Goal: Task Accomplishment & Management: Manage account settings

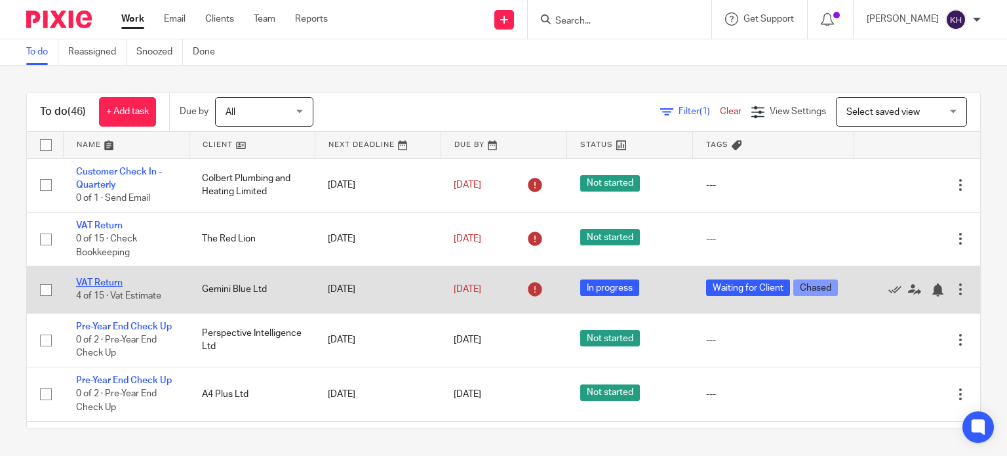
click at [103, 286] on link "VAT Return" at bounding box center [99, 282] width 47 height 9
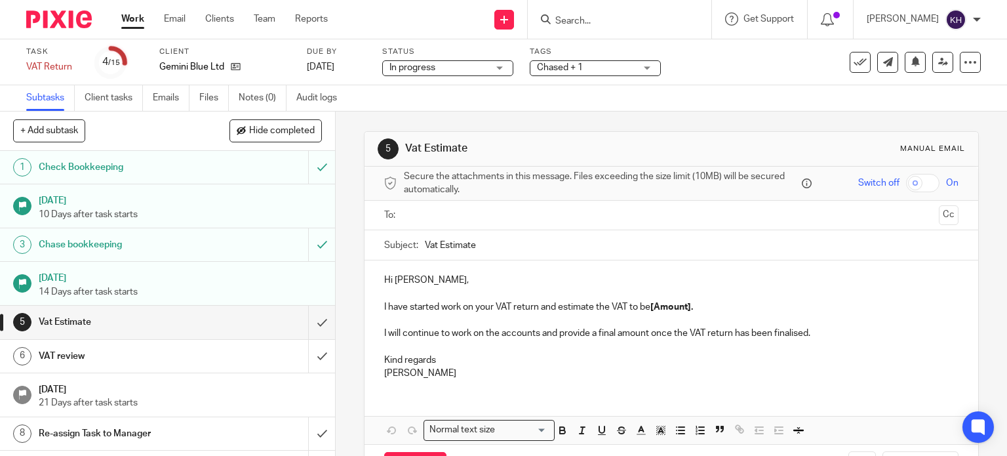
click at [616, 68] on span "Chased + 1" at bounding box center [586, 68] width 98 height 14
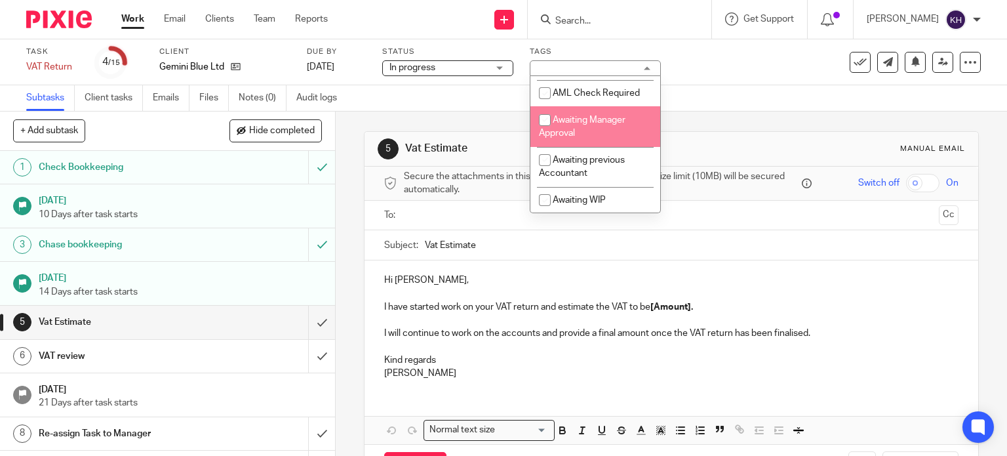
scroll to position [66, 0]
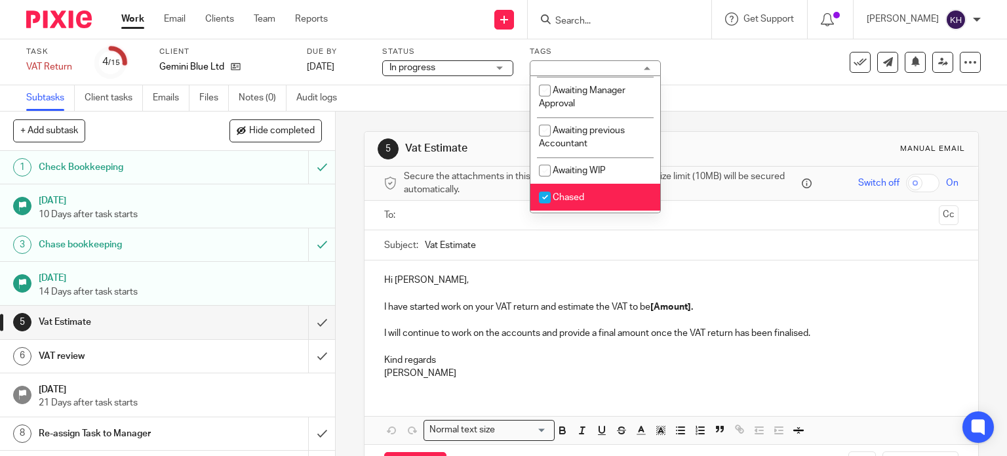
click at [592, 199] on li "Chased" at bounding box center [595, 197] width 130 height 27
checkbox input "false"
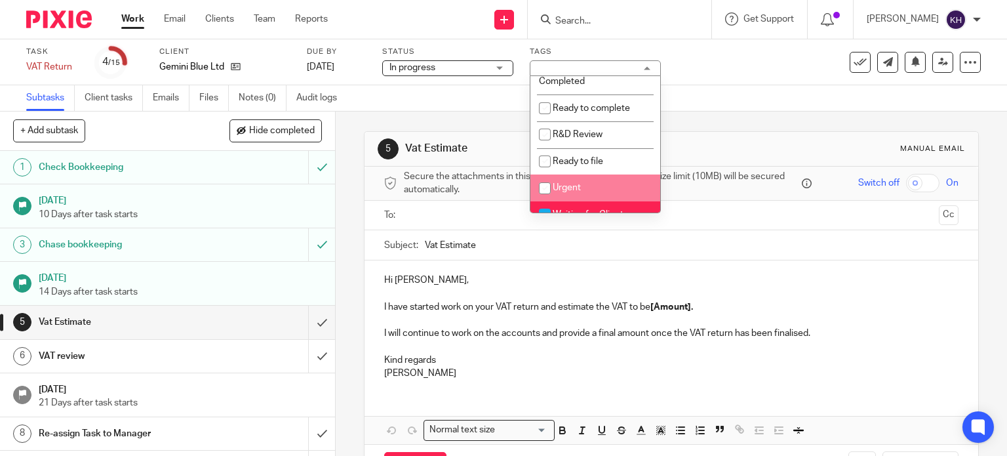
scroll to position [393, 0]
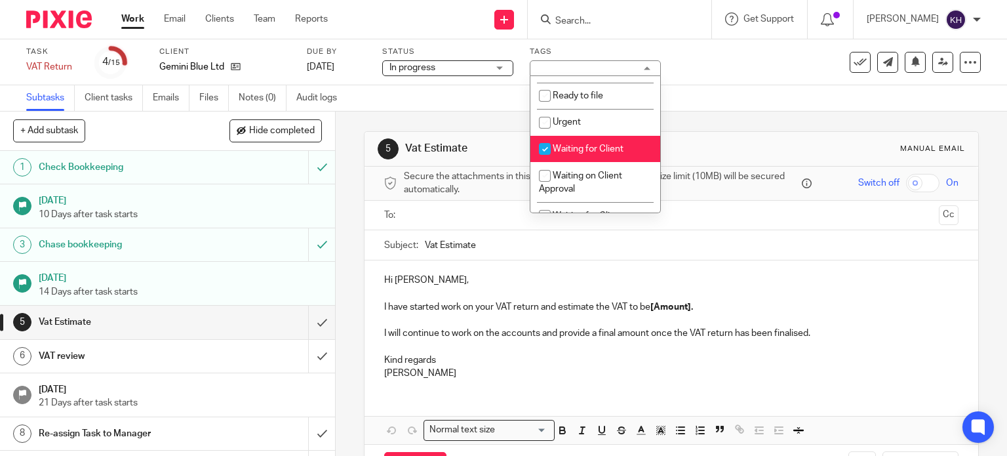
click at [585, 151] on span "Waiting for Client" at bounding box center [588, 148] width 71 height 9
checkbox input "false"
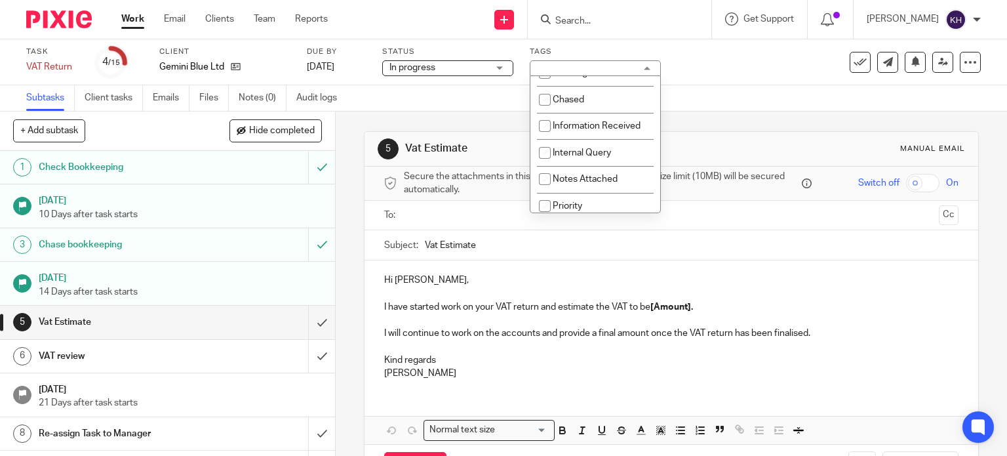
scroll to position [0, 0]
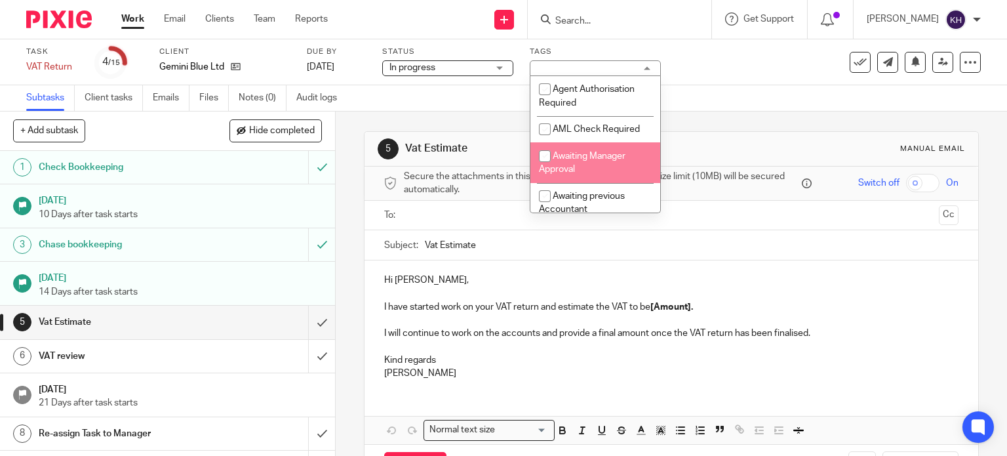
click at [590, 157] on span "Awaiting Manager Approval" at bounding box center [582, 162] width 87 height 23
checkbox input "true"
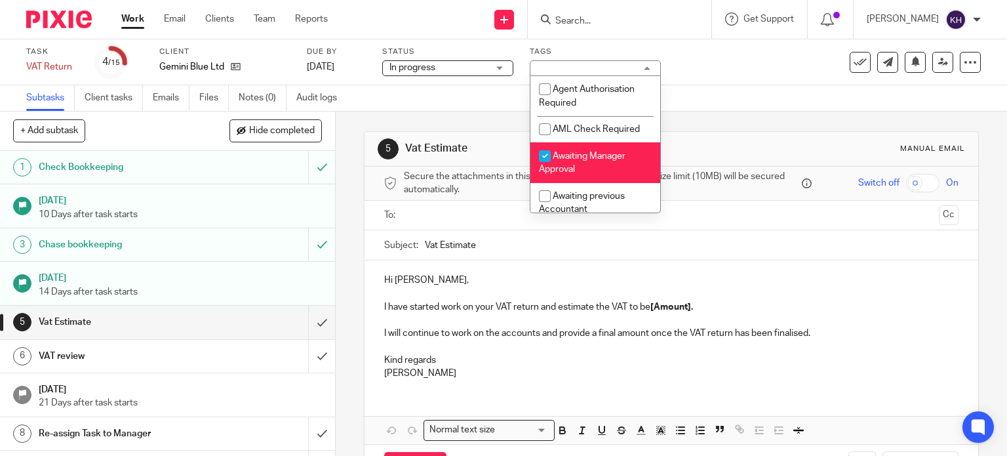
click at [908, 287] on p at bounding box center [671, 293] width 575 height 13
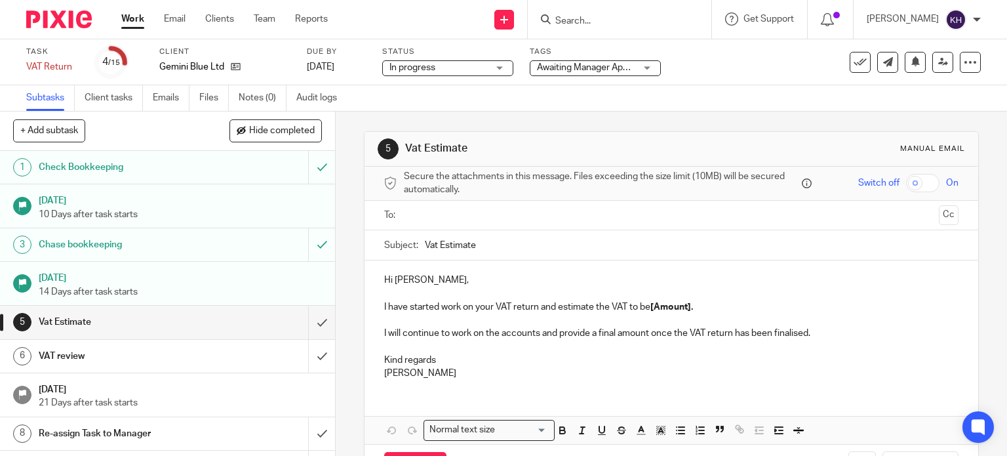
click at [454, 212] on input "text" at bounding box center [671, 215] width 525 height 15
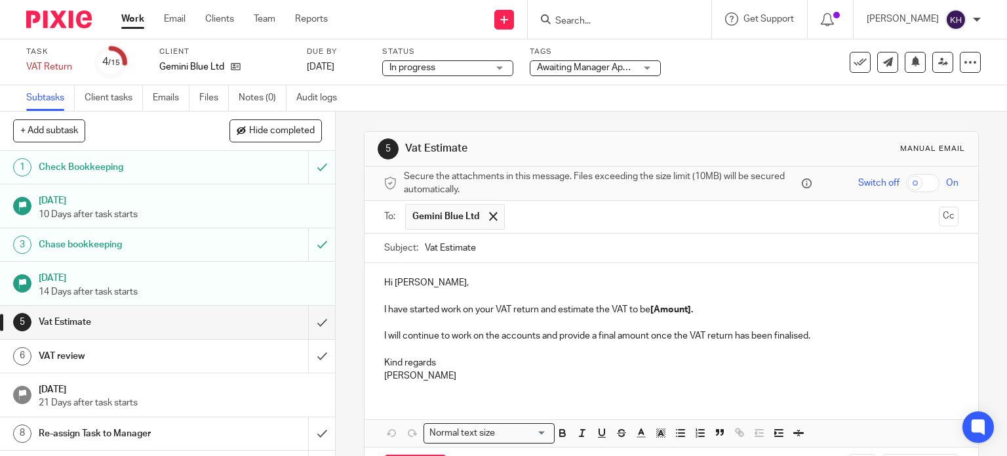
click at [700, 316] on p at bounding box center [671, 322] width 575 height 13
drag, startPoint x: 650, startPoint y: 310, endPoint x: 769, endPoint y: 311, distance: 118.7
click at [769, 311] on p "I have started work on your VAT return and estimate the VAT to be [Amount]." at bounding box center [671, 309] width 575 height 13
click at [668, 304] on p "I have started work on your VAT return and estimate the VAT to be £" at bounding box center [671, 309] width 575 height 13
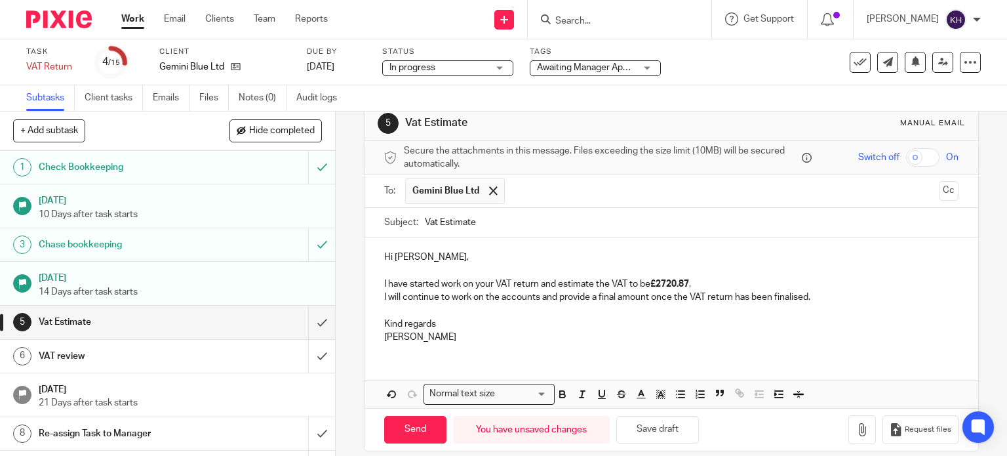
scroll to position [39, 0]
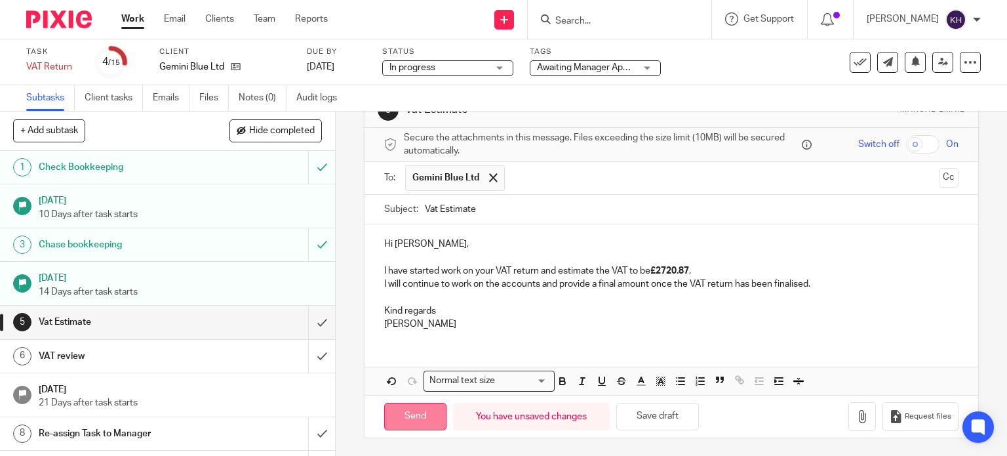
click at [420, 418] on input "Send" at bounding box center [415, 417] width 62 height 28
type input "Sent"
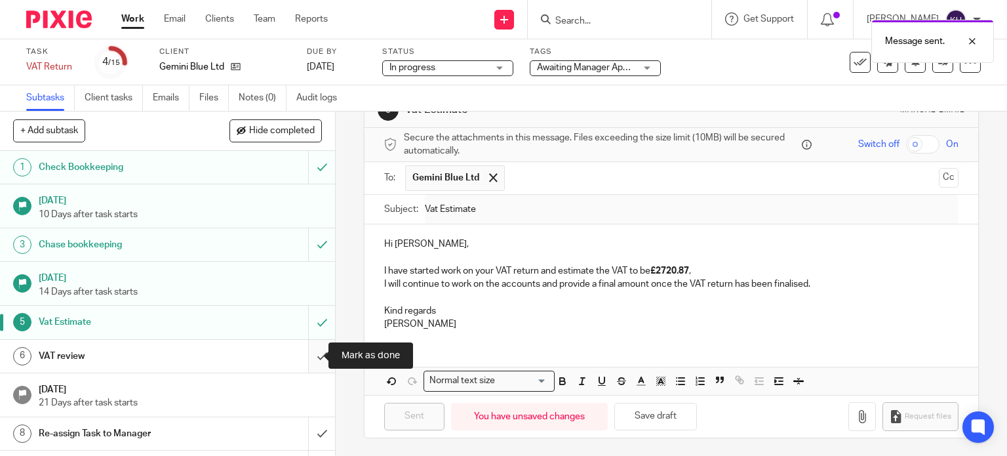
click at [317, 351] on input "submit" at bounding box center [167, 356] width 335 height 33
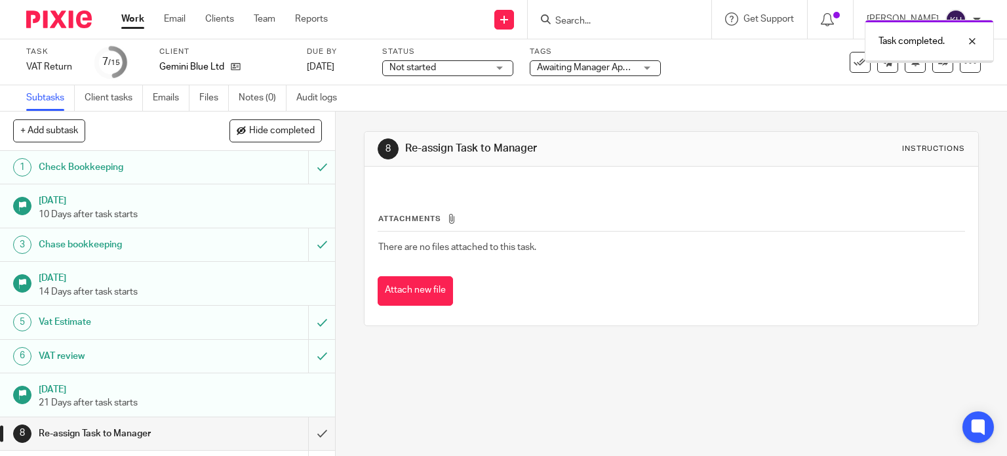
scroll to position [197, 0]
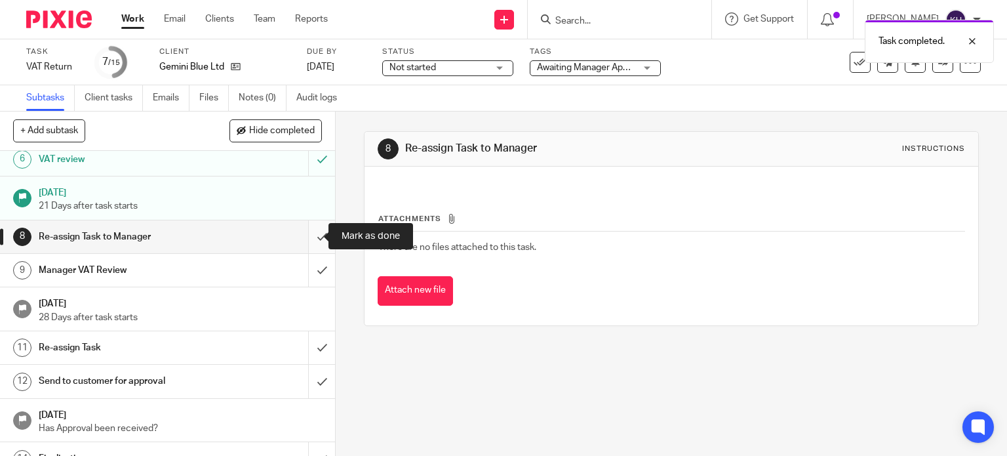
click at [311, 233] on input "submit" at bounding box center [167, 236] width 335 height 33
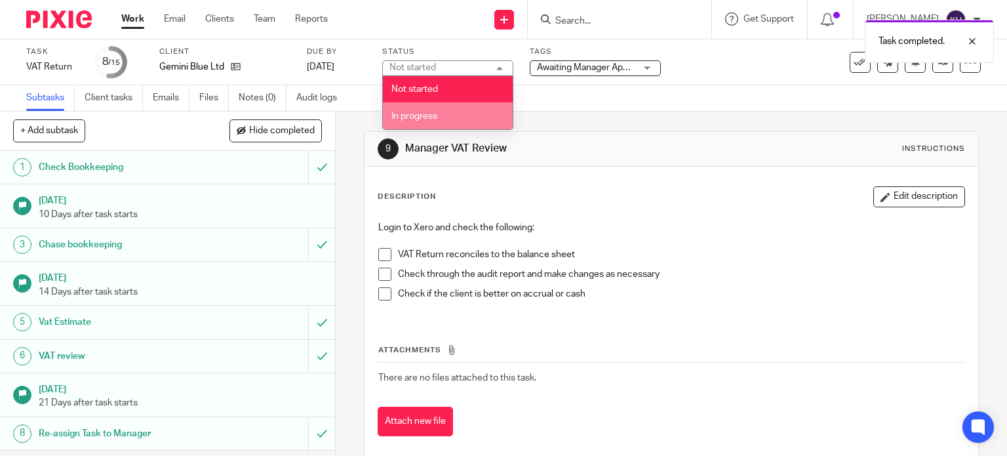
drag, startPoint x: 443, startPoint y: 117, endPoint x: 466, endPoint y: 111, distance: 23.7
click at [443, 117] on li "In progress" at bounding box center [448, 115] width 130 height 27
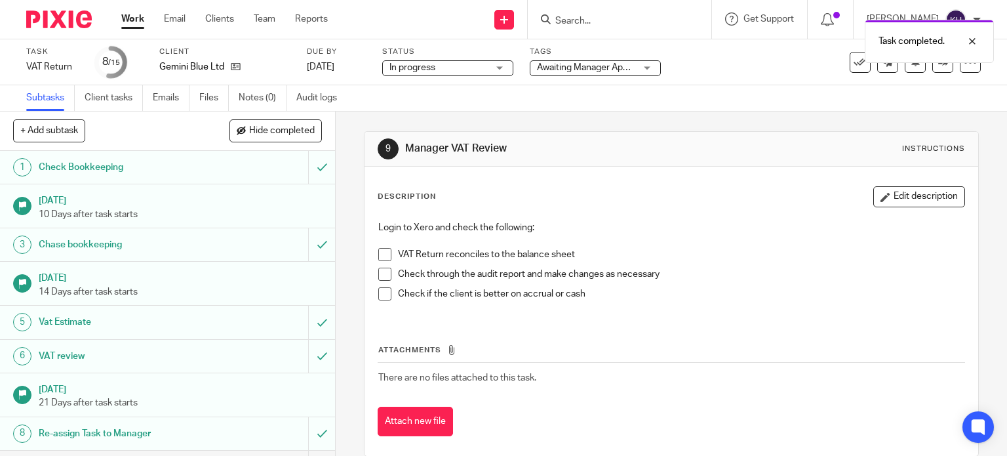
click at [756, 68] on div "Task VAT Return Save VAT Return 8 /15 Client Gemini Blue Ltd Due by 6 Sep 2025 …" at bounding box center [423, 62] width 795 height 31
click at [970, 41] on div at bounding box center [962, 41] width 35 height 16
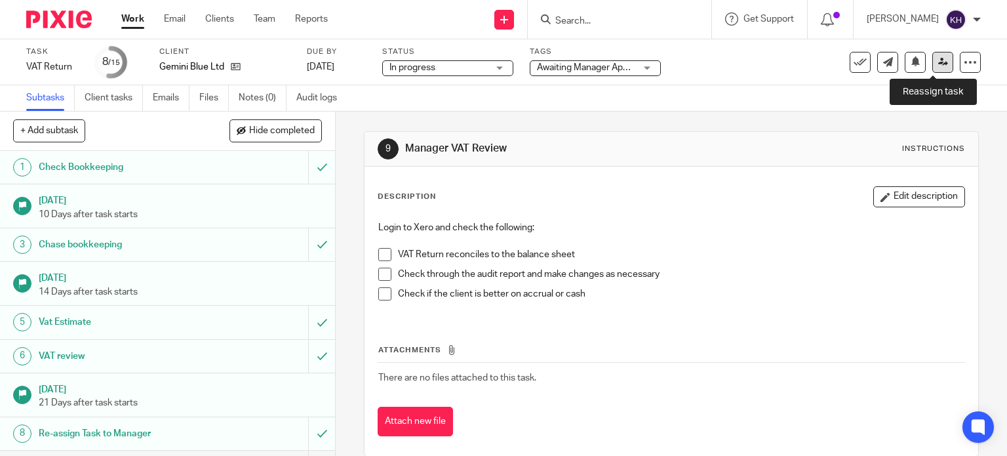
click at [938, 62] on icon at bounding box center [943, 62] width 10 height 10
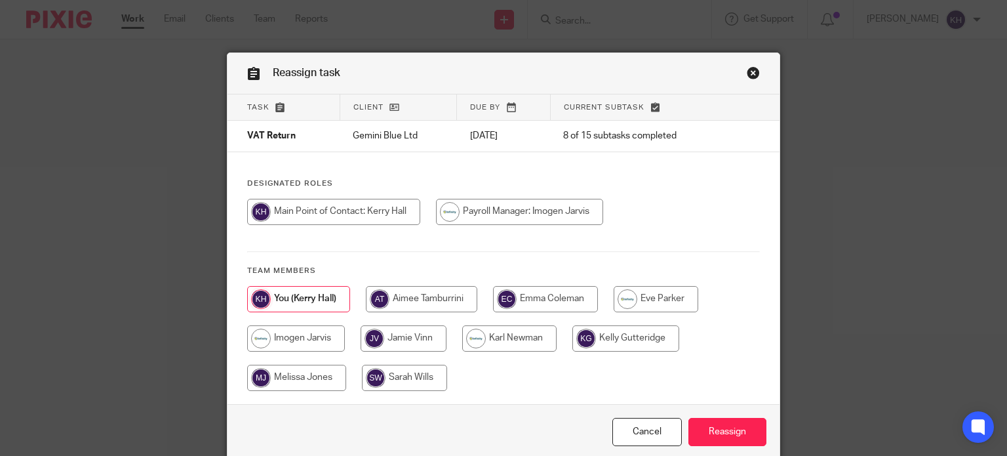
click at [647, 298] on input "radio" at bounding box center [656, 299] width 85 height 26
radio input "true"
click at [727, 431] on input "Reassign" at bounding box center [728, 432] width 78 height 28
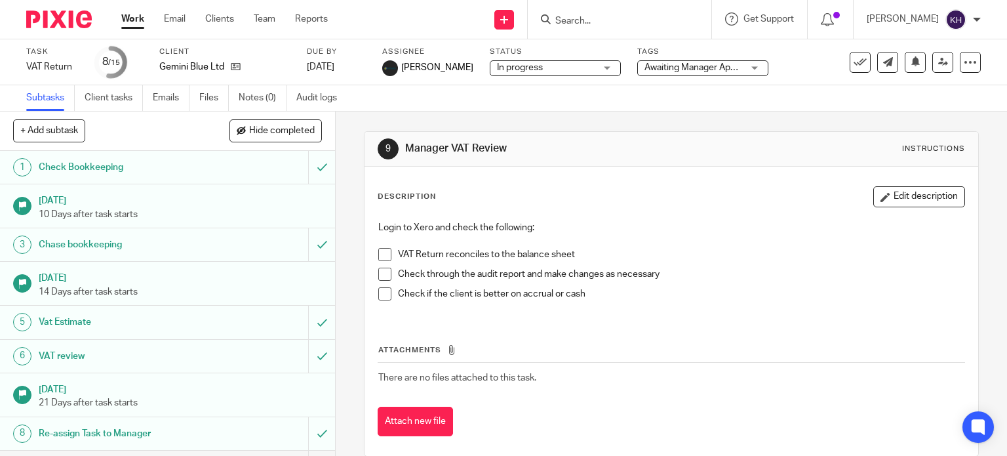
click at [713, 289] on p "Check if the client is better on accrual or cash" at bounding box center [681, 293] width 567 height 13
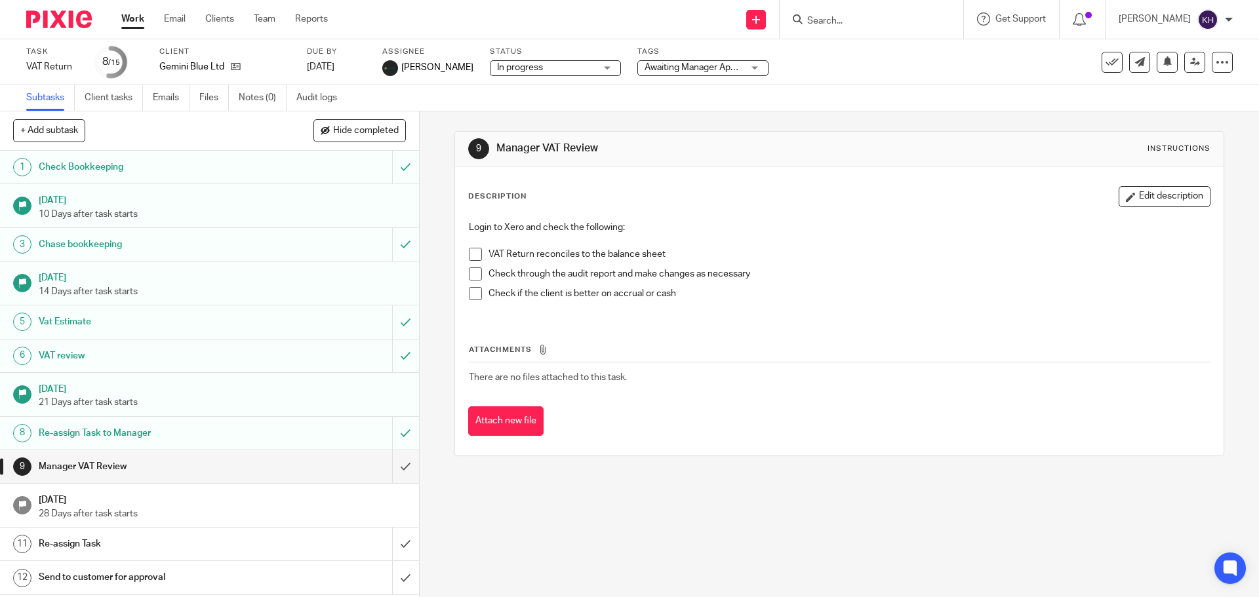
click at [894, 14] on form at bounding box center [876, 19] width 140 height 16
click at [895, 19] on form at bounding box center [876, 19] width 140 height 16
click at [895, 19] on input "Search" at bounding box center [865, 22] width 118 height 12
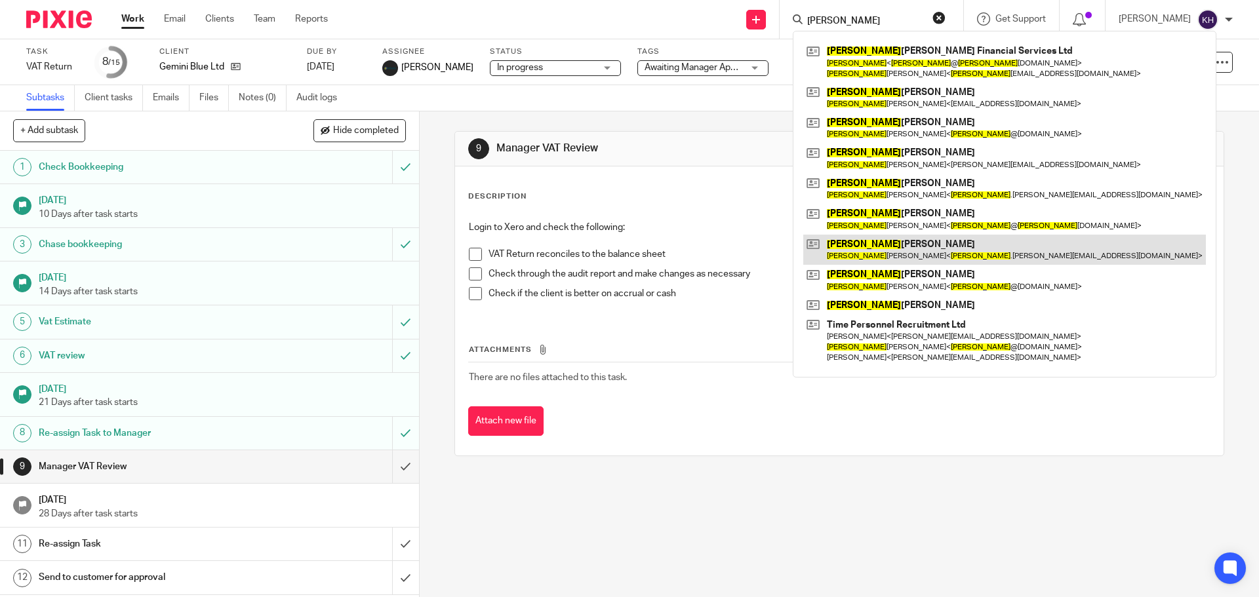
type input "[PERSON_NAME]"
click at [946, 256] on link at bounding box center [1004, 250] width 403 height 30
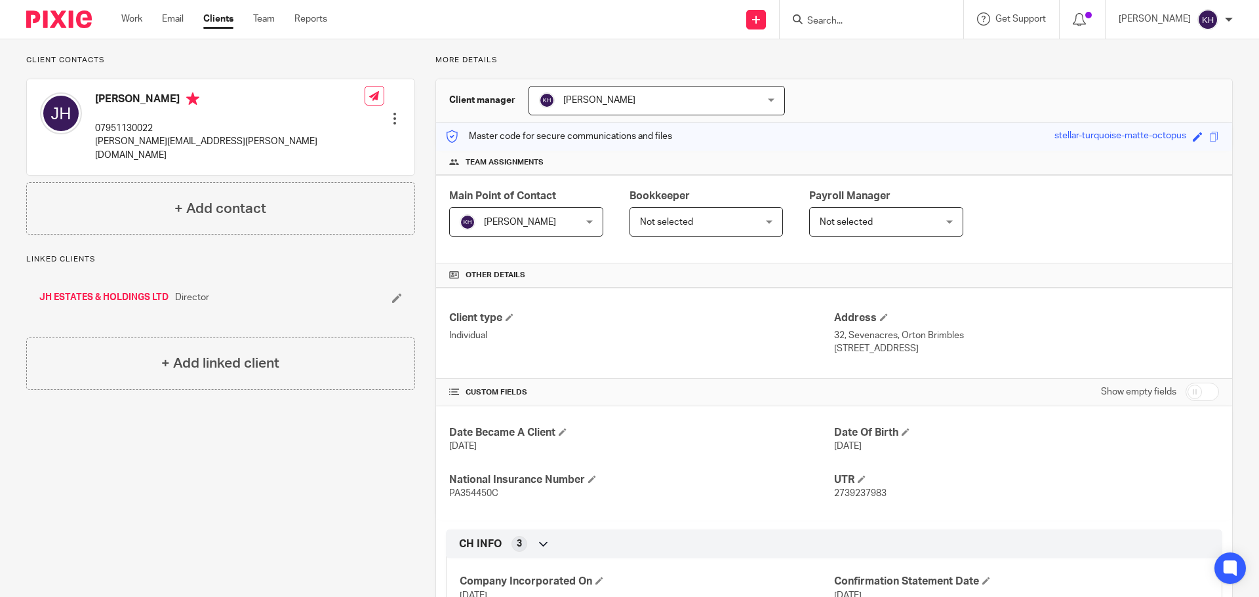
scroll to position [66, 0]
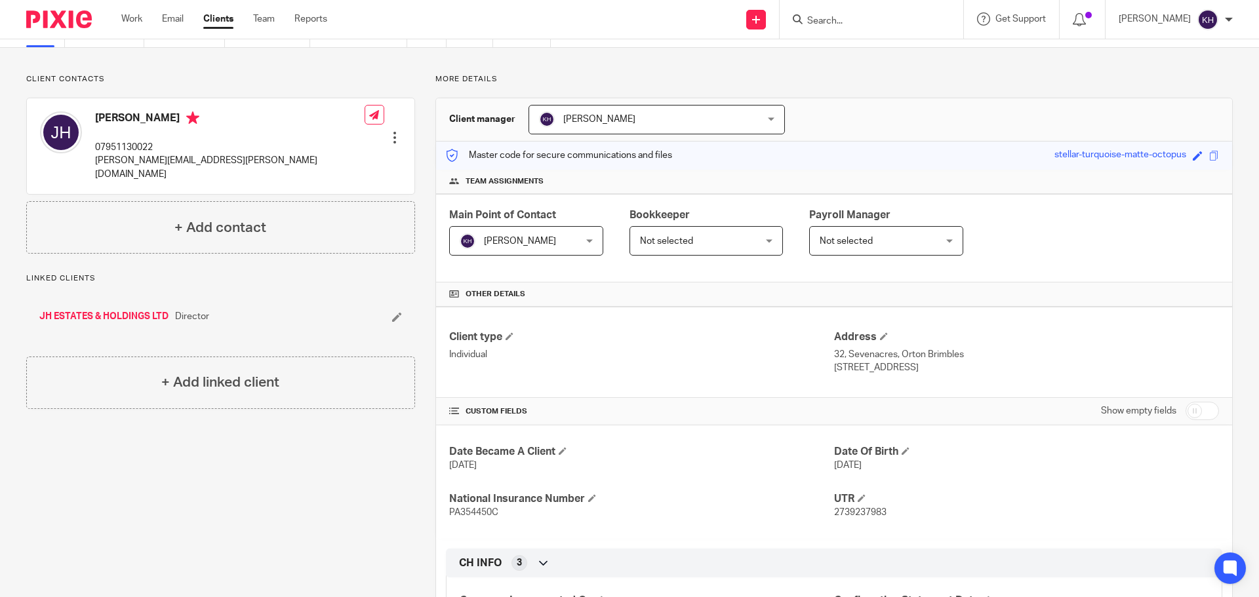
click at [909, 115] on div "Client manager Kerry Hall Kerry Hall Aimee Tamburrini Emma Coleman Eve Parker I…" at bounding box center [834, 119] width 796 height 43
click at [136, 18] on link "Work" at bounding box center [131, 18] width 21 height 13
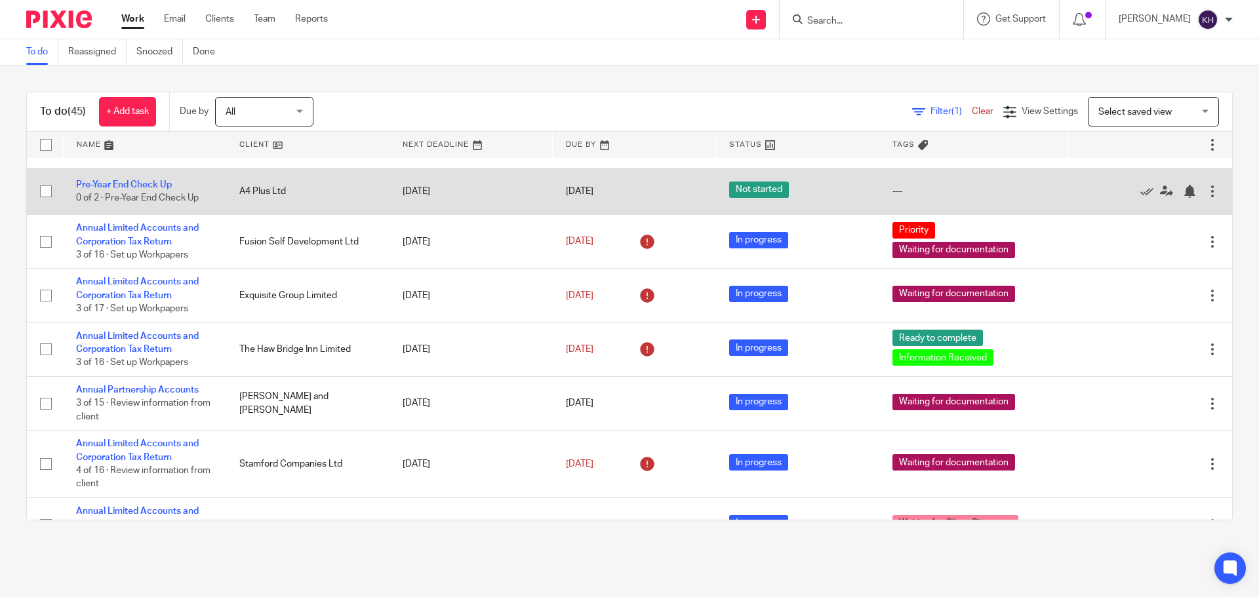
scroll to position [131, 0]
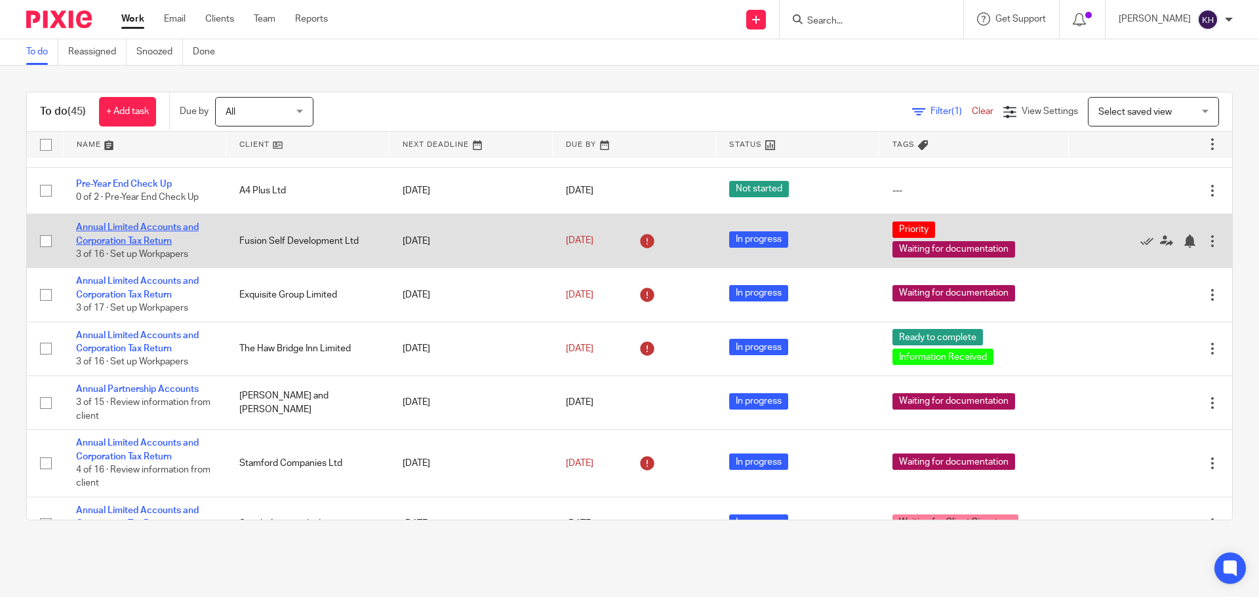
click at [110, 228] on link "Annual Limited Accounts and Corporation Tax Return" at bounding box center [137, 234] width 123 height 22
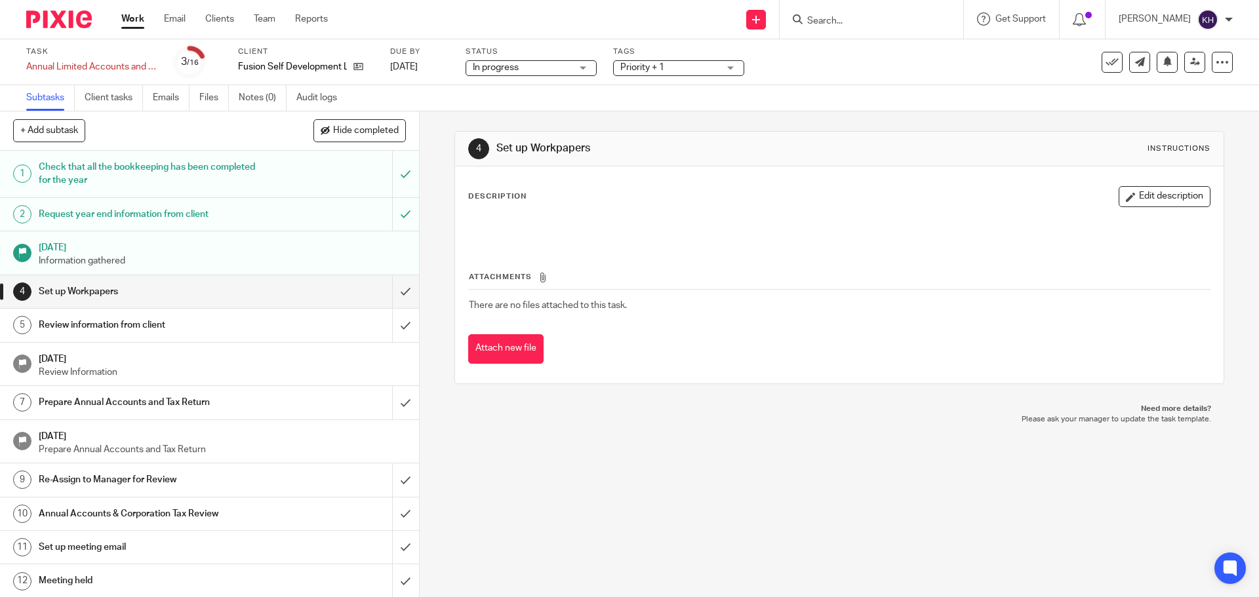
click at [507, 459] on div "4 Set up Workpapers Instructions Description Edit description Attachments There…" at bounding box center [839, 354] width 839 height 486
click at [359, 66] on icon at bounding box center [358, 67] width 10 height 10
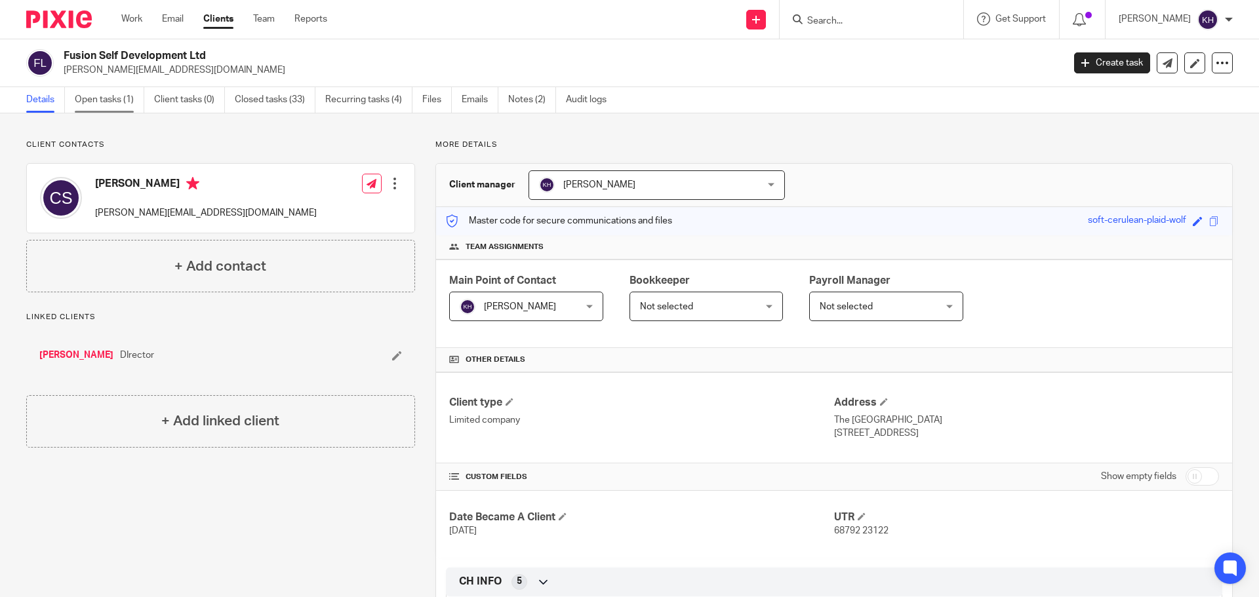
click at [102, 98] on link "Open tasks (1)" at bounding box center [110, 100] width 70 height 26
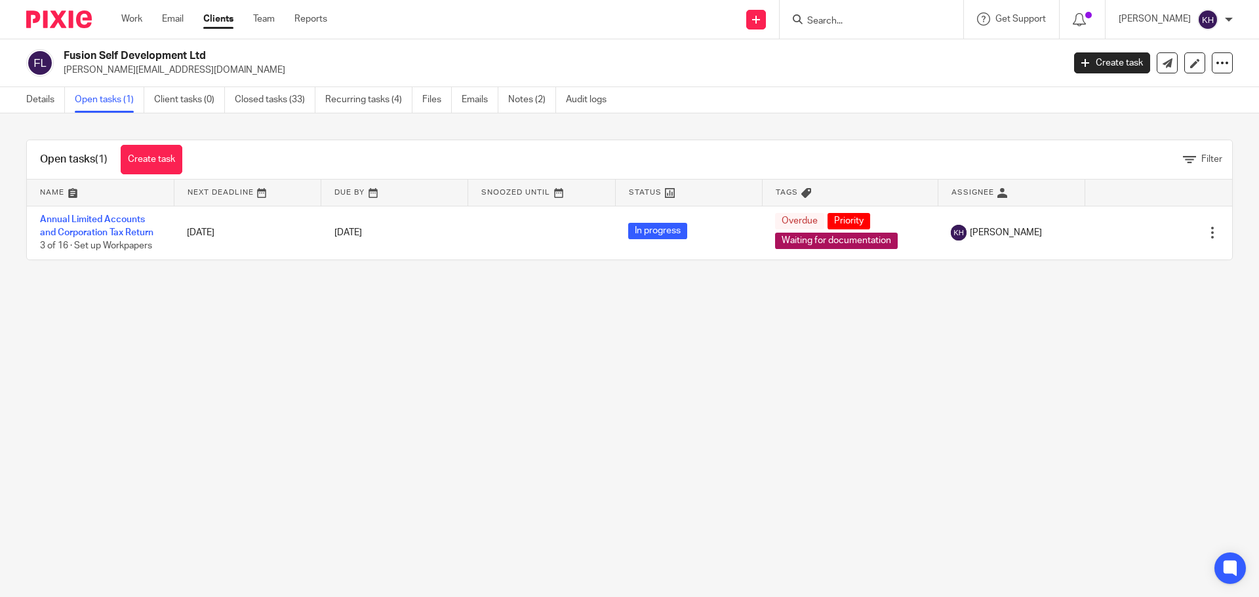
click at [871, 26] on input "Search" at bounding box center [865, 22] width 118 height 12
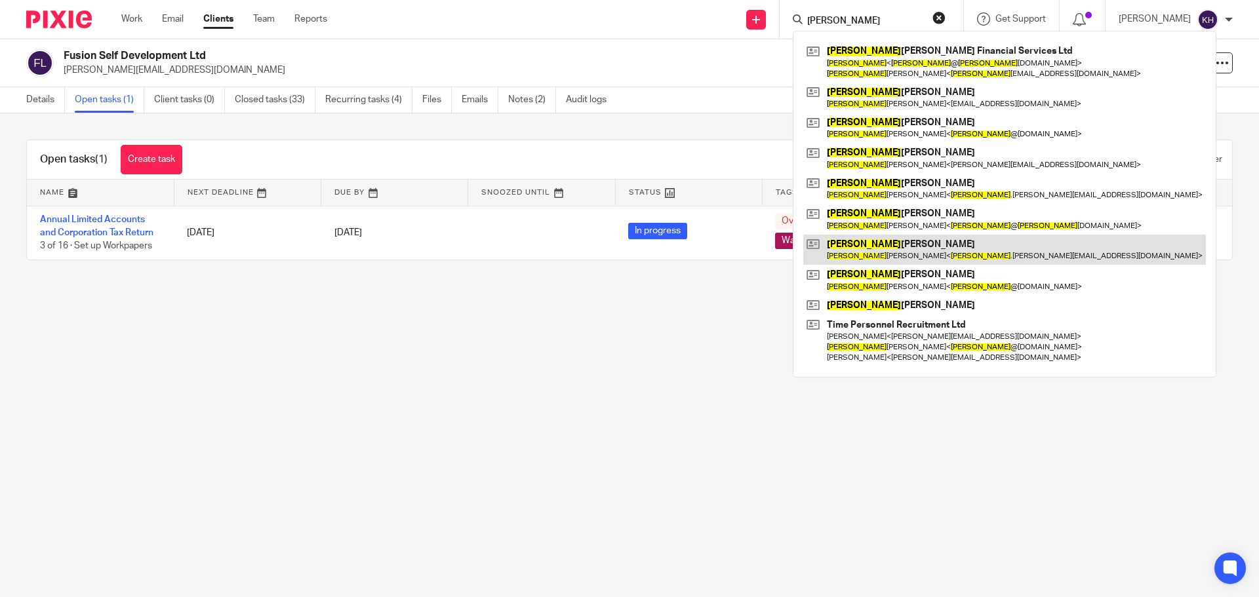
type input "[PERSON_NAME]"
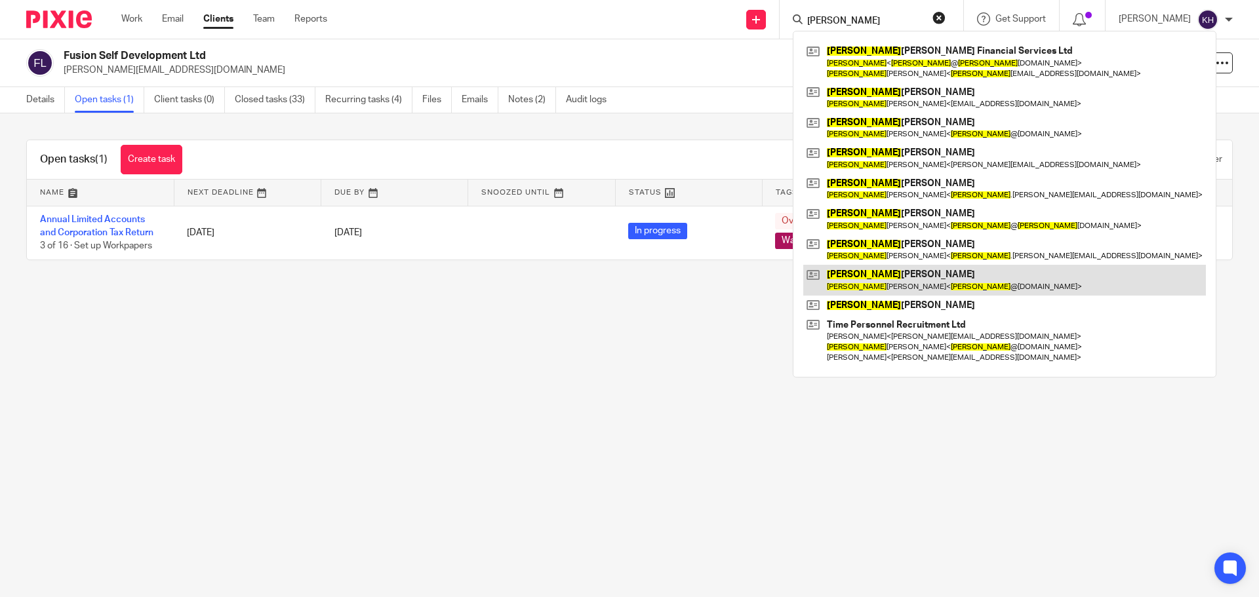
click at [935, 266] on div "James Murray Financial Services Ltd James < james @ james murrayfinance.co.uk >…" at bounding box center [1005, 204] width 424 height 346
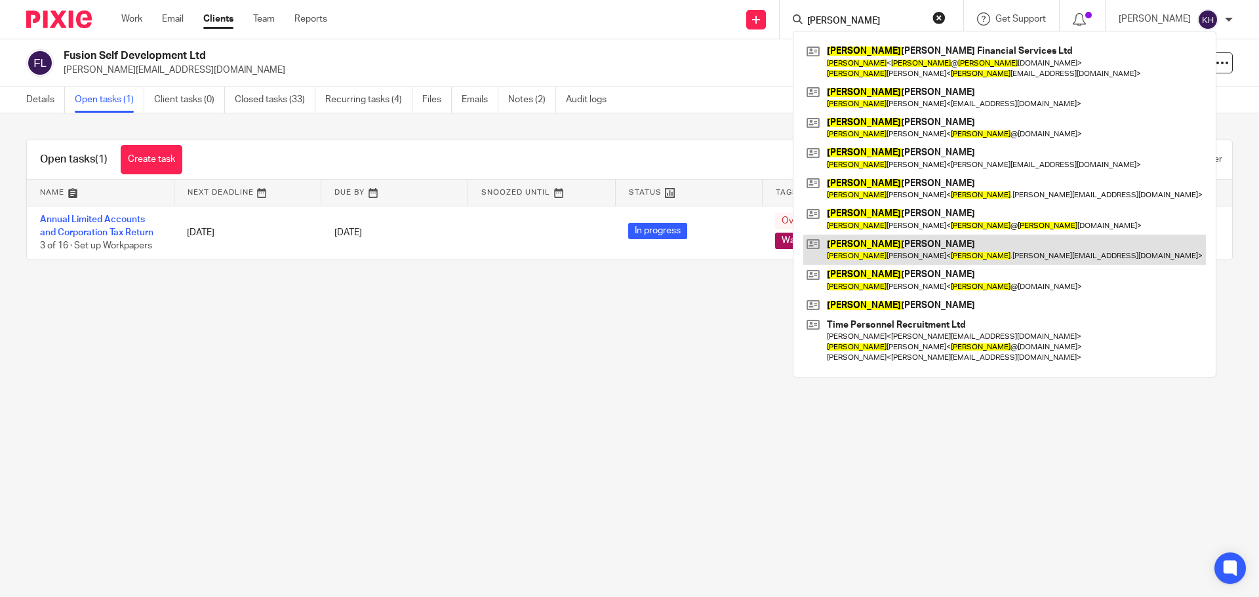
click at [925, 253] on link at bounding box center [1004, 250] width 403 height 30
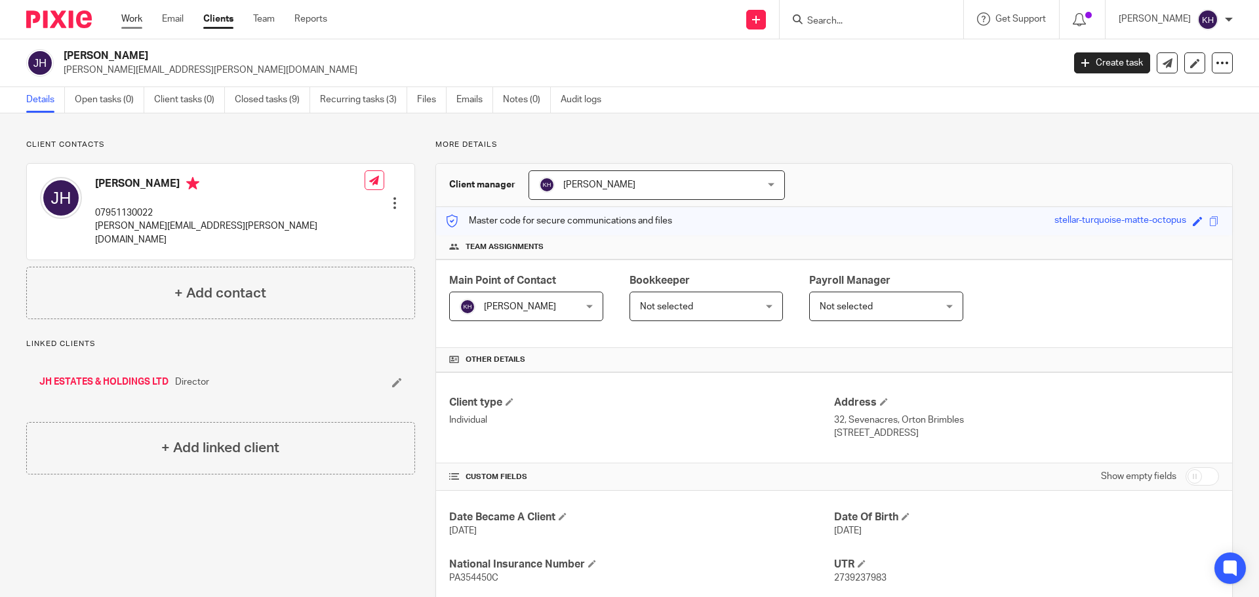
click at [142, 22] on link "Work" at bounding box center [131, 18] width 21 height 13
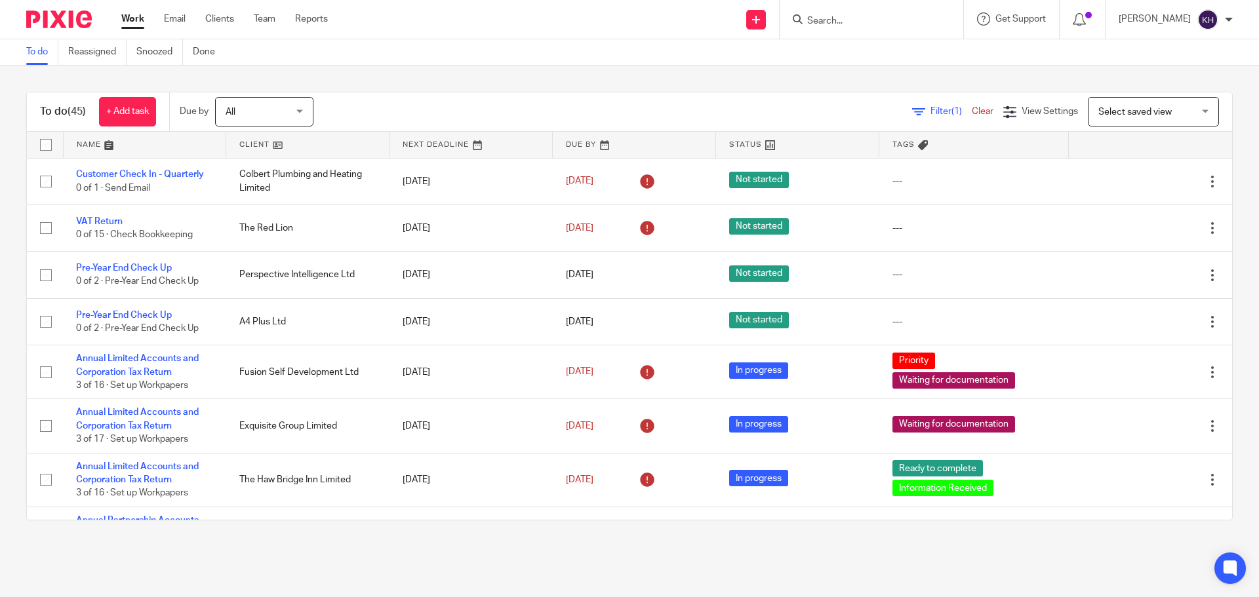
click at [904, 12] on form at bounding box center [876, 19] width 140 height 16
click at [875, 22] on input "Search" at bounding box center [865, 22] width 118 height 12
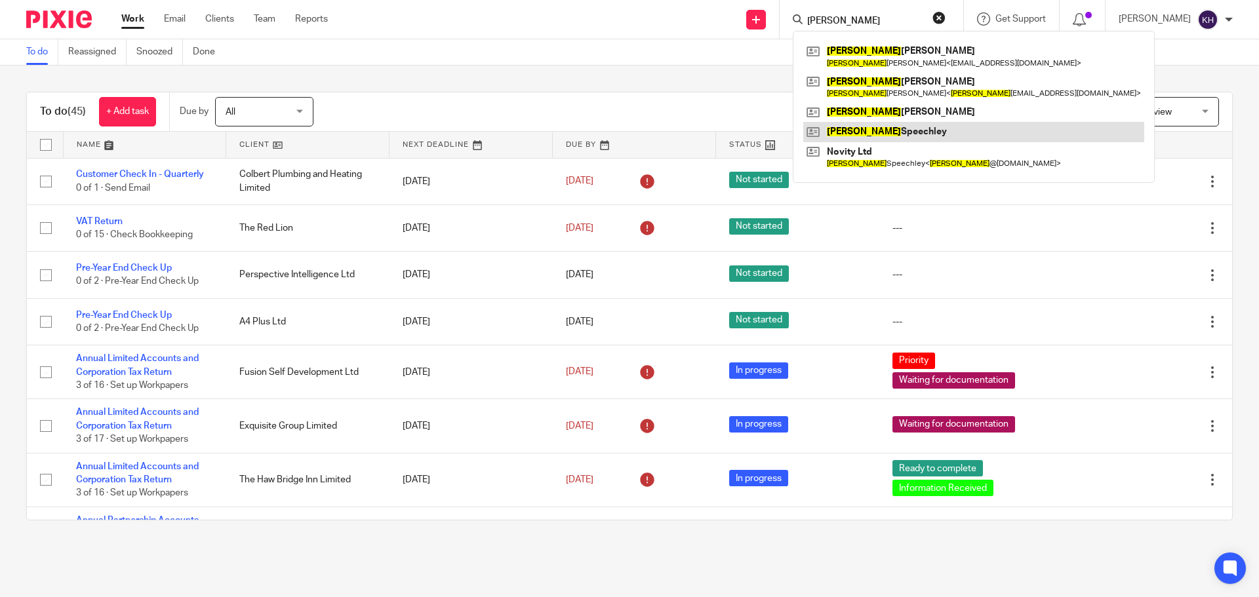
type input "darren"
click at [938, 129] on link at bounding box center [973, 132] width 341 height 20
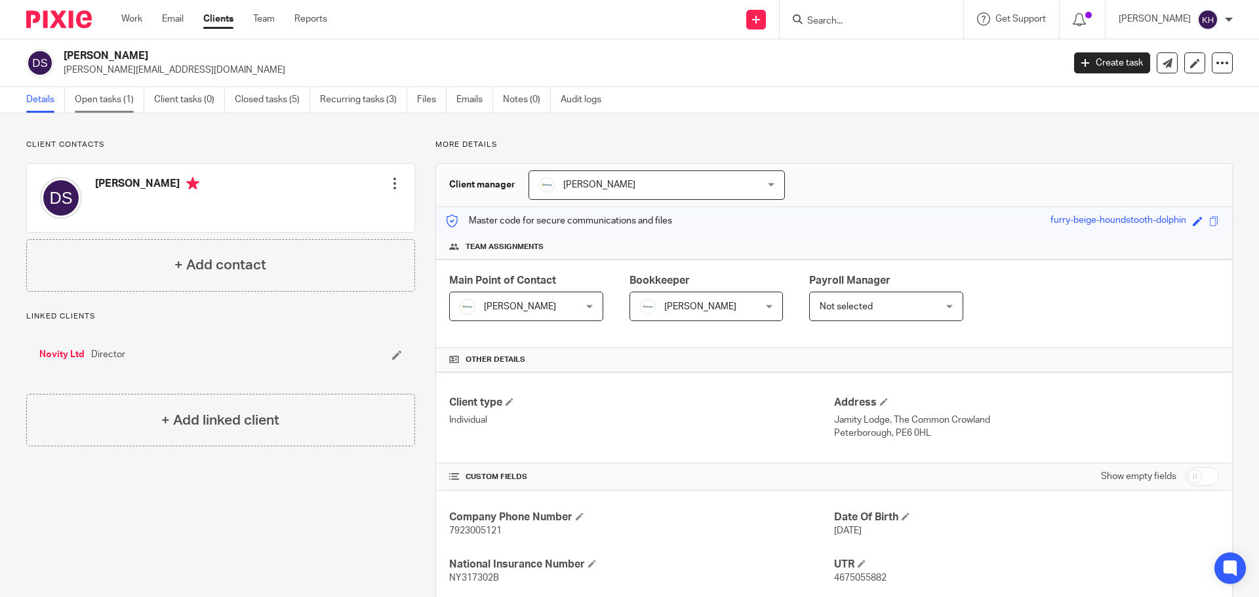
click at [105, 95] on link "Open tasks (1)" at bounding box center [110, 100] width 70 height 26
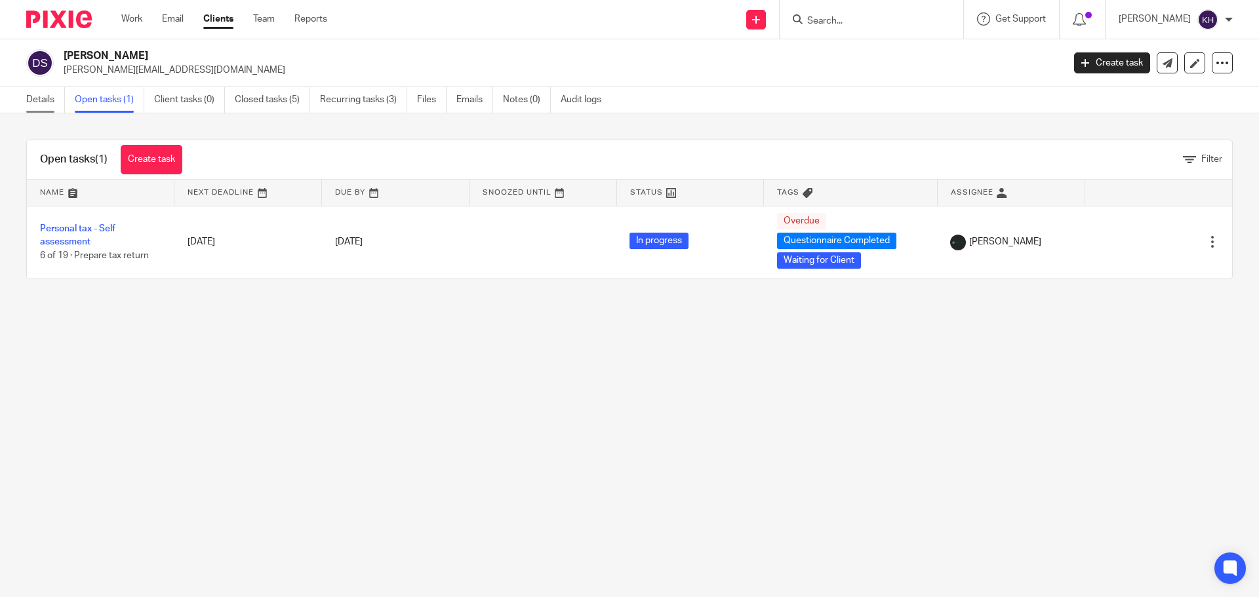
click at [37, 99] on link "Details" at bounding box center [45, 100] width 39 height 26
click at [132, 21] on link "Work" at bounding box center [131, 18] width 21 height 13
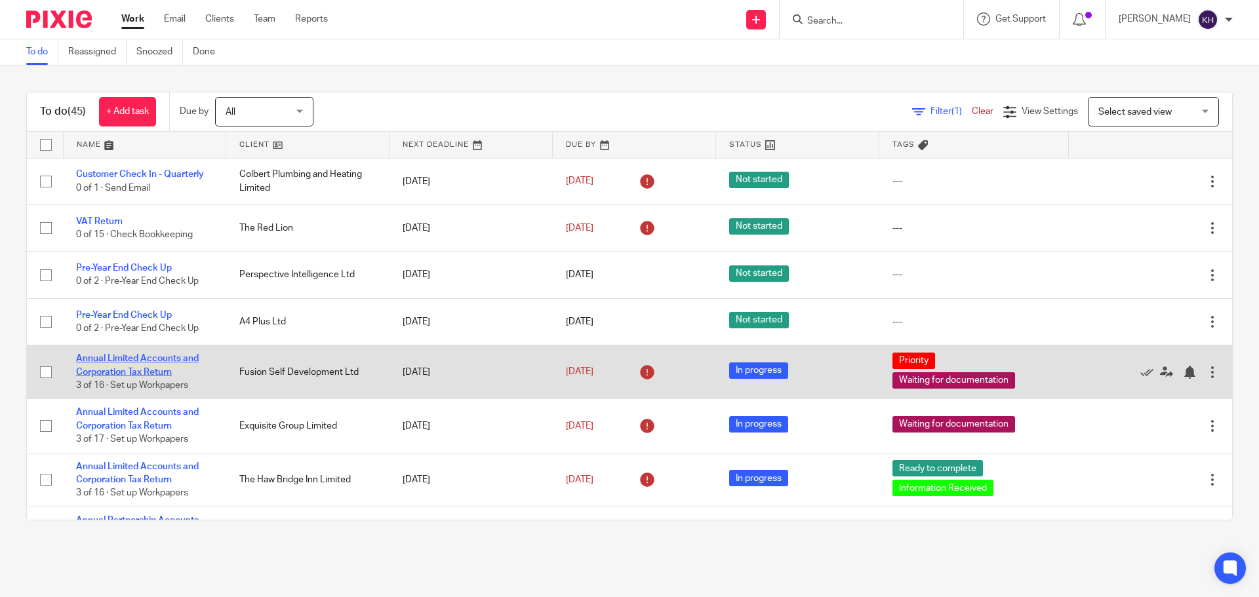
click at [108, 370] on link "Annual Limited Accounts and Corporation Tax Return" at bounding box center [137, 365] width 123 height 22
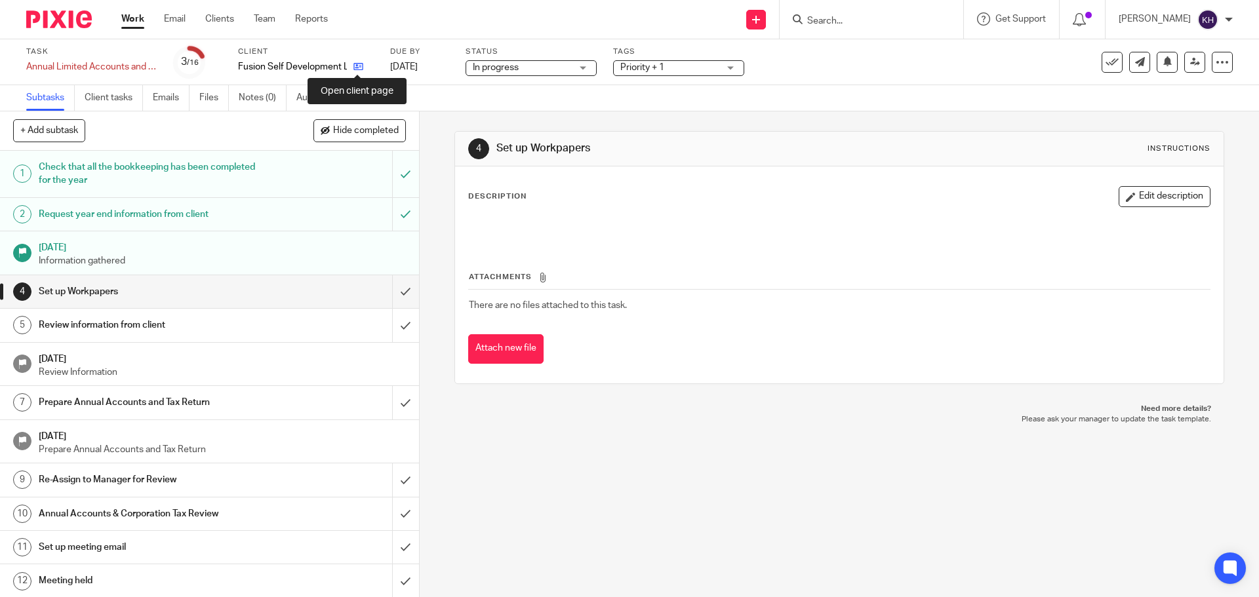
click at [357, 66] on icon at bounding box center [358, 67] width 10 height 10
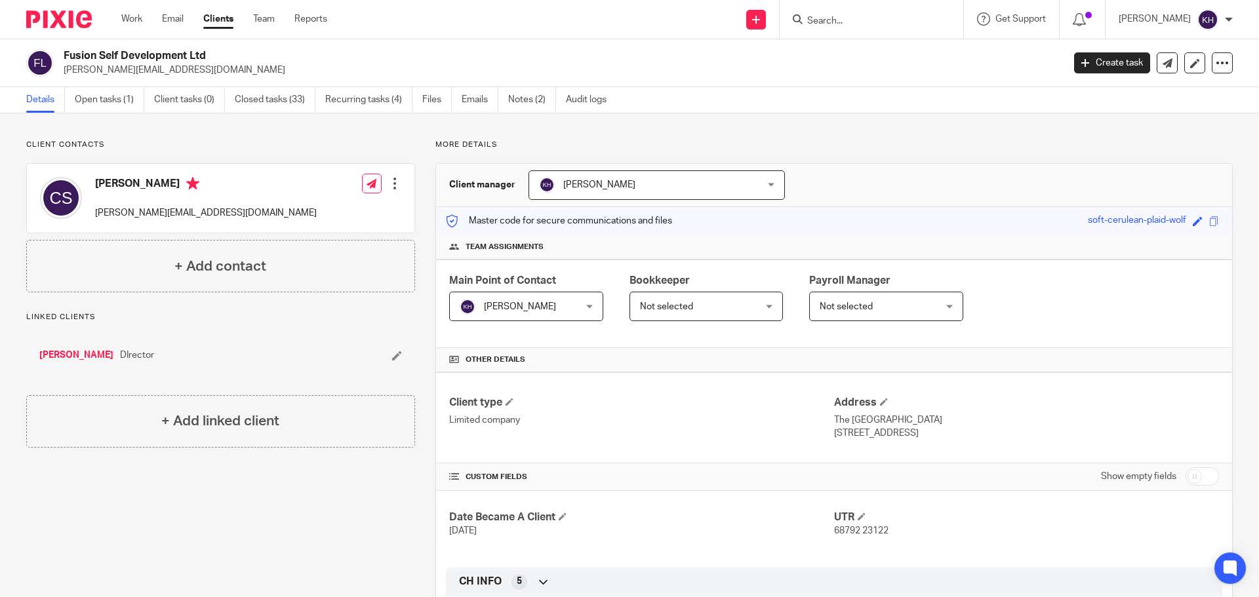
click at [390, 188] on div at bounding box center [394, 183] width 13 height 13
click at [98, 209] on p "[PERSON_NAME][EMAIL_ADDRESS][DOMAIN_NAME]" at bounding box center [206, 213] width 222 height 13
click at [120, 173] on div "Craig Sawyer craig.sawyer1973@gmail.com" at bounding box center [178, 198] width 277 height 56
click at [120, 181] on h4 "[PERSON_NAME]" at bounding box center [206, 185] width 222 height 16
click at [392, 180] on div at bounding box center [394, 183] width 13 height 13
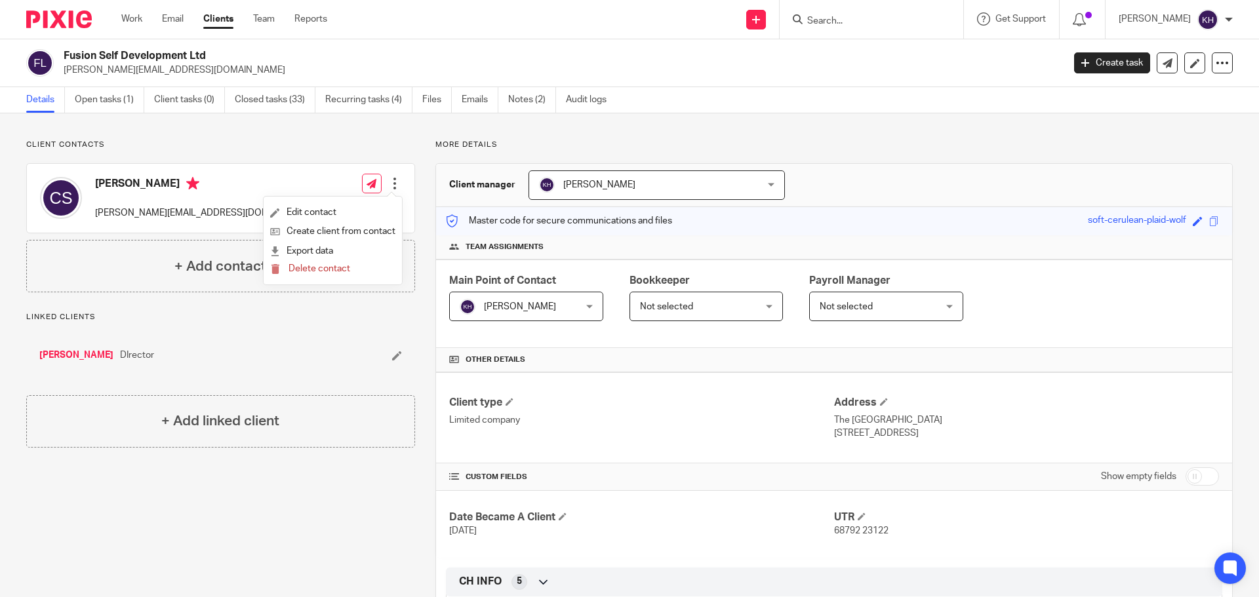
click at [265, 333] on div "Linked clients Craig Sawyer DIrector" at bounding box center [220, 343] width 389 height 63
click at [87, 353] on link "[PERSON_NAME]" at bounding box center [76, 355] width 74 height 13
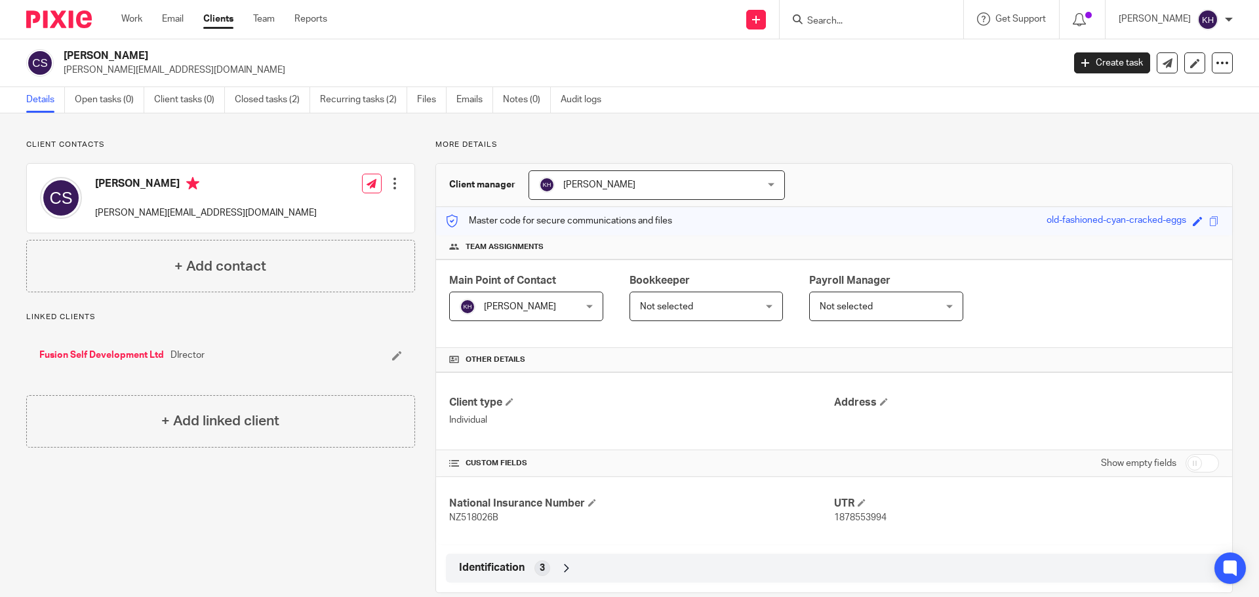
click at [388, 185] on div at bounding box center [394, 183] width 13 height 13
click at [306, 203] on link "Edit contact" at bounding box center [332, 212] width 125 height 19
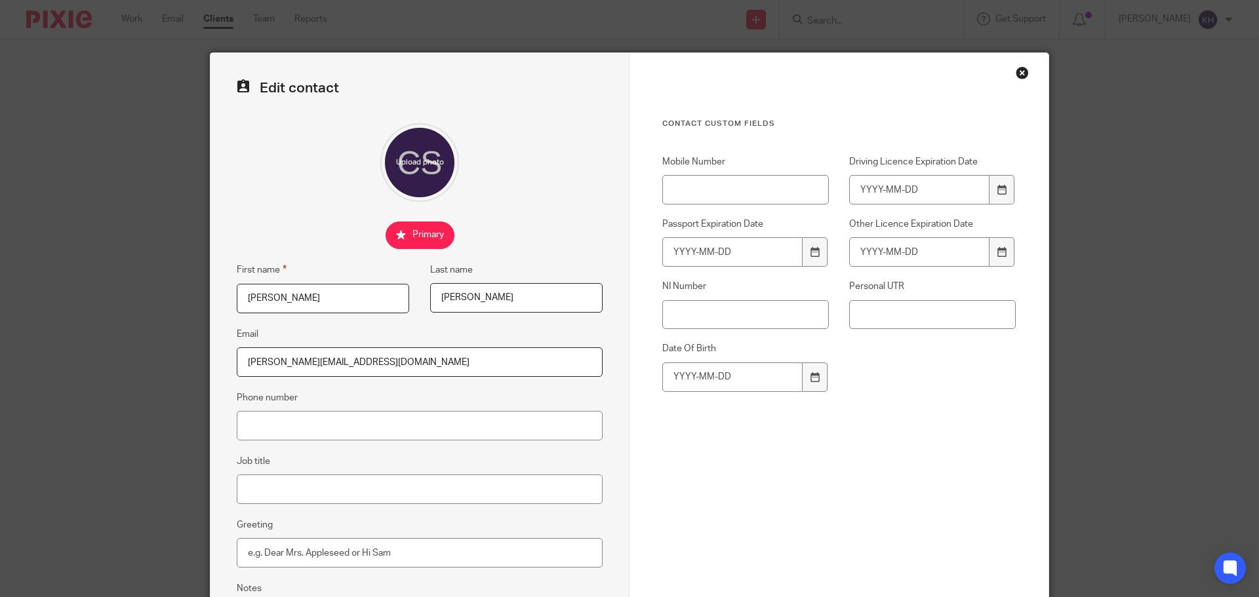
click at [1016, 75] on div "Close this dialog window" at bounding box center [1022, 72] width 13 height 13
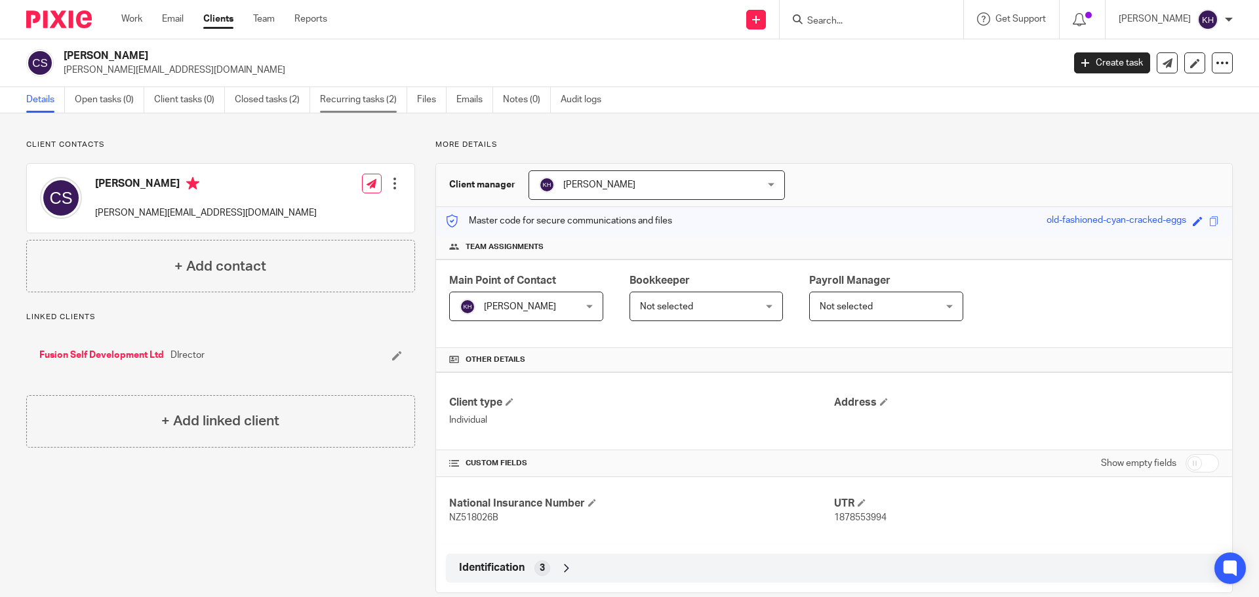
click at [370, 100] on link "Recurring tasks (2)" at bounding box center [363, 100] width 87 height 26
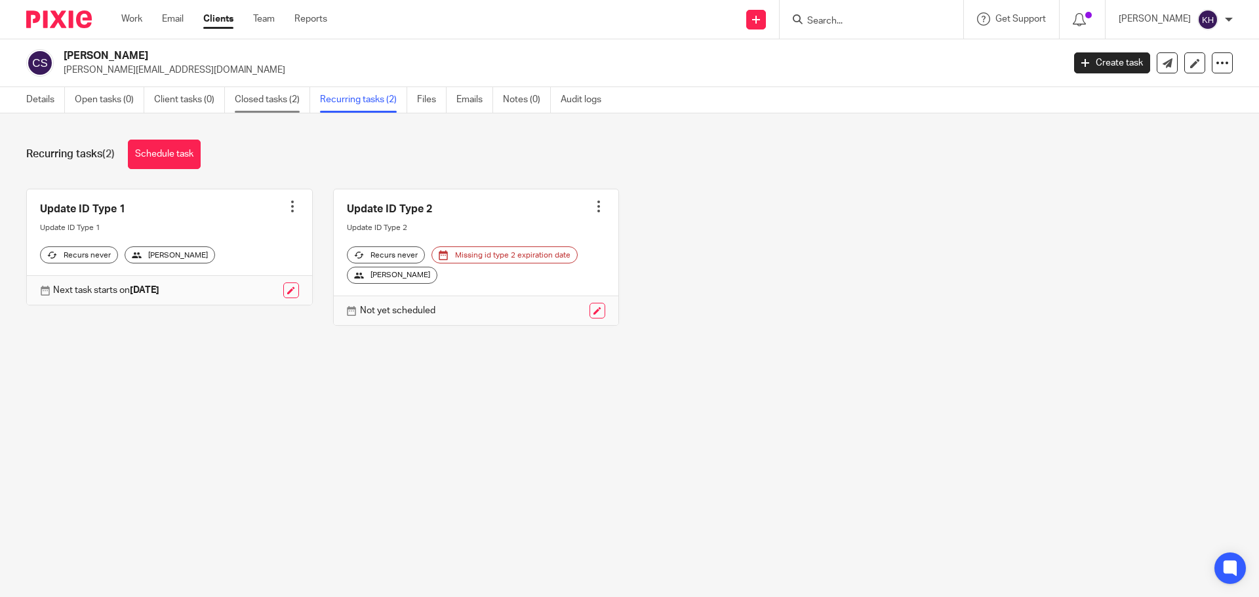
drag, startPoint x: 311, startPoint y: 104, endPoint x: 299, endPoint y: 104, distance: 11.8
click at [310, 104] on link "Closed tasks (2)" at bounding box center [272, 100] width 75 height 26
click at [278, 100] on link "Closed tasks (2)" at bounding box center [272, 100] width 75 height 26
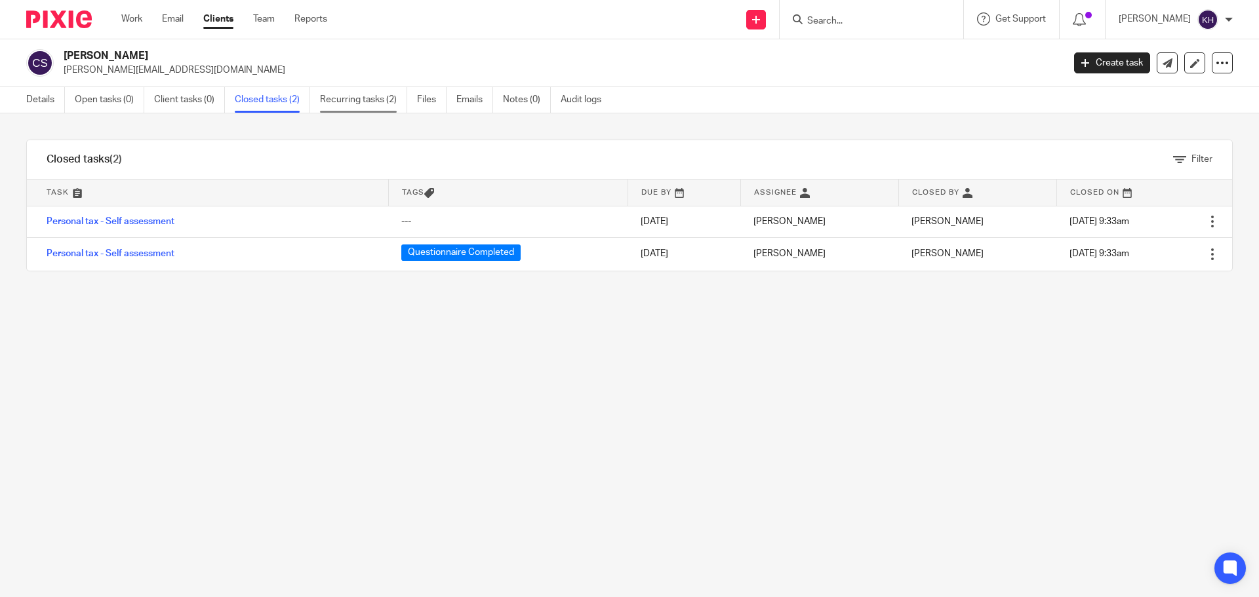
click at [374, 98] on link "Recurring tasks (2)" at bounding box center [363, 100] width 87 height 26
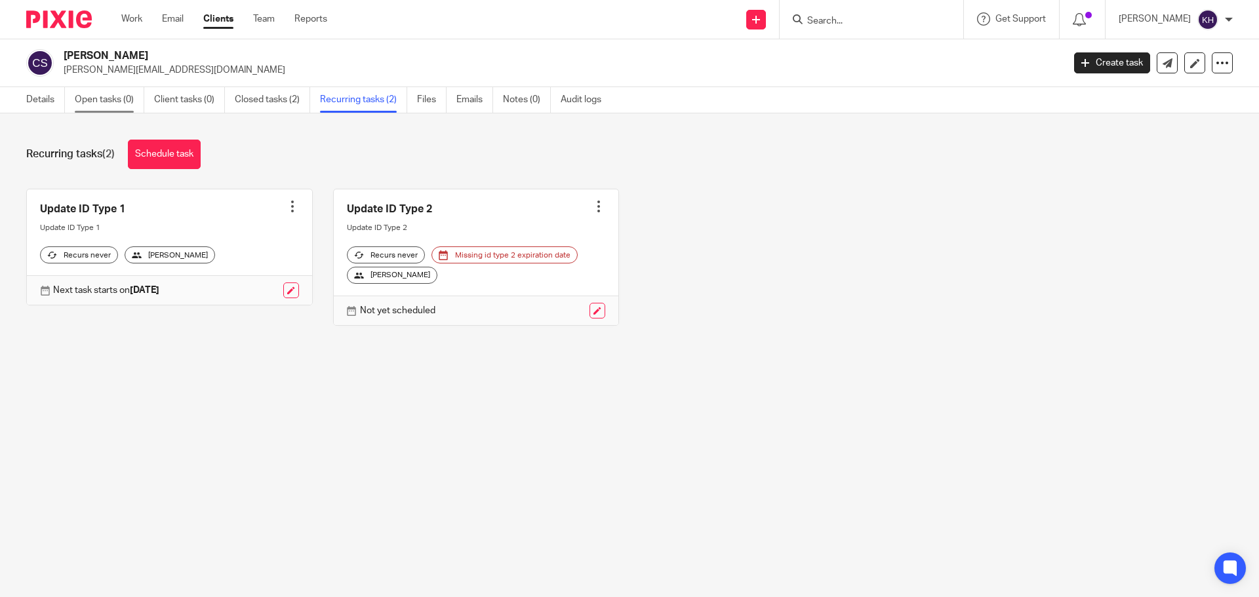
click at [122, 99] on link "Open tasks (0)" at bounding box center [110, 100] width 70 height 26
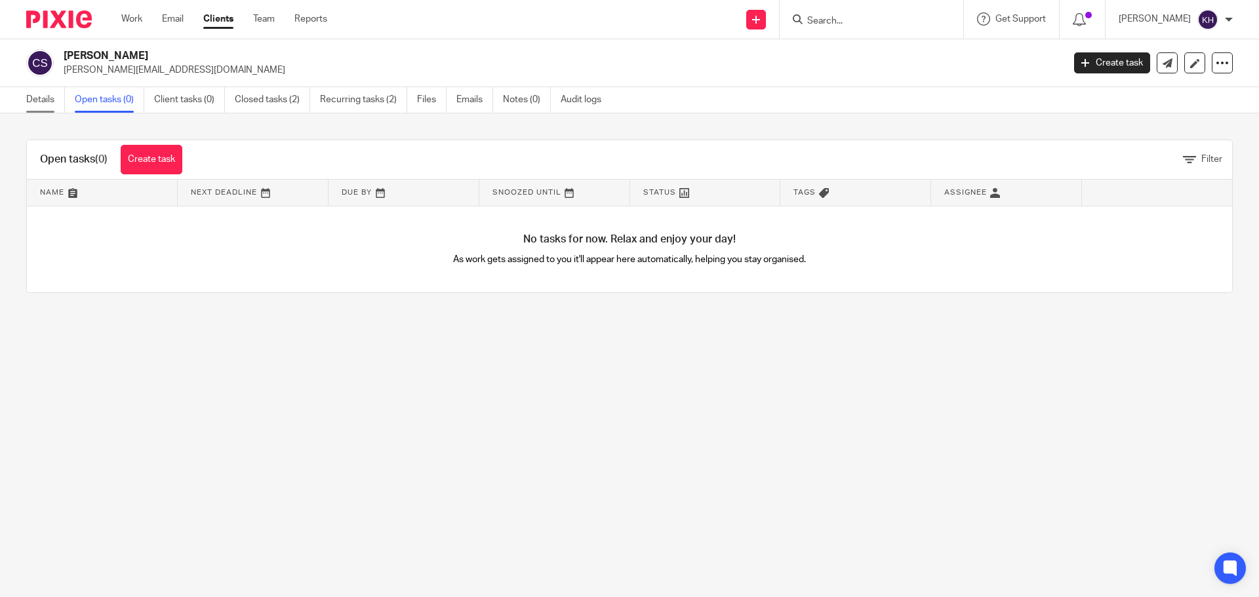
click at [50, 100] on link "Details" at bounding box center [45, 100] width 39 height 26
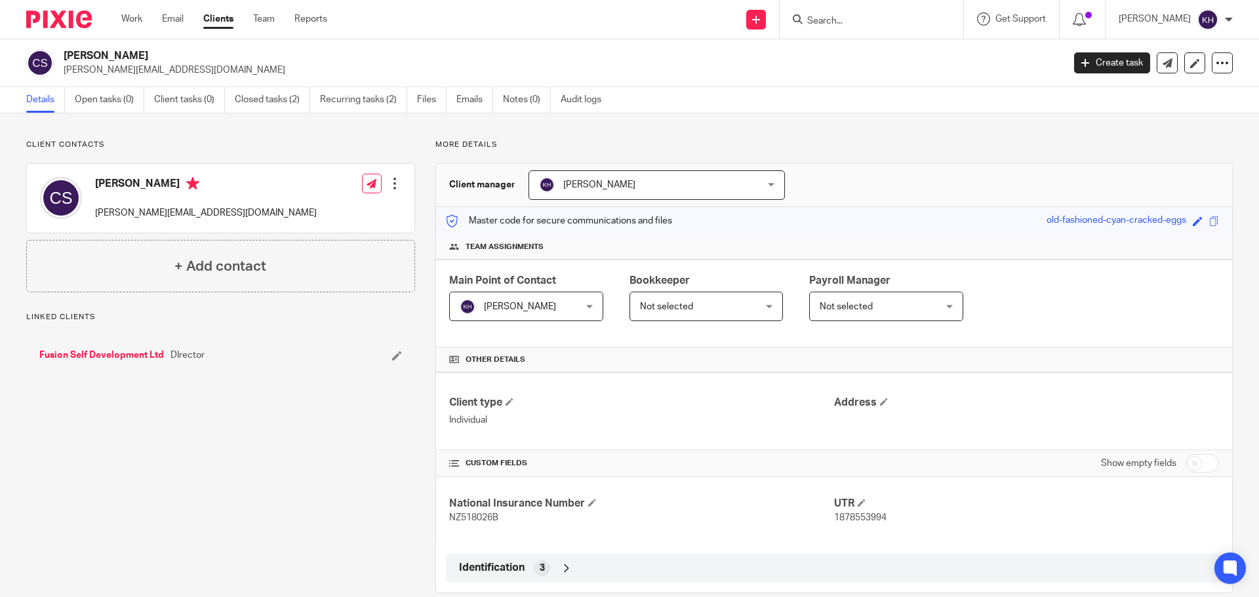
click at [101, 355] on link "Fusion Self Development Ltd" at bounding box center [101, 355] width 125 height 13
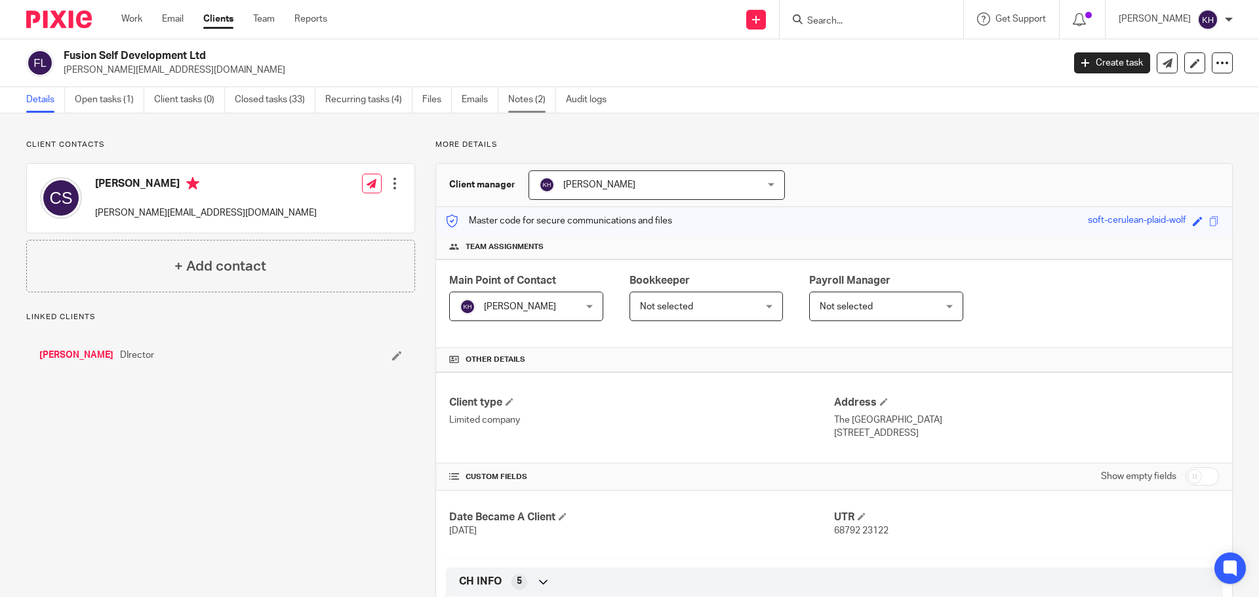
click at [541, 94] on link "Notes (2)" at bounding box center [532, 100] width 48 height 26
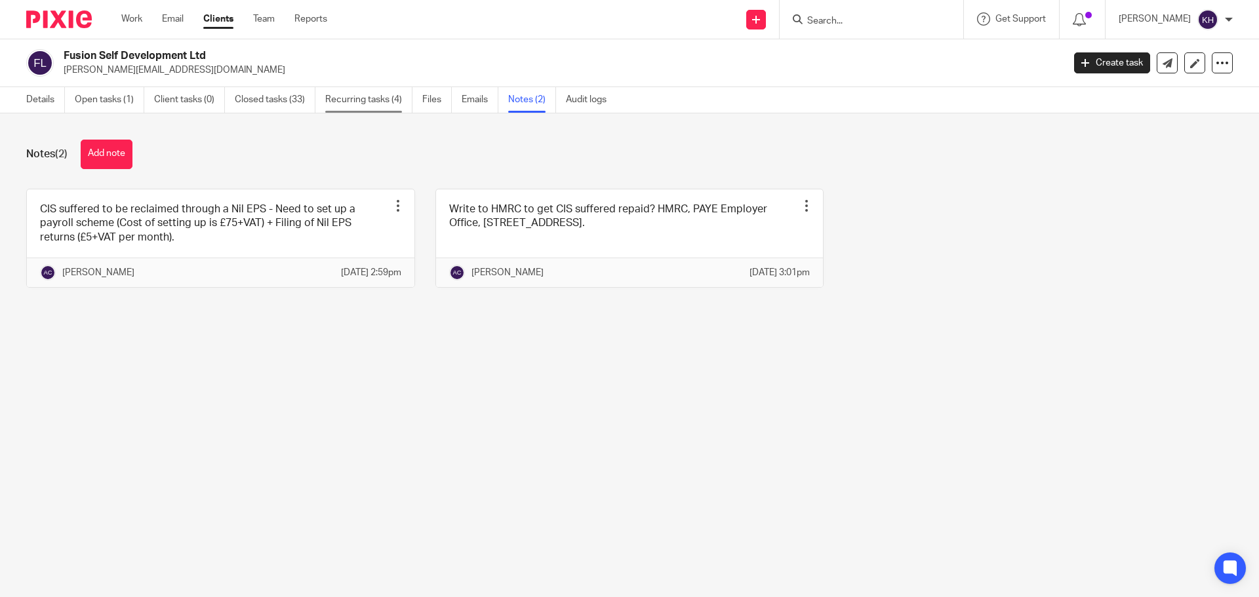
click at [404, 96] on link "Recurring tasks (4)" at bounding box center [368, 100] width 87 height 26
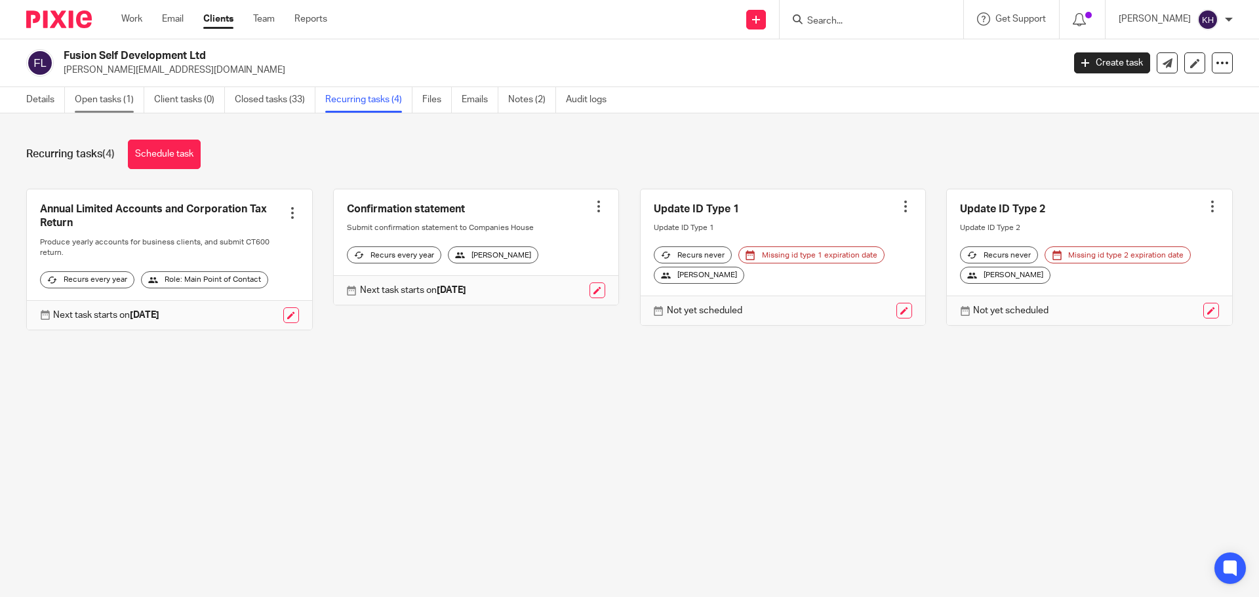
click at [102, 104] on link "Open tasks (1)" at bounding box center [110, 100] width 70 height 26
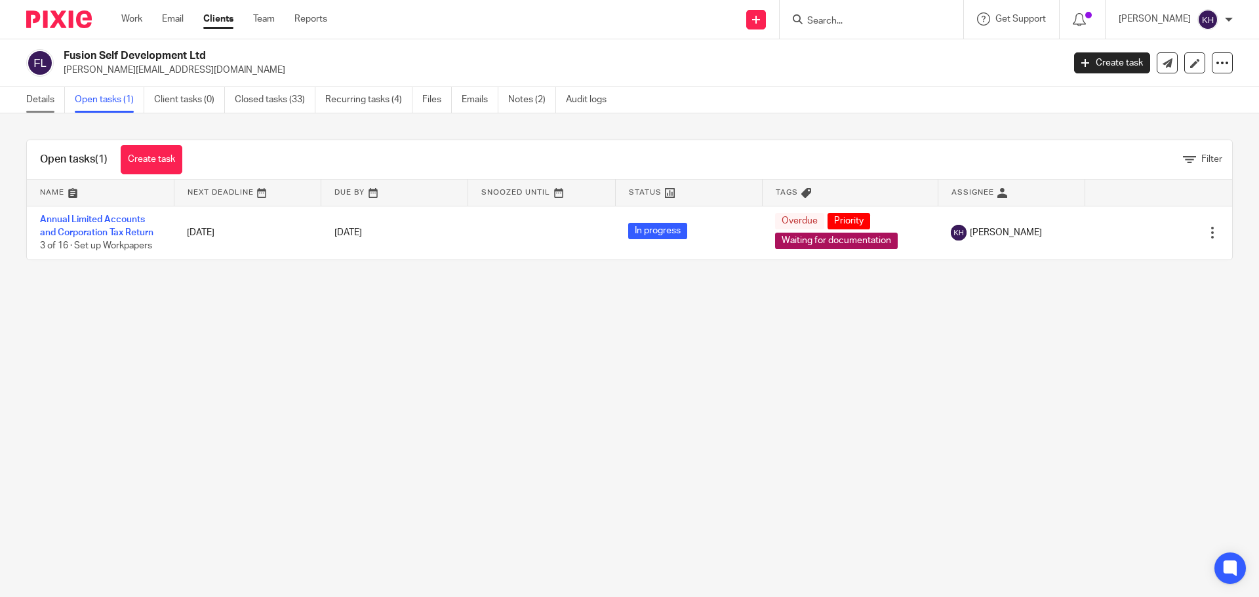
click at [40, 102] on link "Details" at bounding box center [45, 100] width 39 height 26
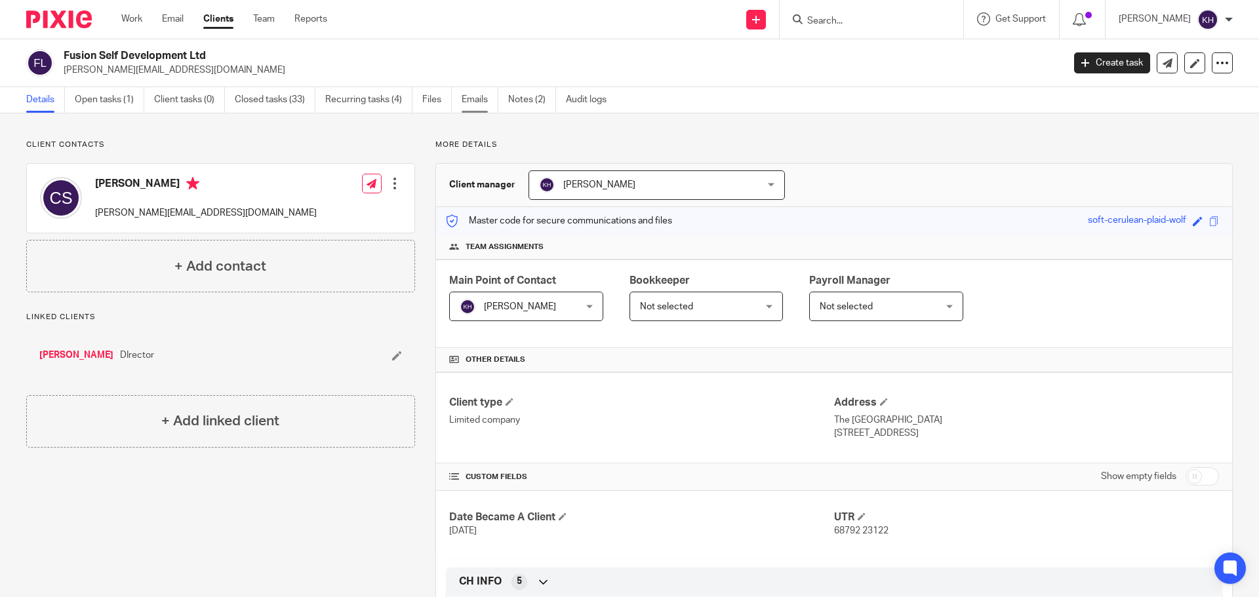
click at [474, 104] on link "Emails" at bounding box center [480, 100] width 37 height 26
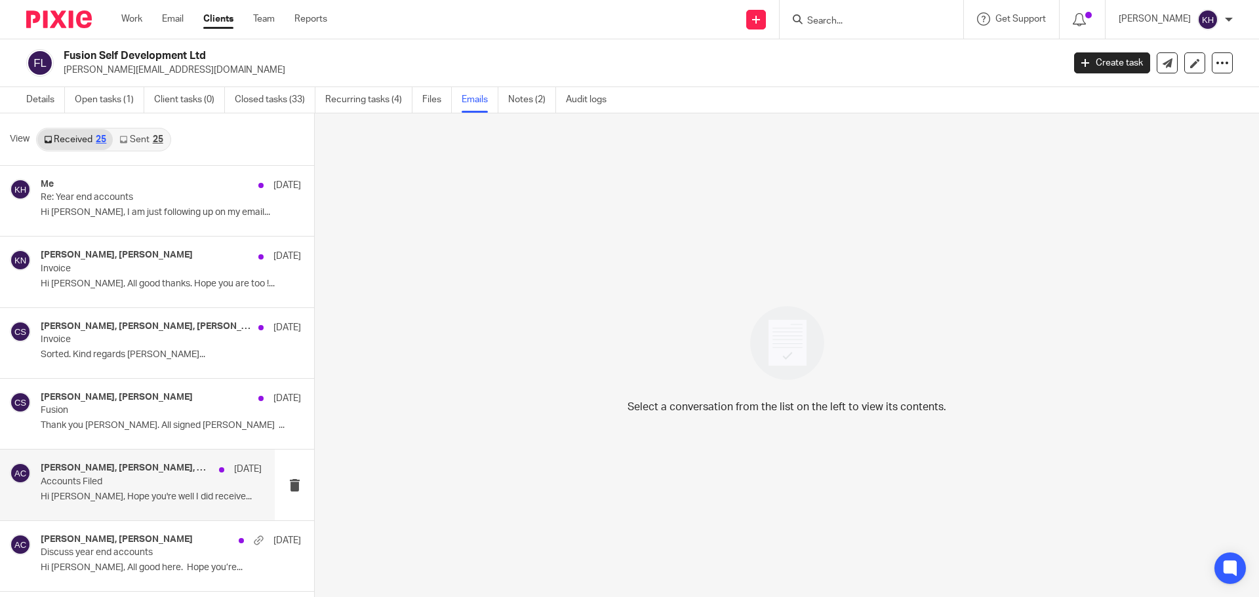
click at [79, 463] on h4 "Craig Sawyer, Adam Craft, Mail Delivery Subsystem, Craig" at bounding box center [127, 468] width 172 height 11
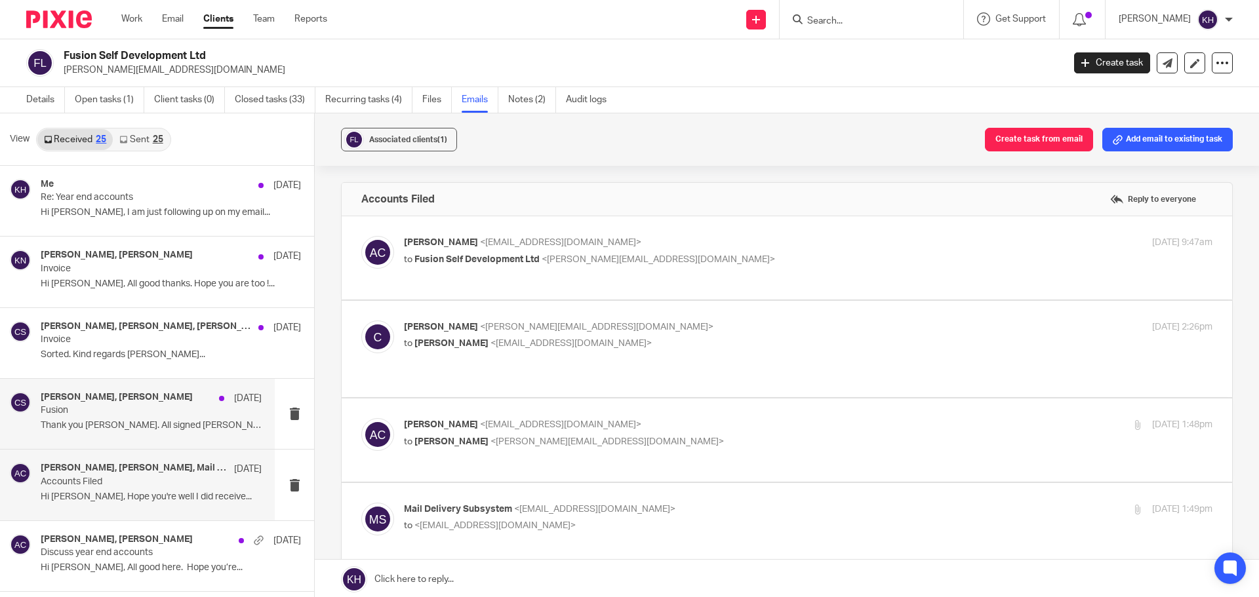
click at [99, 403] on h4 "Craig Sawyer, Kerry Hall" at bounding box center [117, 397] width 152 height 11
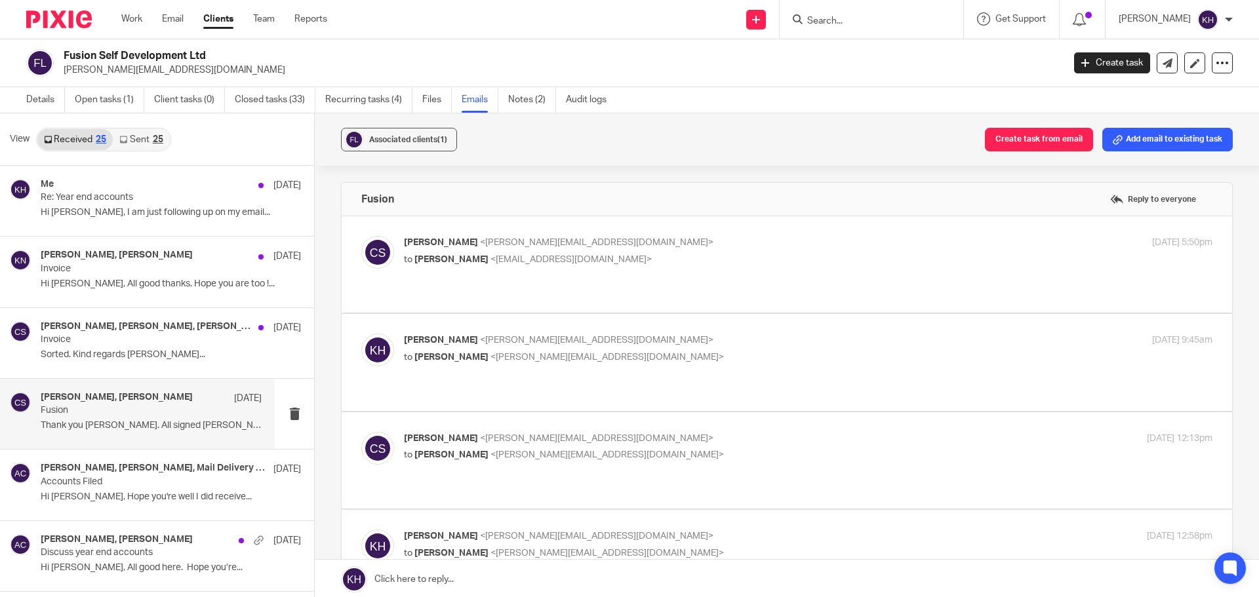
click at [64, 395] on h4 "Craig Sawyer, Kerry Hall" at bounding box center [117, 397] width 152 height 11
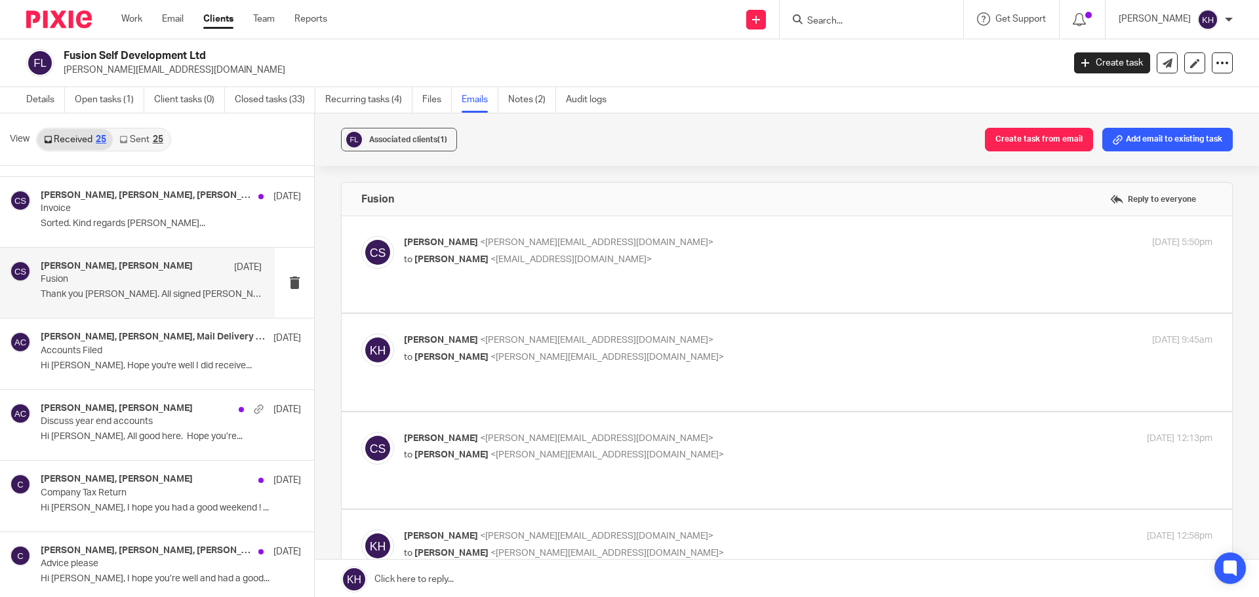
scroll to position [66, 0]
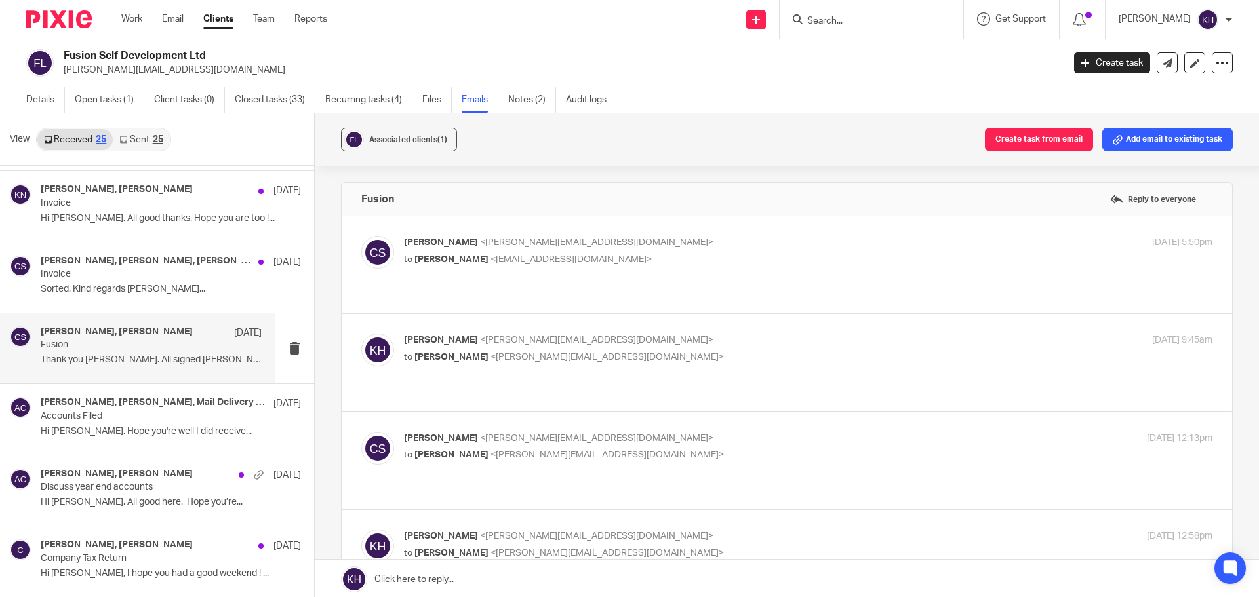
click at [66, 336] on h4 "Craig Sawyer, Kerry Hall" at bounding box center [117, 332] width 152 height 11
click at [68, 328] on h4 "Craig Sawyer, Kerry Hall" at bounding box center [117, 332] width 152 height 11
click at [562, 263] on span "<a.craft@directpeak.co.uk>" at bounding box center [570, 259] width 161 height 9
checkbox input "true"
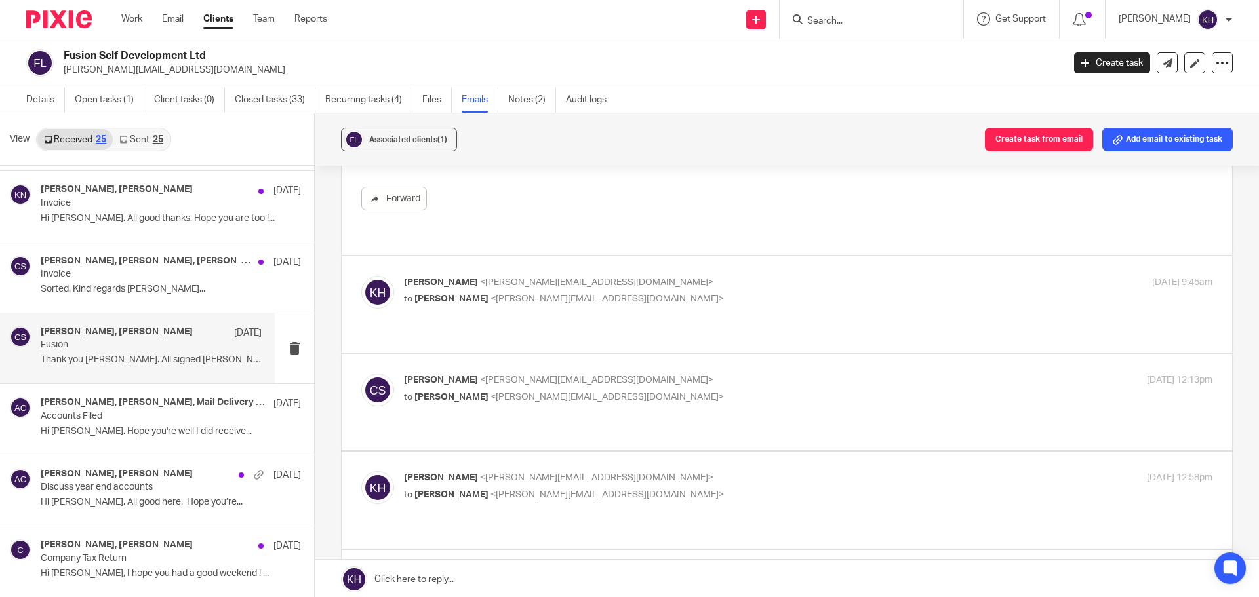
scroll to position [262, 0]
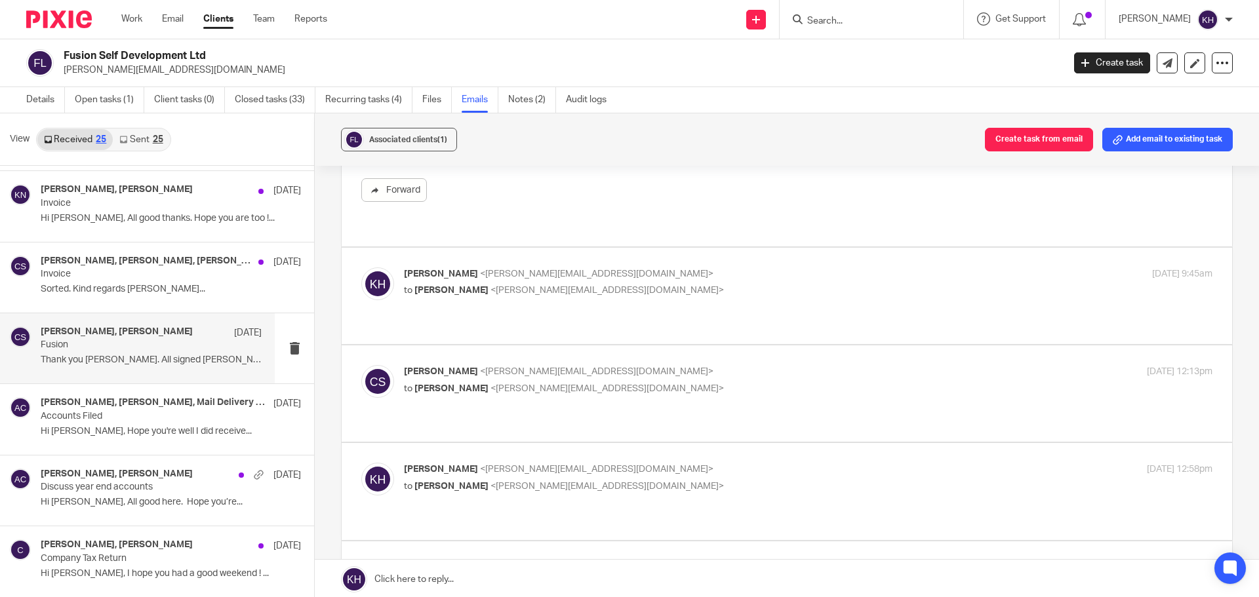
click at [557, 284] on p "to Craig Sawyer <craig.sawyer1973@gmail.com>" at bounding box center [673, 291] width 539 height 14
checkbox input "true"
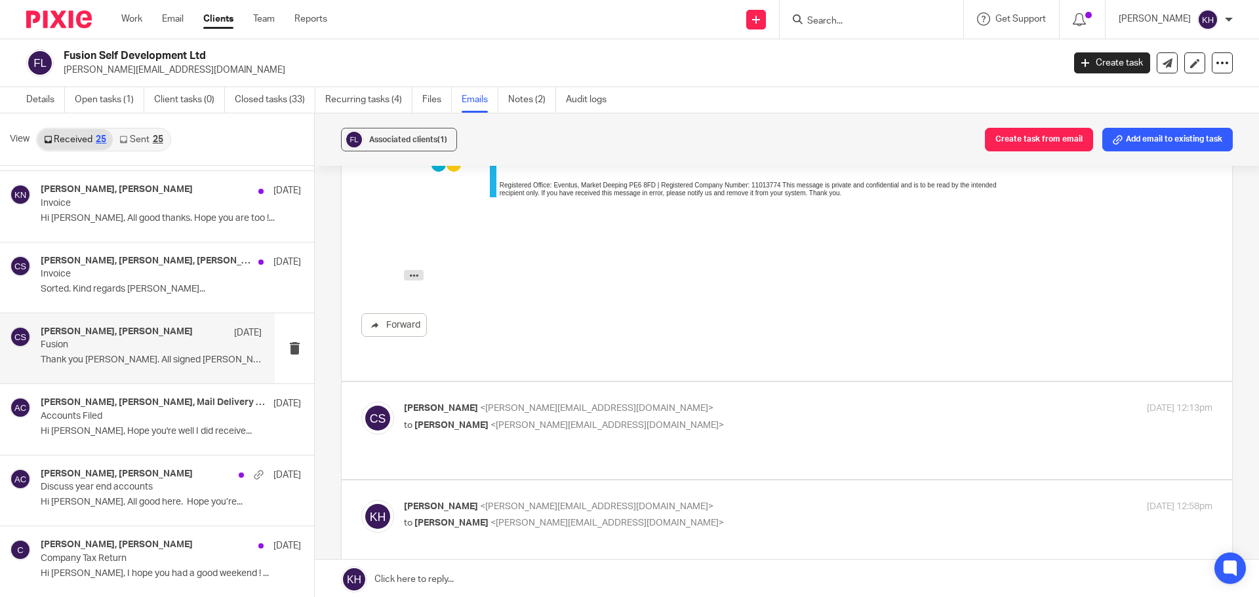
scroll to position [787, 0]
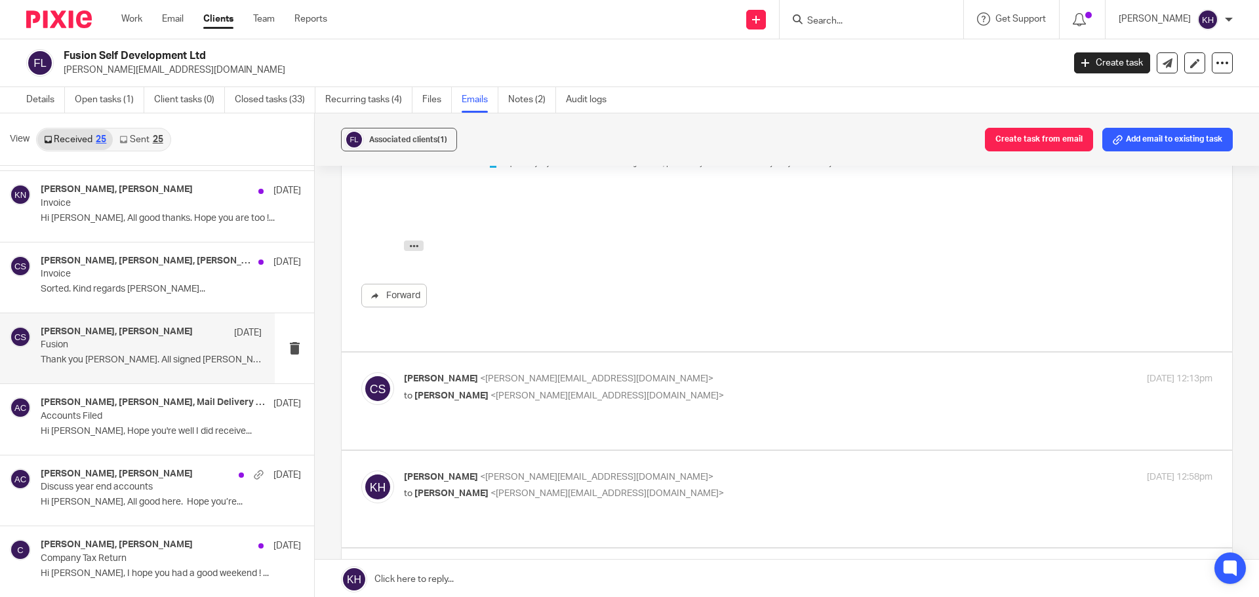
click at [502, 374] on span "<craig.sawyer1973@gmail.com>" at bounding box center [596, 378] width 233 height 9
checkbox input "true"
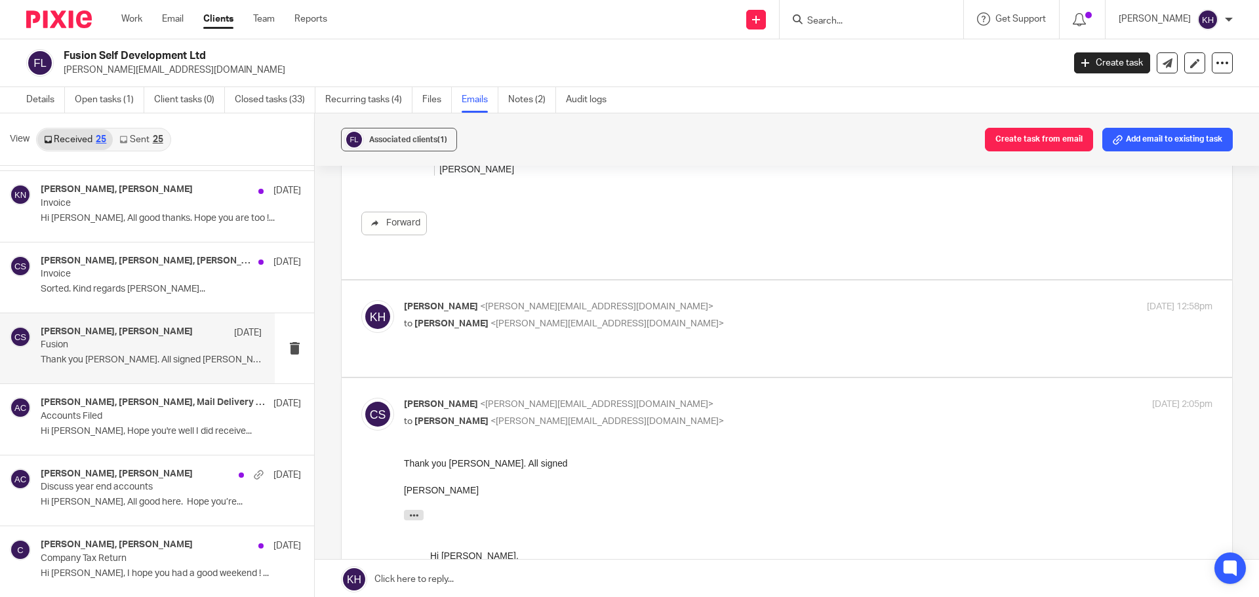
scroll to position [1770, 0]
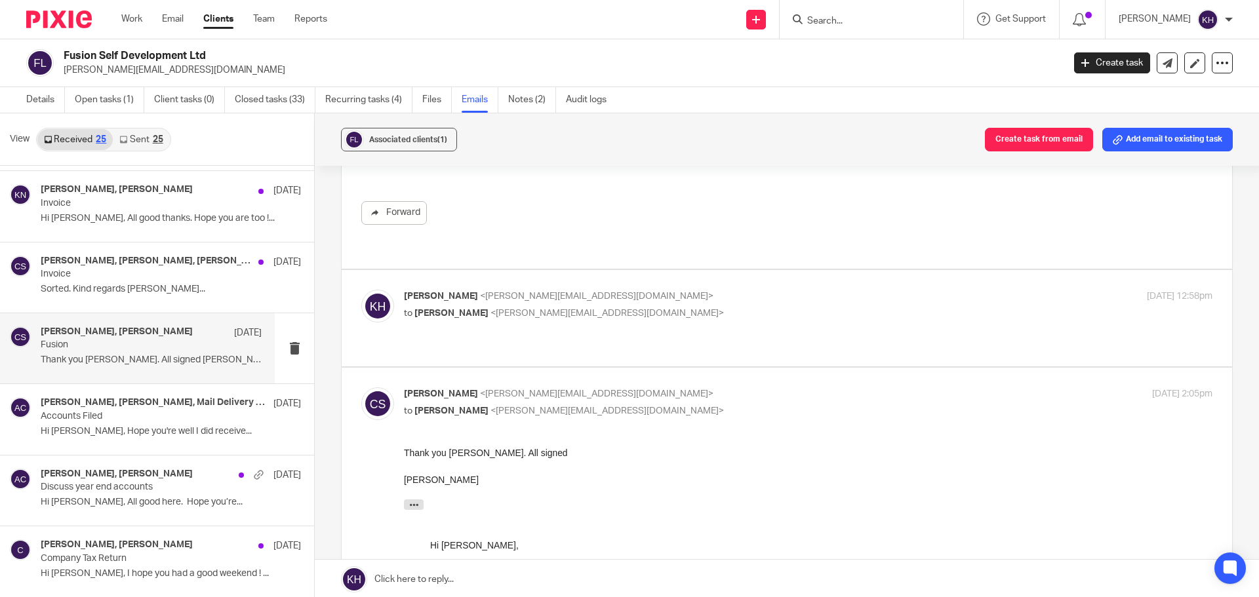
click at [578, 309] on span "<craig.sawyer1973@gmail.com>" at bounding box center [606, 313] width 233 height 9
checkbox input "true"
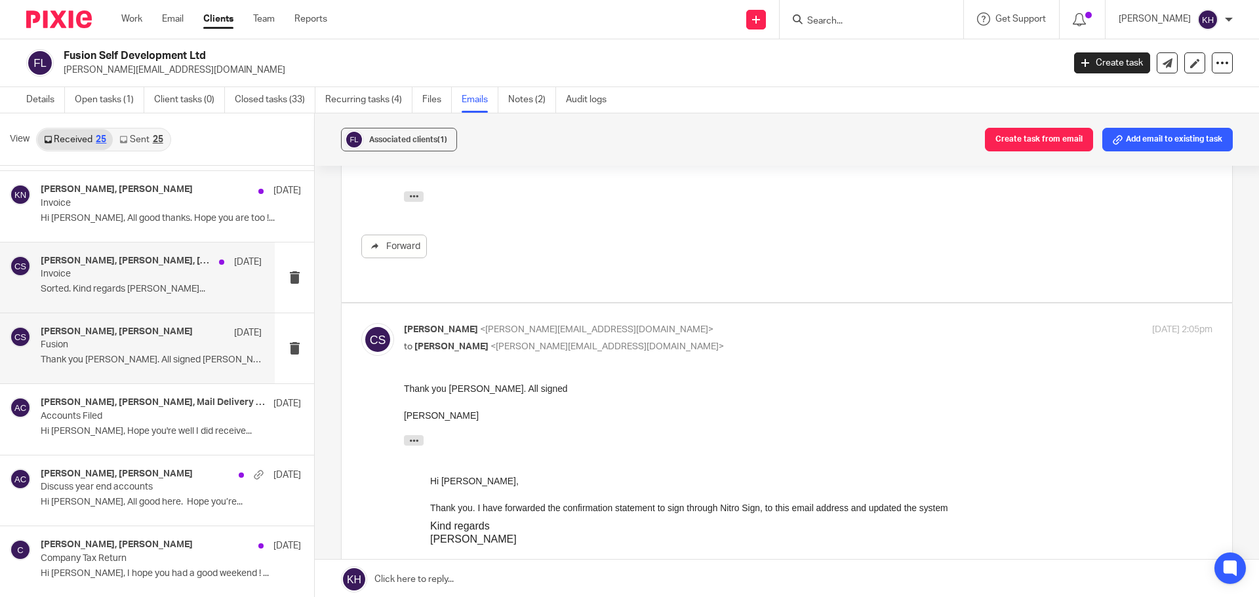
scroll to position [2205, 0]
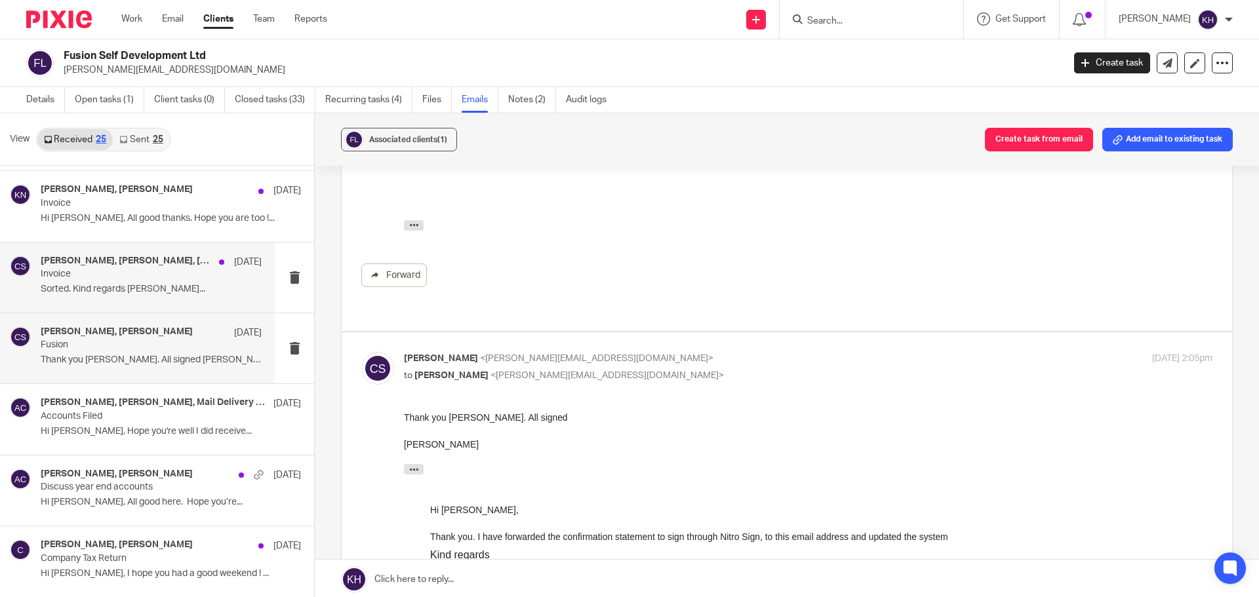
click at [75, 272] on p "Invoice" at bounding box center [129, 274] width 177 height 11
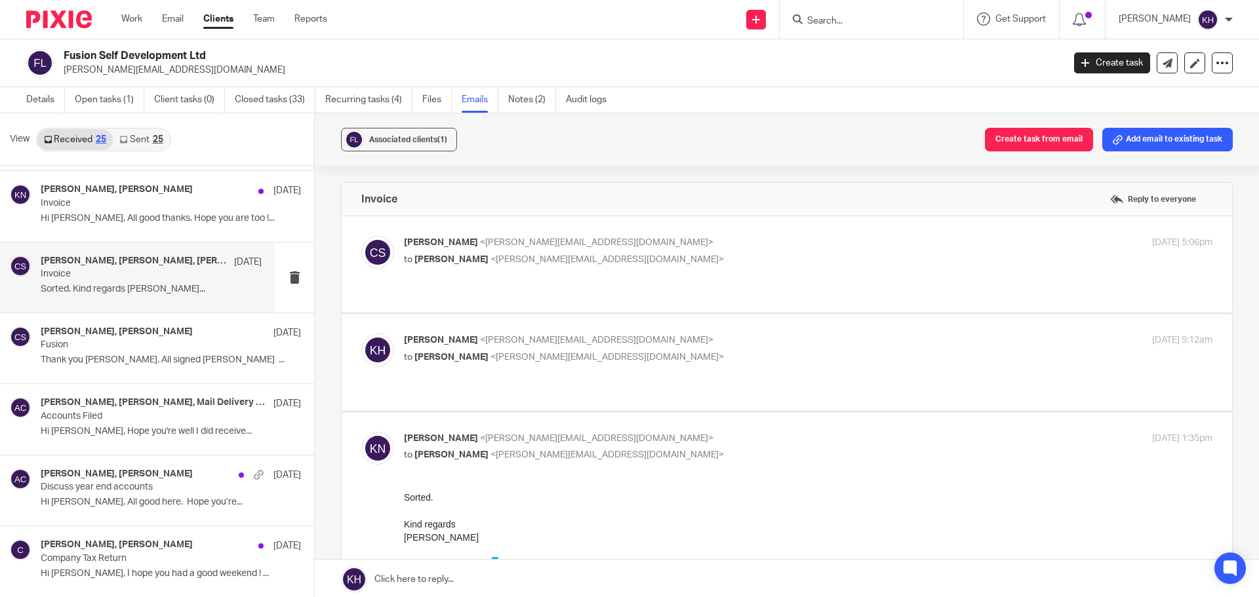
scroll to position [0, 0]
click at [592, 237] on p "Craig Sawyer <craig.sawyer1973@gmail.com>" at bounding box center [673, 243] width 539 height 14
checkbox input "true"
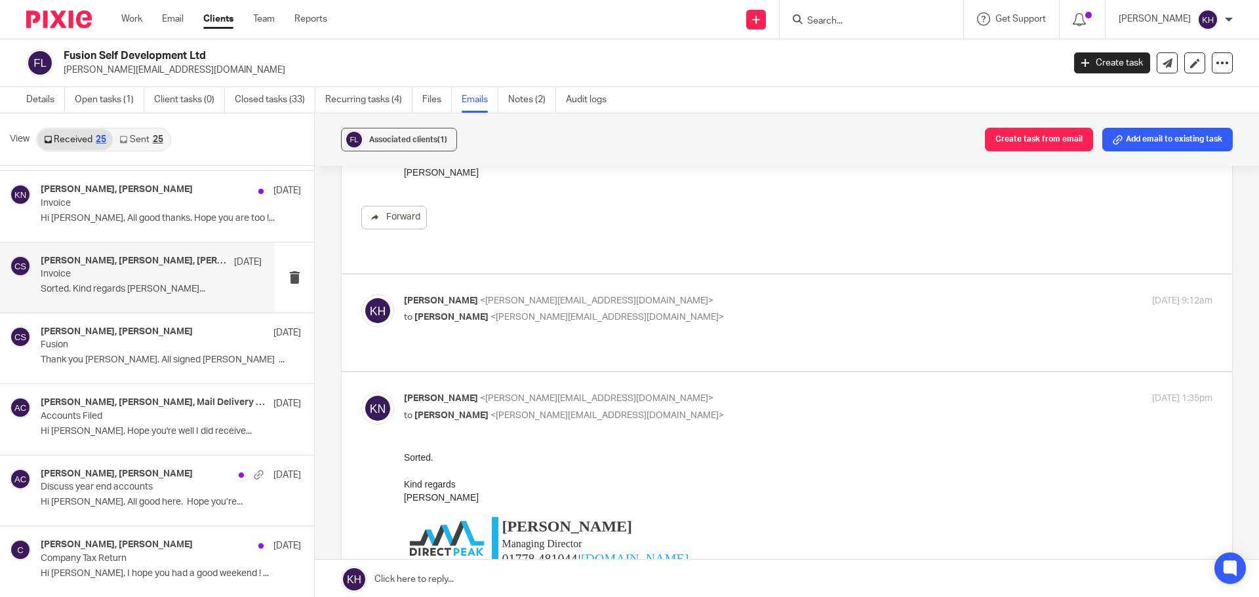
scroll to position [262, 0]
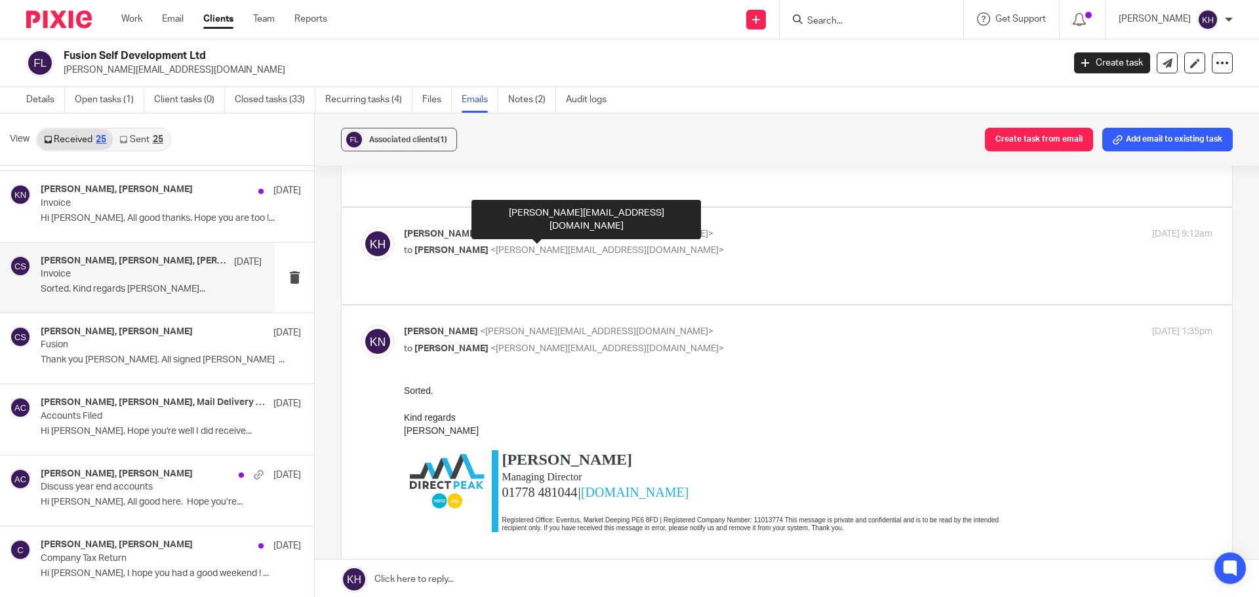
click at [592, 246] on span "<k.newman@directpeak.co.uk>" at bounding box center [606, 250] width 233 height 9
checkbox input "true"
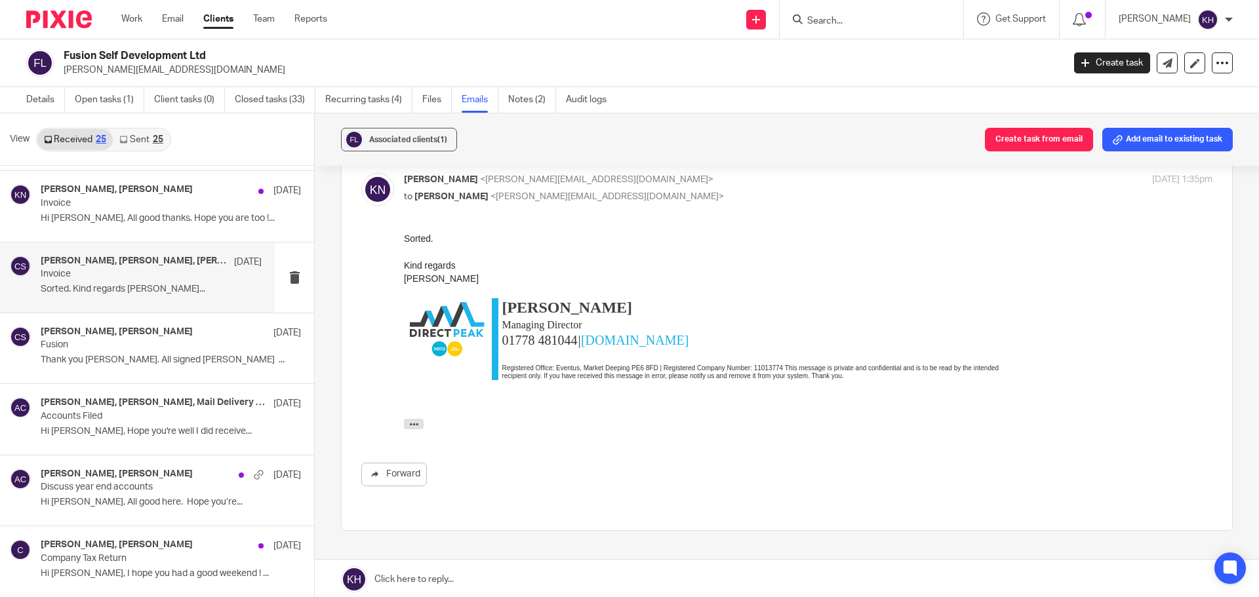
scroll to position [849, 0]
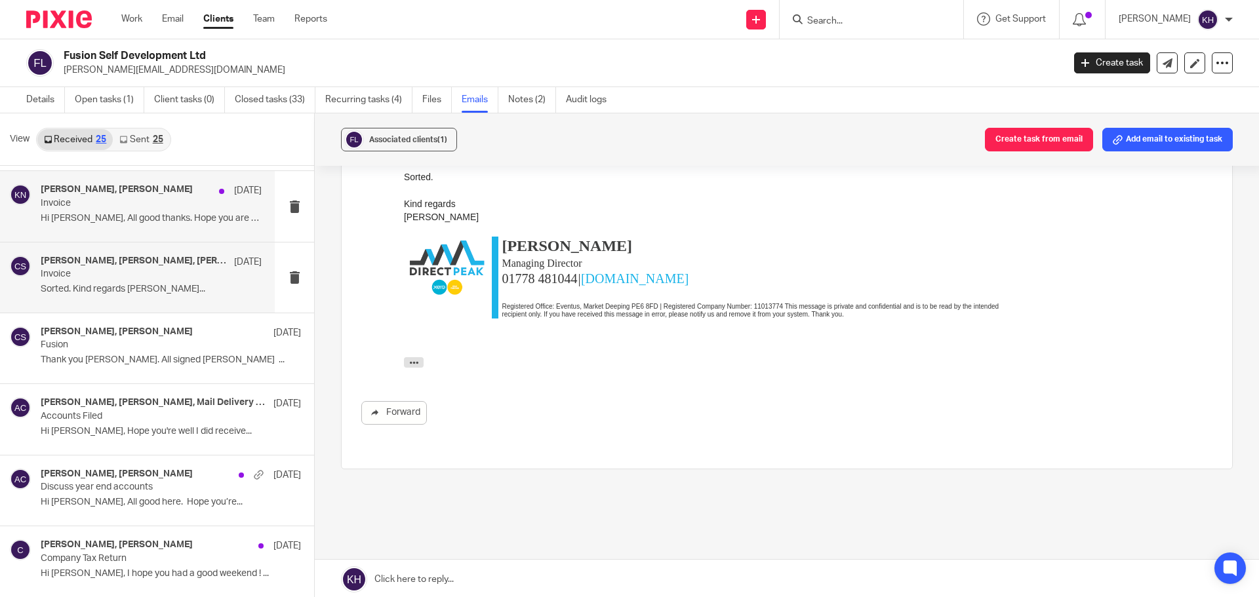
click at [137, 206] on p "Invoice" at bounding box center [129, 203] width 177 height 11
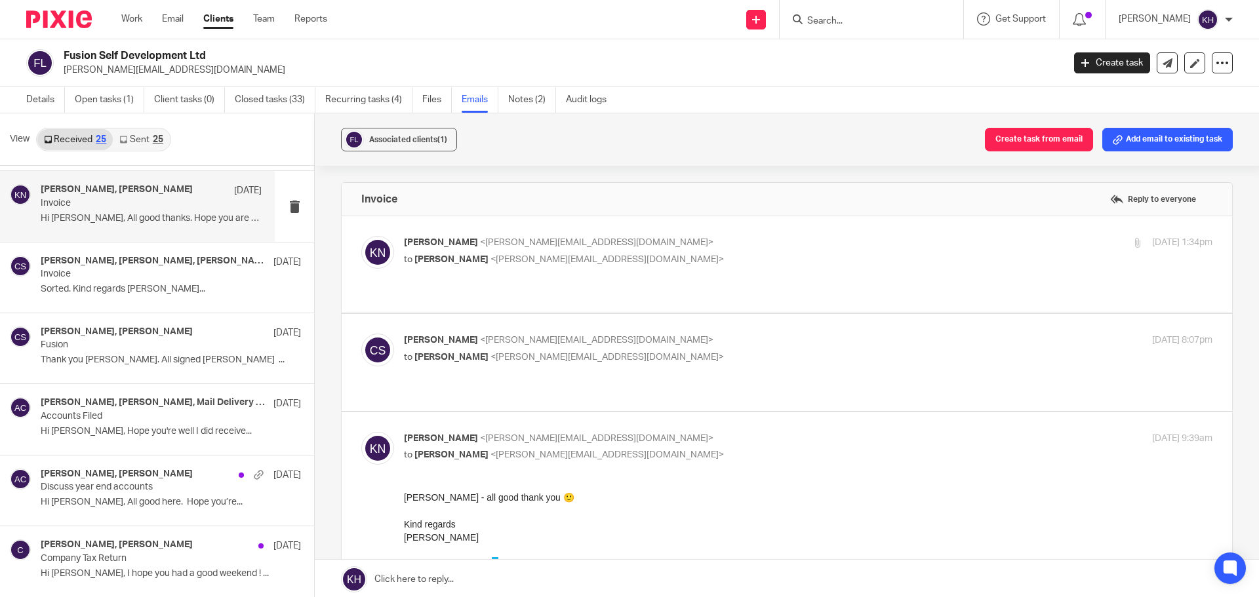
scroll to position [0, 0]
click at [127, 222] on p "Hi Karl, All good thanks. Hope you are too !..." at bounding box center [151, 218] width 221 height 11
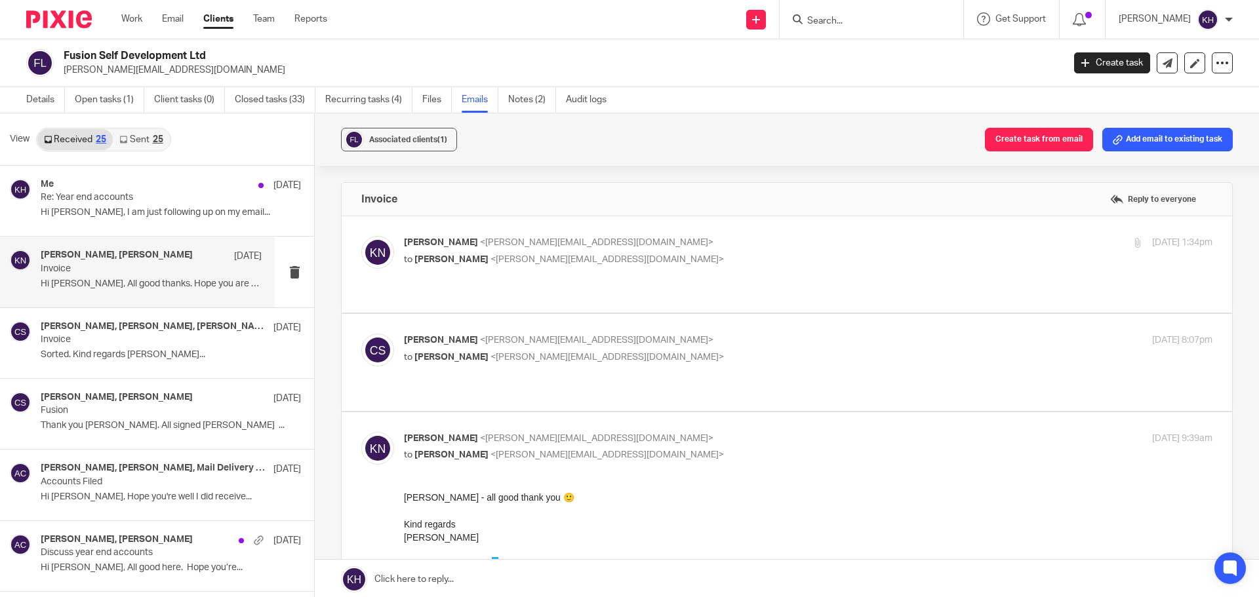
click at [115, 256] on h4 "Karl Newman, Craig Sawyer" at bounding box center [117, 255] width 152 height 11
click at [146, 296] on div "Karl Newman, Craig Sawyer 20 Jan Invoice Hi Karl, All good thanks. Hope you are…" at bounding box center [137, 272] width 275 height 70
click at [154, 277] on div "Karl Newman, Craig Sawyer 20 Jan Invoice Hi Karl, All good thanks. Hope you are…" at bounding box center [151, 272] width 221 height 44
click at [585, 256] on span "<craig.sawyer1973@gmail.com>" at bounding box center [606, 259] width 233 height 9
checkbox input "true"
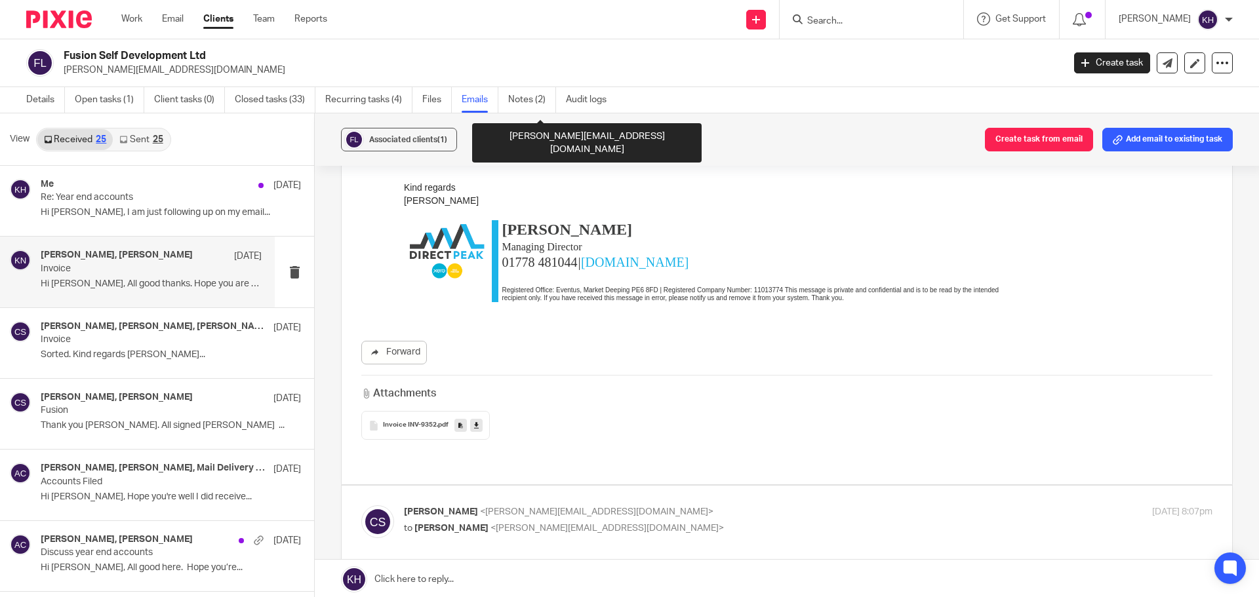
scroll to position [262, 0]
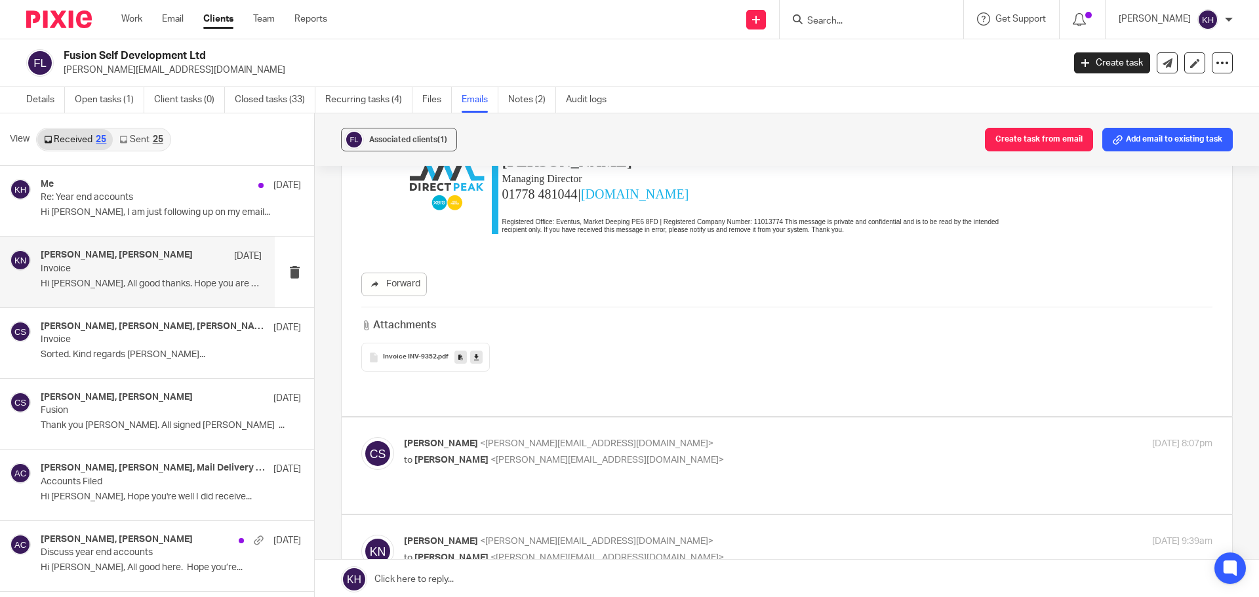
click at [581, 456] on span "<k.newman@directpeak.co.uk>" at bounding box center [606, 460] width 233 height 9
checkbox input "true"
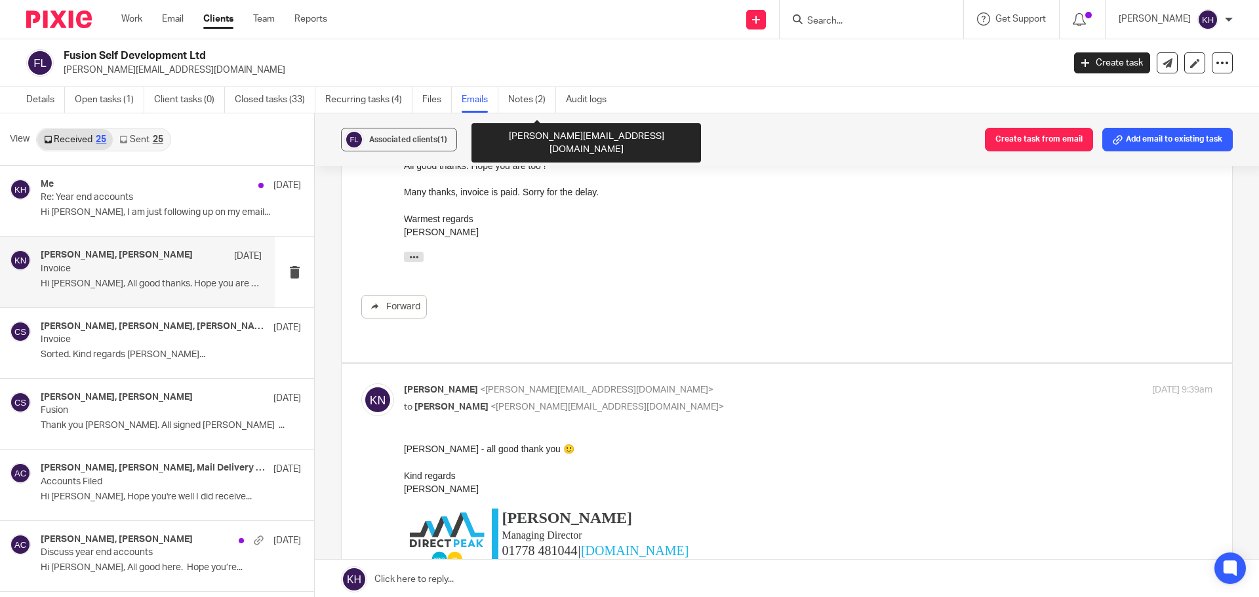
scroll to position [656, 0]
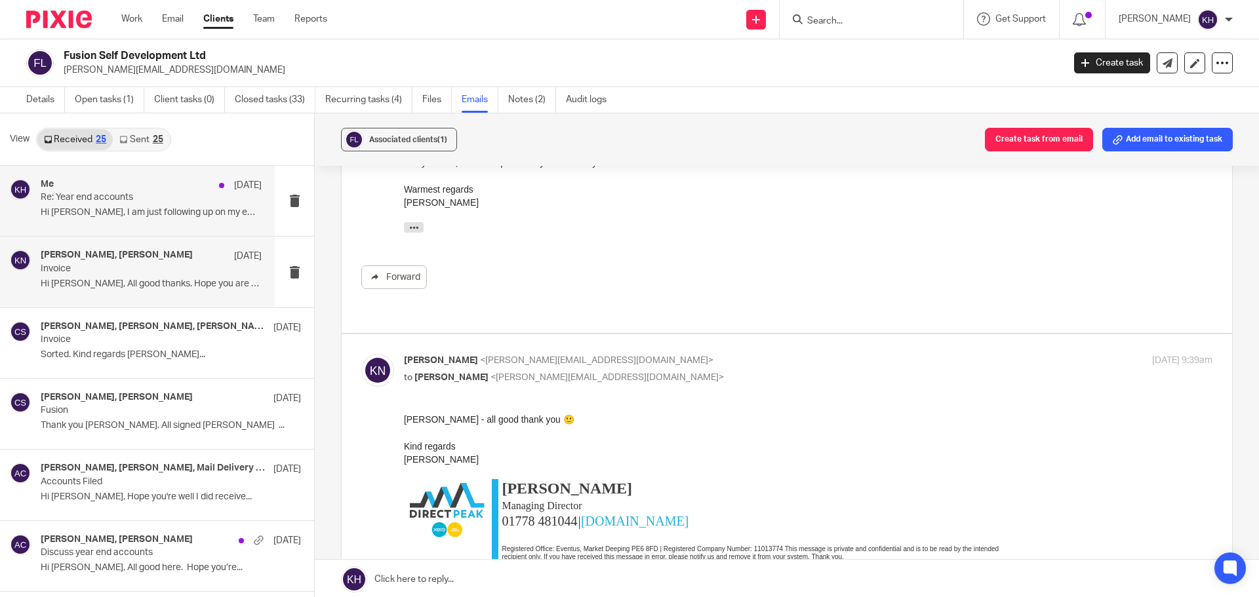
click at [144, 205] on div "Me 3 Jul Re: Year end accounts Hi Craig, I am just following up on my email..." at bounding box center [151, 201] width 221 height 44
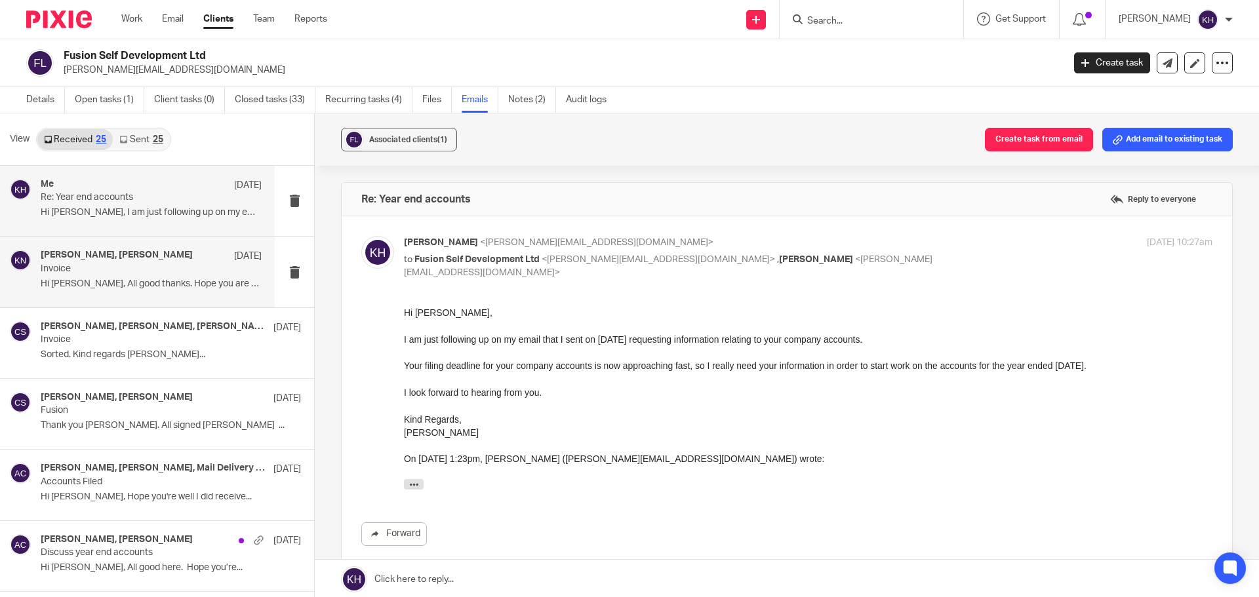
scroll to position [0, 0]
click at [105, 197] on p "Re: Year end accounts" at bounding box center [129, 197] width 177 height 11
click at [190, 226] on div "Me 3 Jul Re: Year end accounts Hi Craig, I am just following up on my email..." at bounding box center [137, 201] width 275 height 70
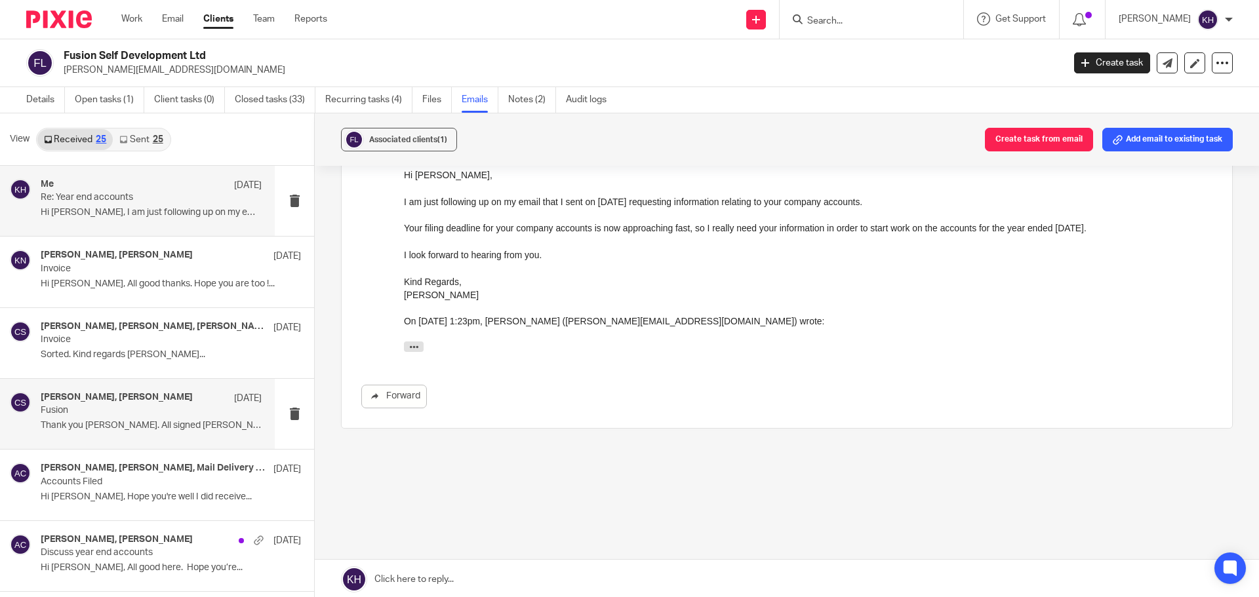
click at [104, 427] on p "Thank you Kerry. All signed Craig ..." at bounding box center [151, 425] width 221 height 11
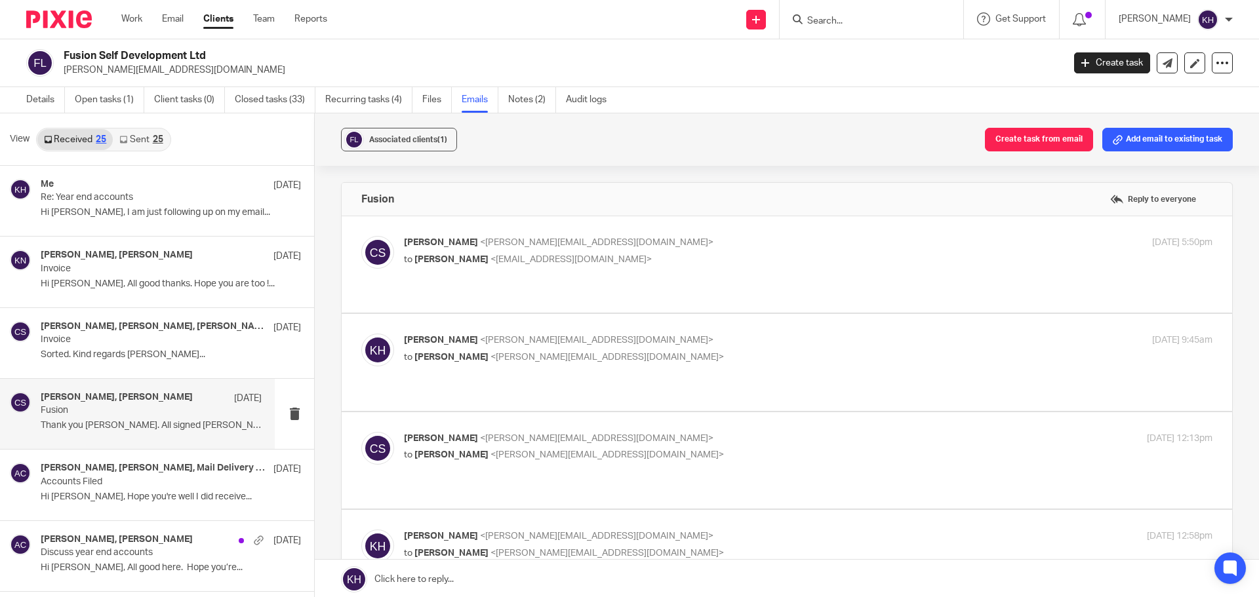
scroll to position [0, 0]
click at [622, 263] on p "to Adam Craft <a.craft@directpeak.co.uk>" at bounding box center [673, 260] width 539 height 14
checkbox input "true"
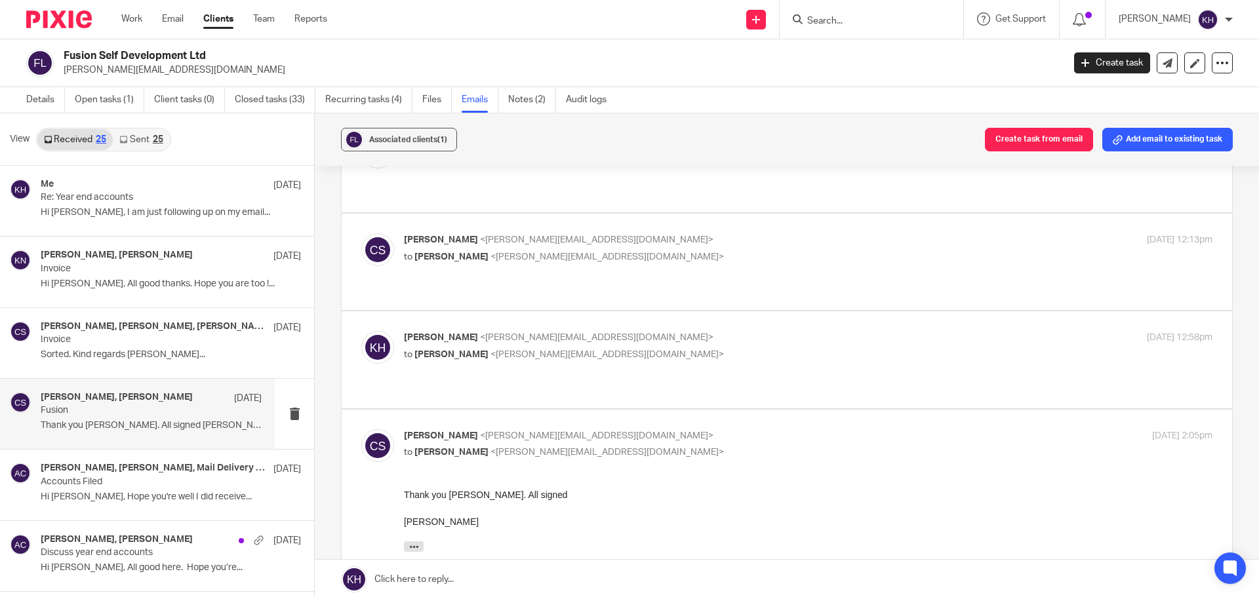
scroll to position [393, 0]
click at [645, 349] on p "to Craig Sawyer <craig.sawyer1973@gmail.com>" at bounding box center [673, 356] width 539 height 14
checkbox input "true"
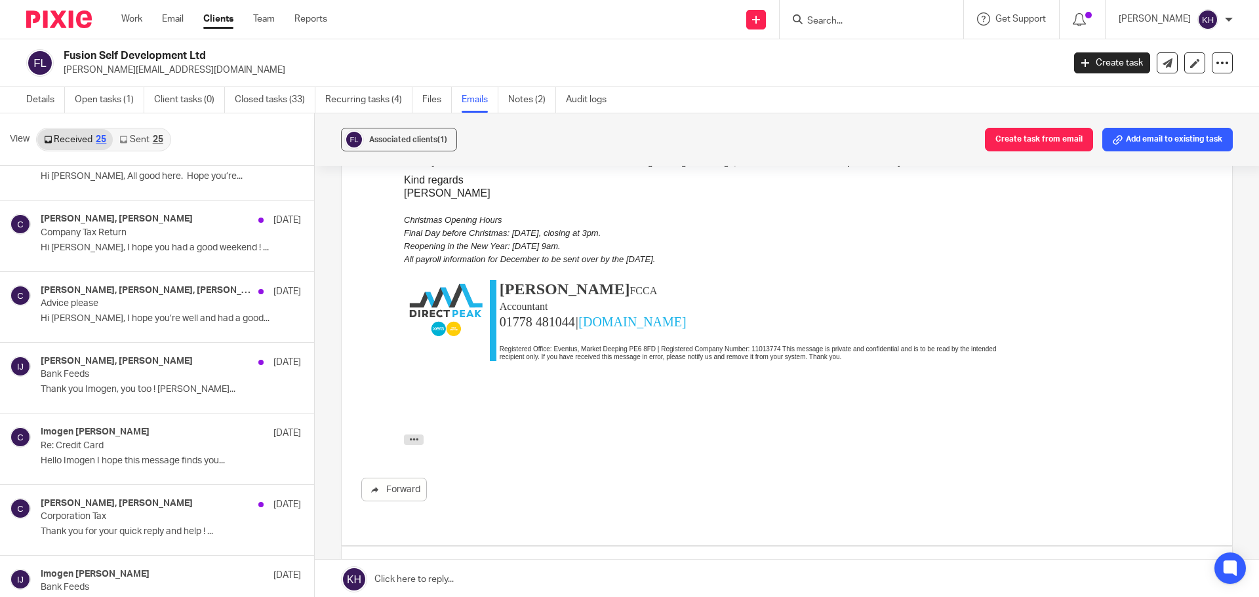
scroll to position [0, 0]
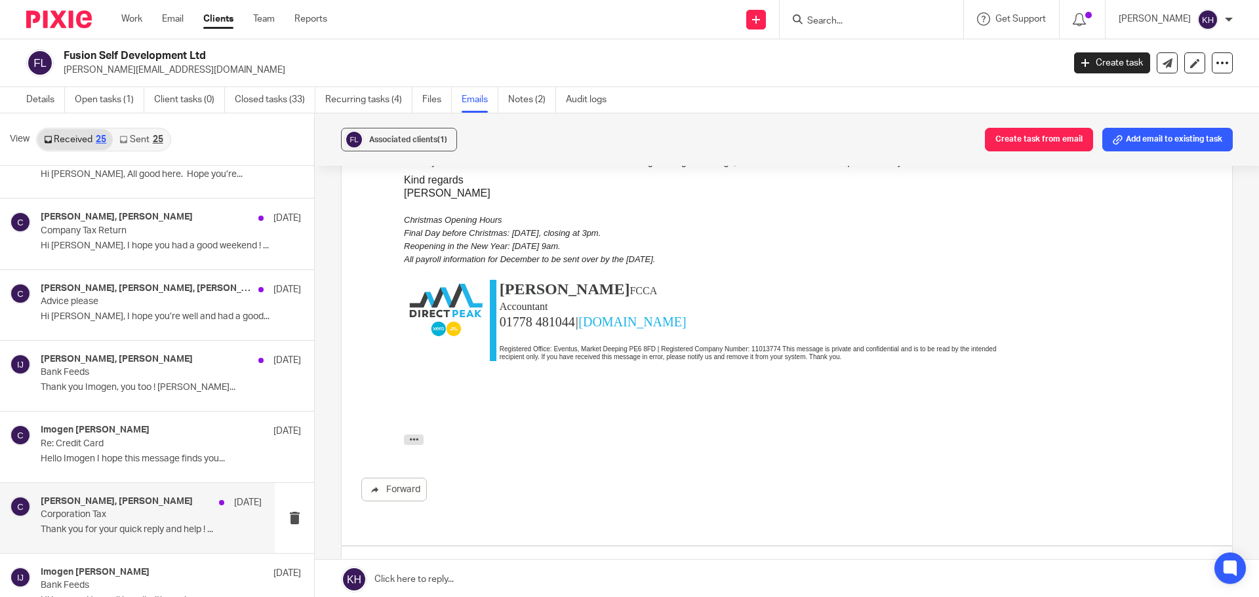
click at [110, 517] on p "Corporation Tax" at bounding box center [129, 515] width 177 height 11
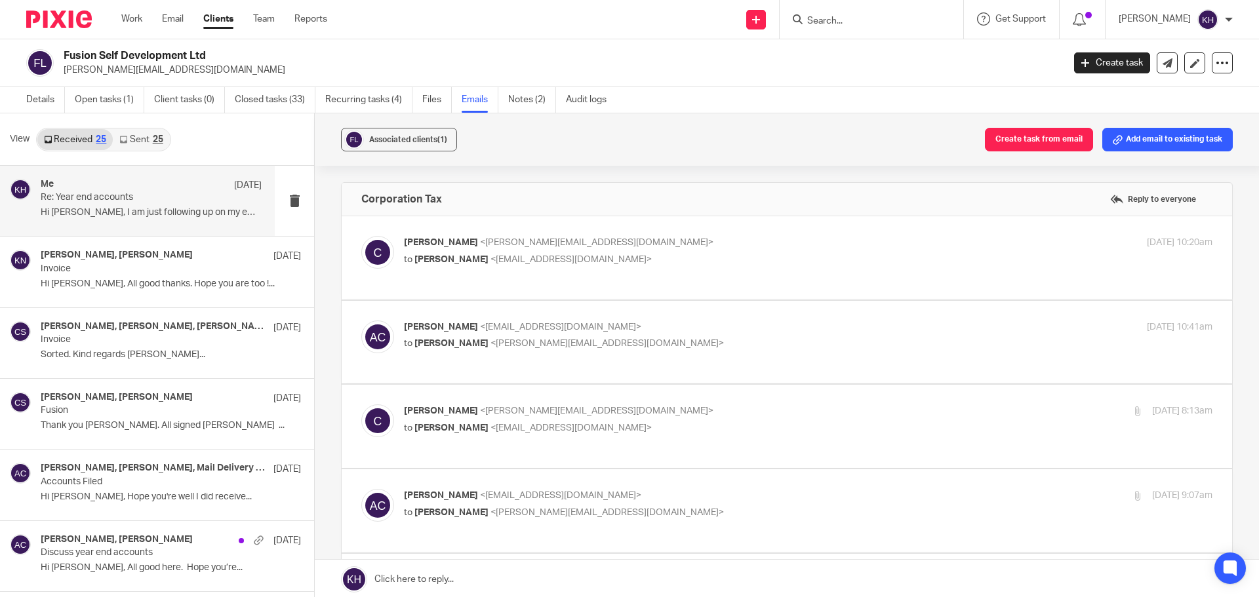
click at [163, 214] on p "Hi Craig, I am just following up on my email..." at bounding box center [151, 212] width 221 height 11
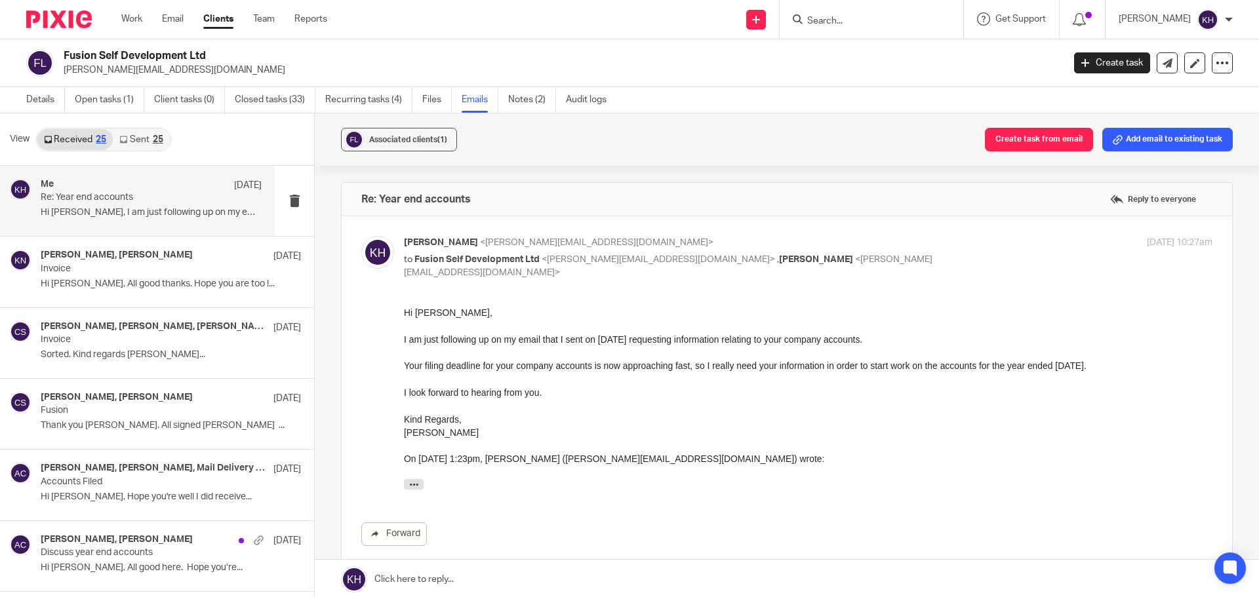
click at [142, 139] on link "Sent 25" at bounding box center [141, 139] width 56 height 21
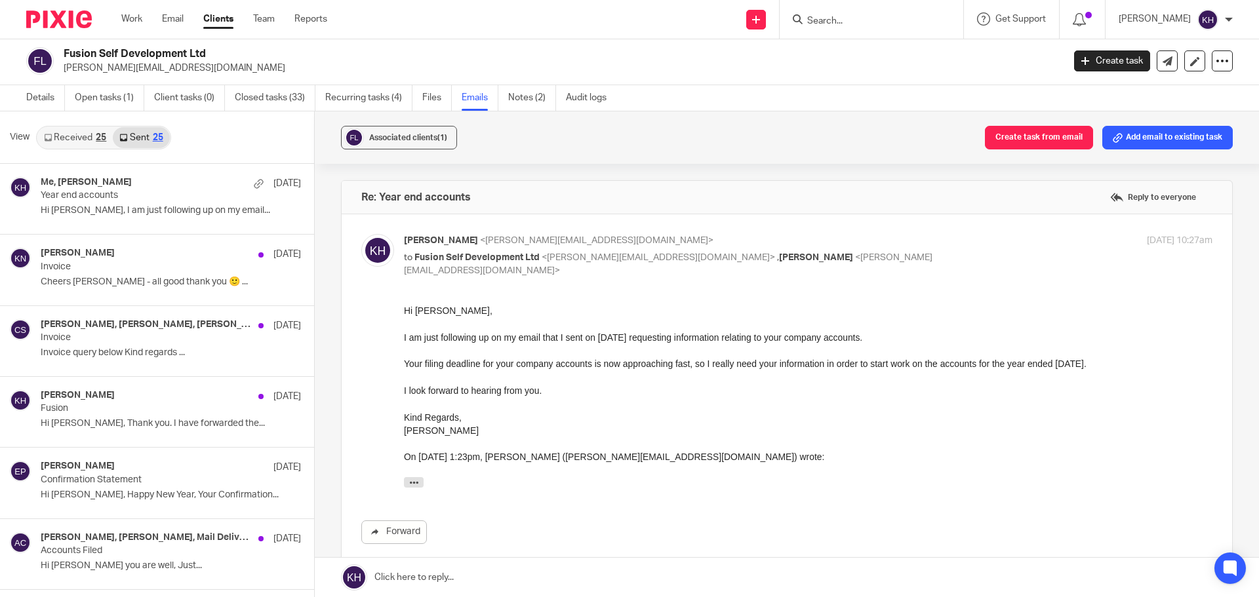
click at [23, 101] on div "Details Open tasks (1) Client tasks (0) Closed tasks (33) Recurring tasks (4) F…" at bounding box center [319, 98] width 639 height 26
click at [39, 92] on link "Details" at bounding box center [45, 98] width 39 height 26
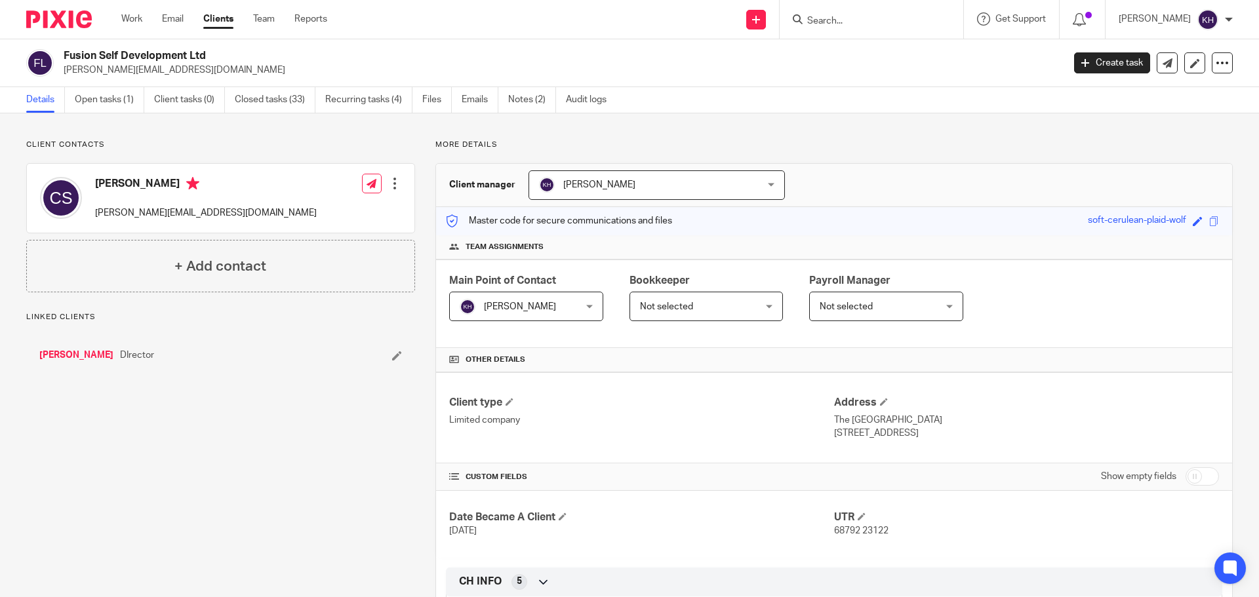
click at [393, 180] on div at bounding box center [394, 183] width 13 height 13
click at [316, 216] on link "Edit contact" at bounding box center [332, 212] width 125 height 19
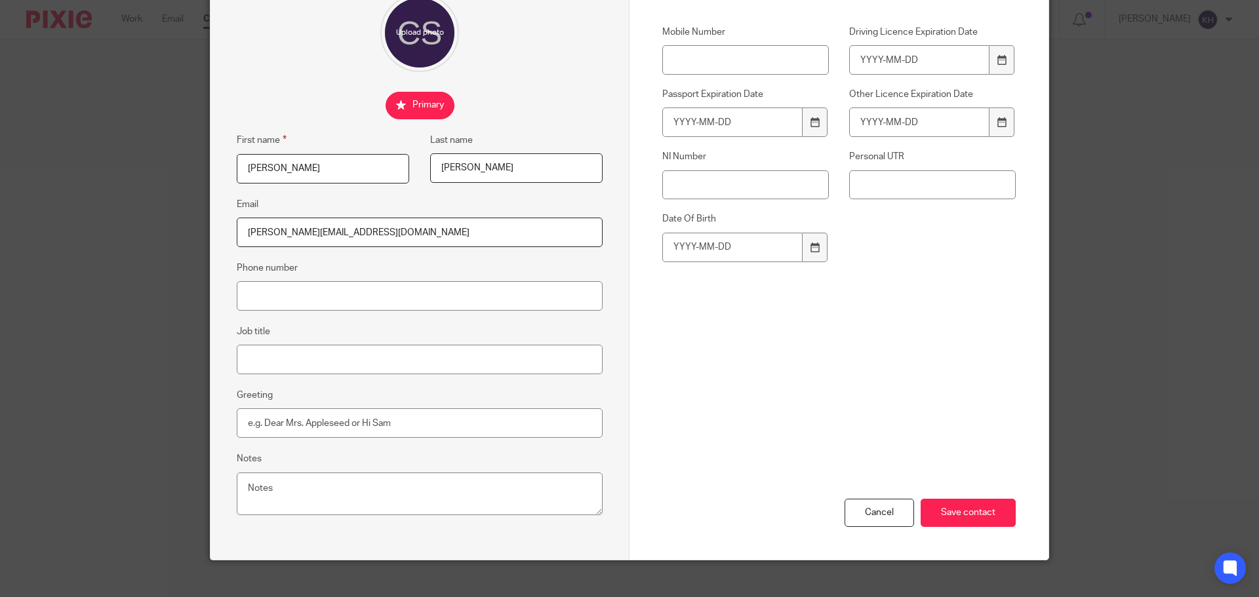
scroll to position [131, 0]
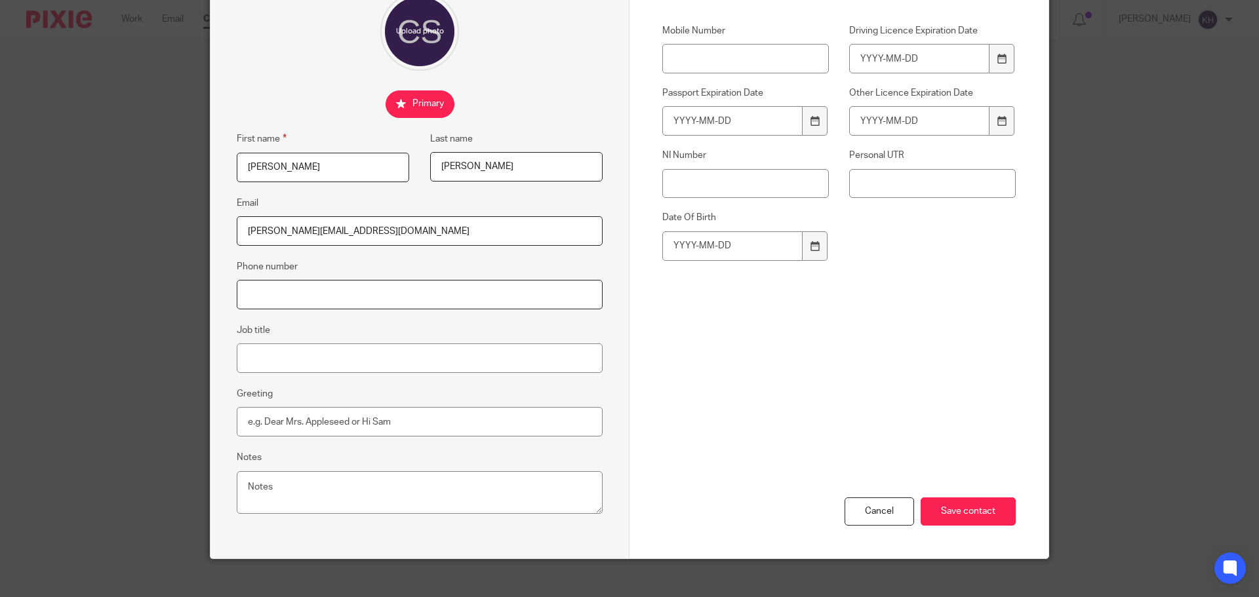
click at [355, 299] on input "Phone number" at bounding box center [420, 295] width 366 height 30
type input "07821 799915"
click at [969, 515] on input "Save contact" at bounding box center [968, 512] width 95 height 28
click at [986, 504] on input "Save contact" at bounding box center [968, 512] width 95 height 28
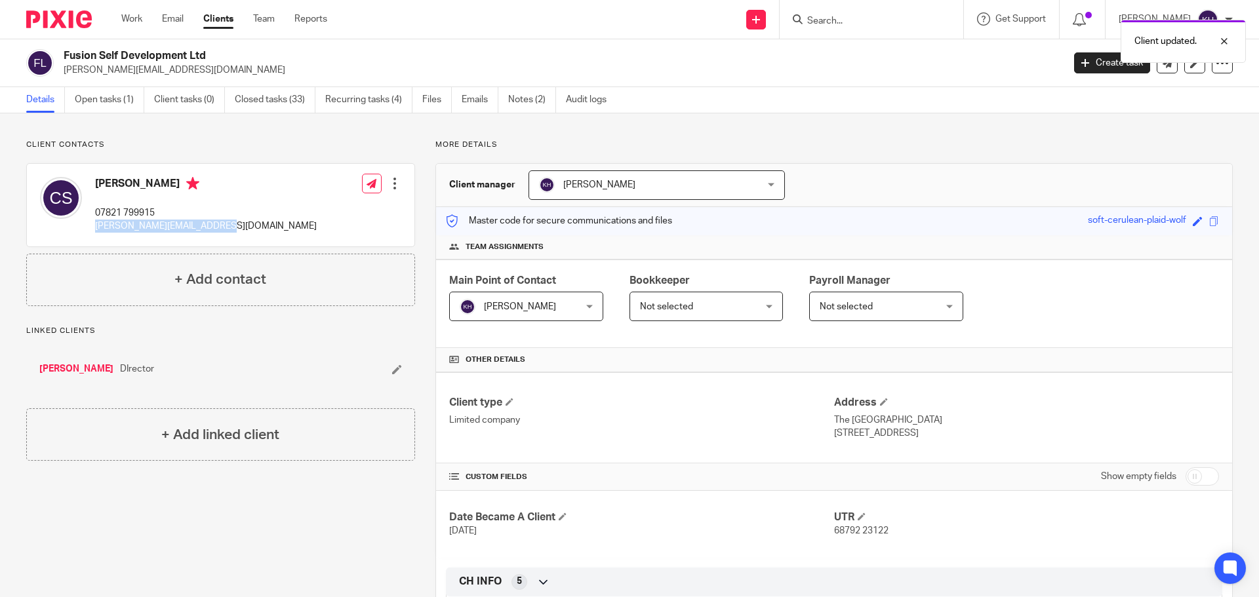
drag, startPoint x: 94, startPoint y: 223, endPoint x: 218, endPoint y: 225, distance: 124.6
click at [218, 225] on div "[PERSON_NAME] 07821 799915 [PERSON_NAME][EMAIL_ADDRESS][DOMAIN_NAME]" at bounding box center [178, 205] width 277 height 70
copy p "craig.sawyer1973@gmail.com"
click at [107, 99] on link "Open tasks (1)" at bounding box center [110, 100] width 70 height 26
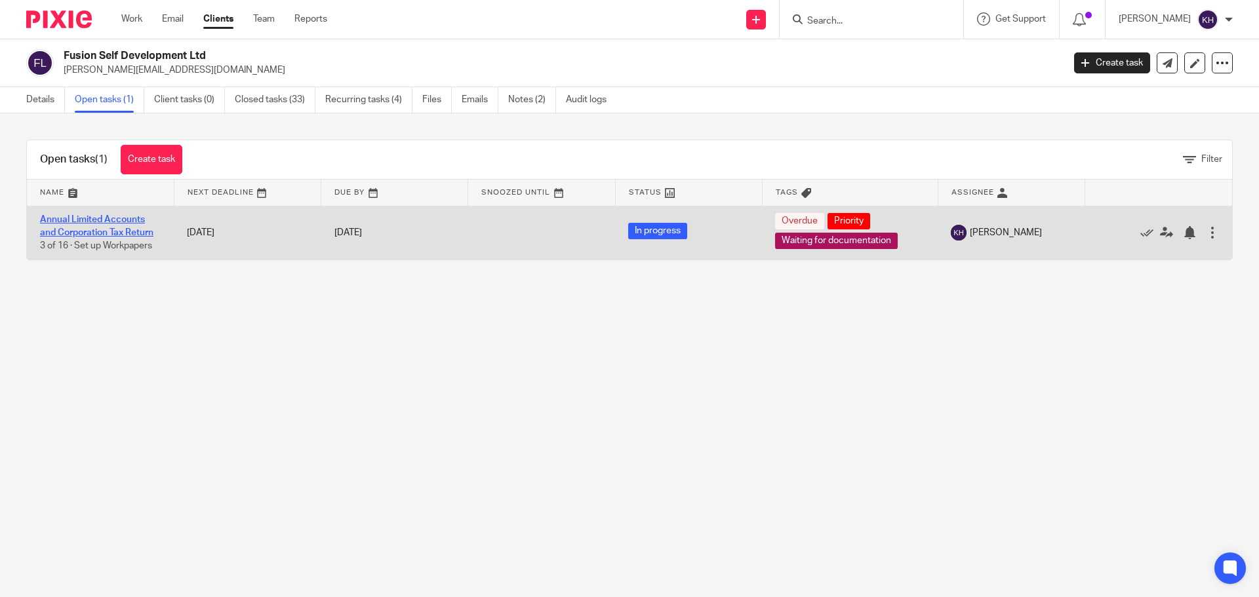
click at [109, 233] on link "Annual Limited Accounts and Corporation Tax Return" at bounding box center [96, 226] width 113 height 22
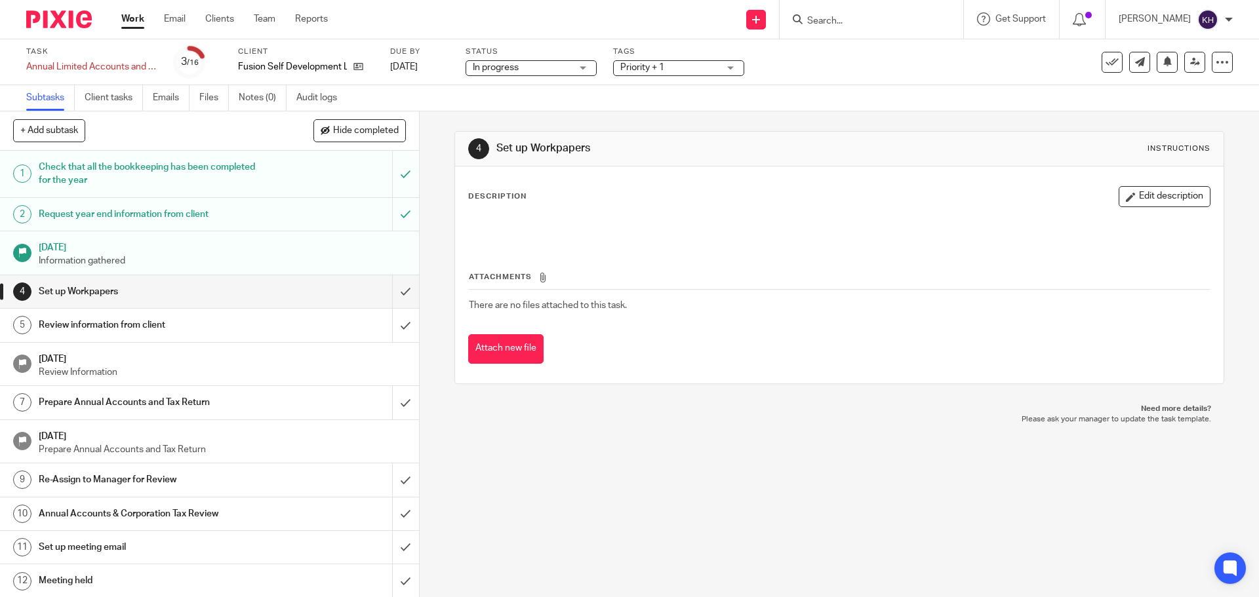
click at [692, 52] on label "Tags" at bounding box center [678, 52] width 131 height 10
click at [700, 65] on span "Priority + 1" at bounding box center [669, 68] width 98 height 14
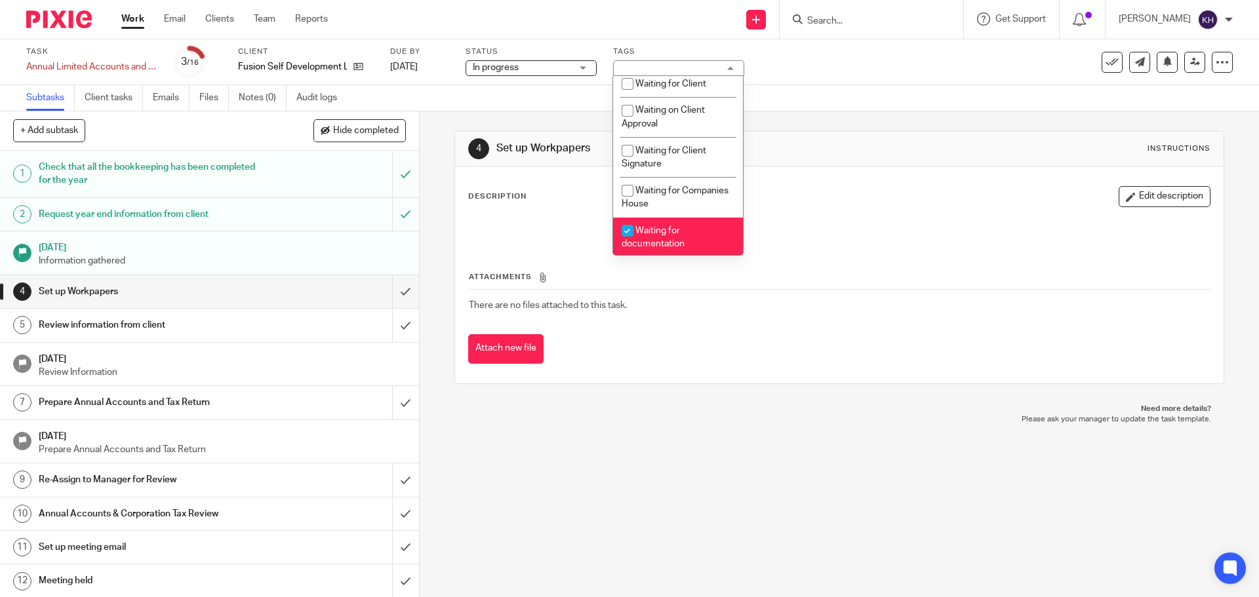
scroll to position [459, 0]
click at [672, 230] on span "Waiting for documentation" at bounding box center [653, 237] width 63 height 23
checkbox input "false"
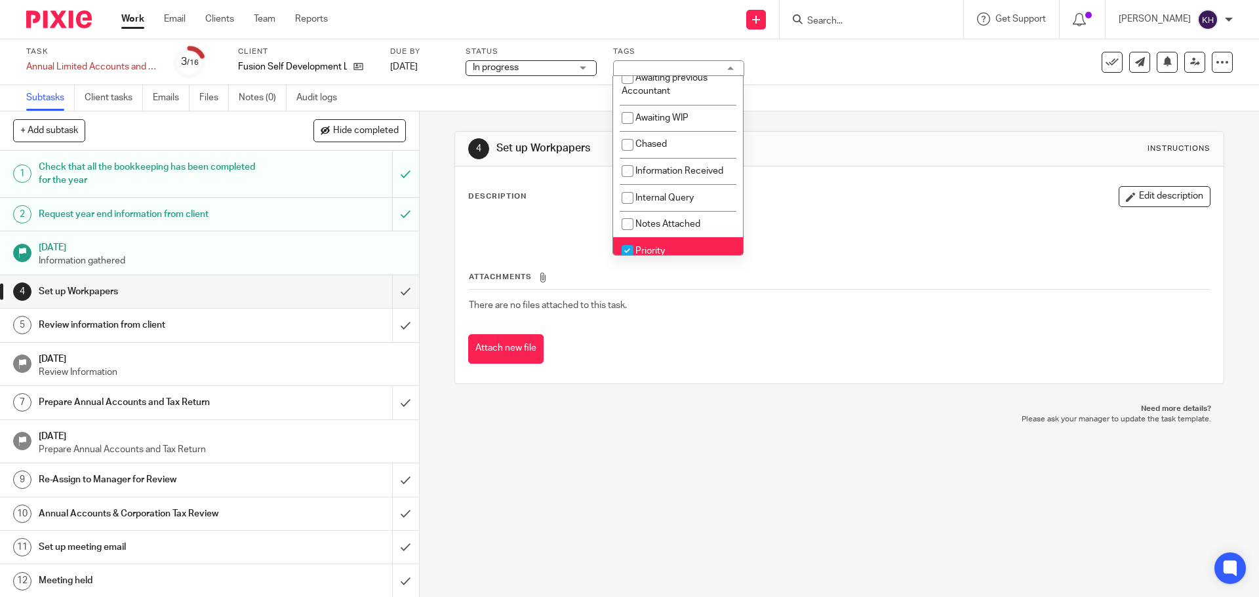
scroll to position [95, 0]
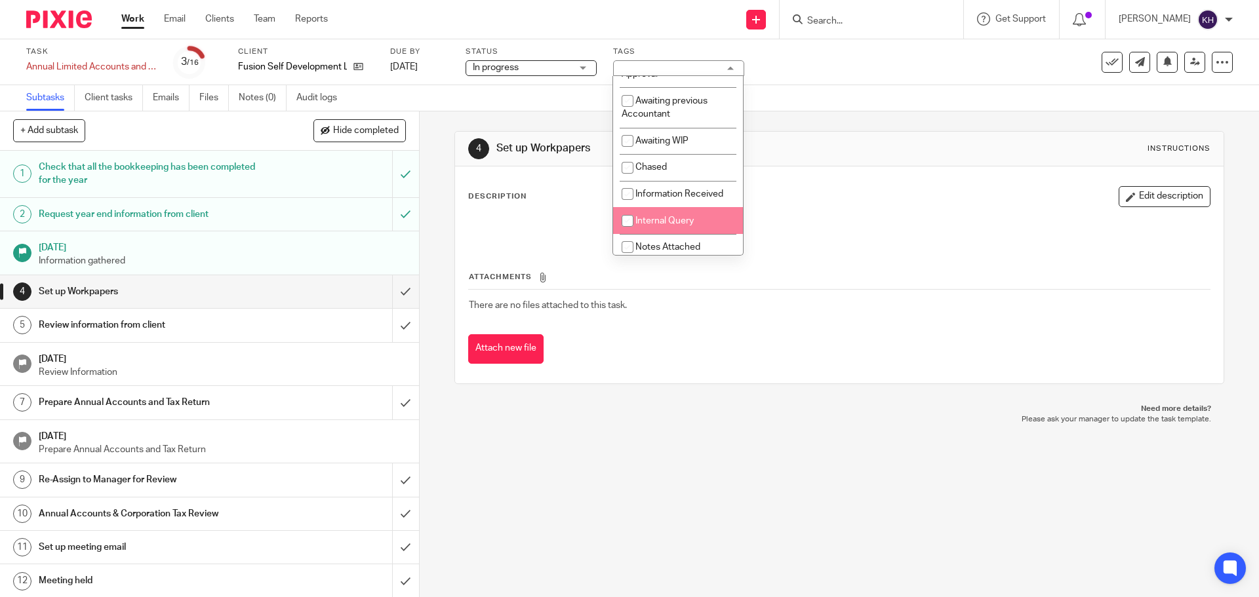
click at [677, 216] on span "Internal Query" at bounding box center [664, 220] width 58 height 9
checkbox input "true"
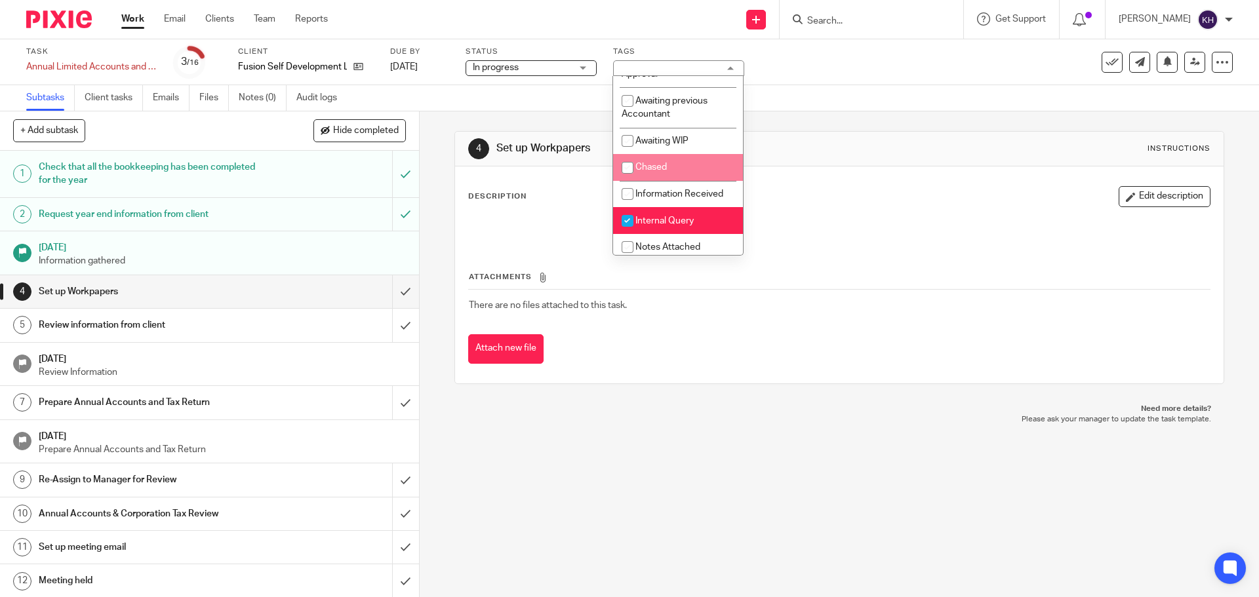
click at [871, 28] on div at bounding box center [872, 19] width 184 height 39
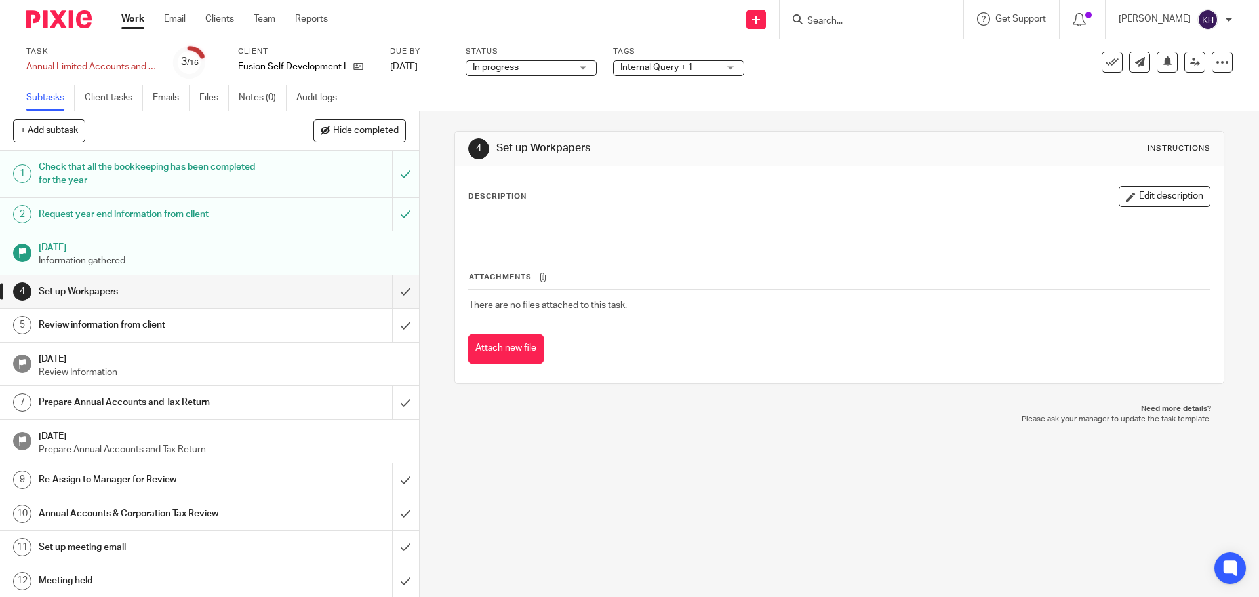
click at [733, 68] on div "Internal Query + 1" at bounding box center [678, 68] width 131 height 16
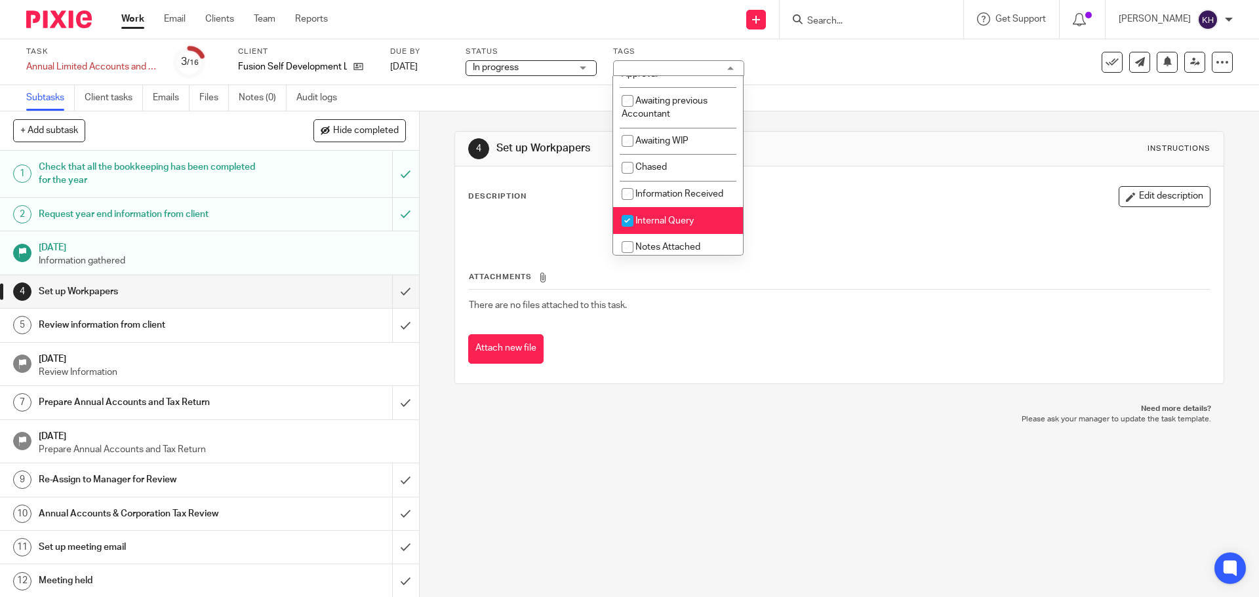
click at [733, 68] on div "Internal Query + 1" at bounding box center [678, 68] width 131 height 16
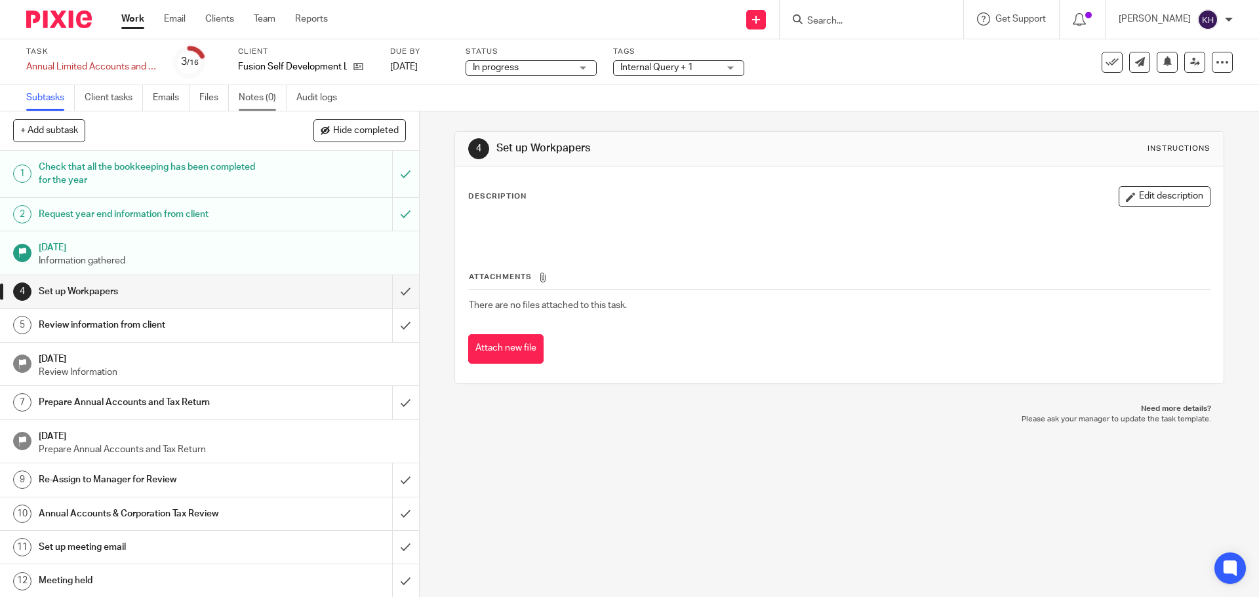
click at [252, 94] on link "Notes (0)" at bounding box center [263, 98] width 48 height 26
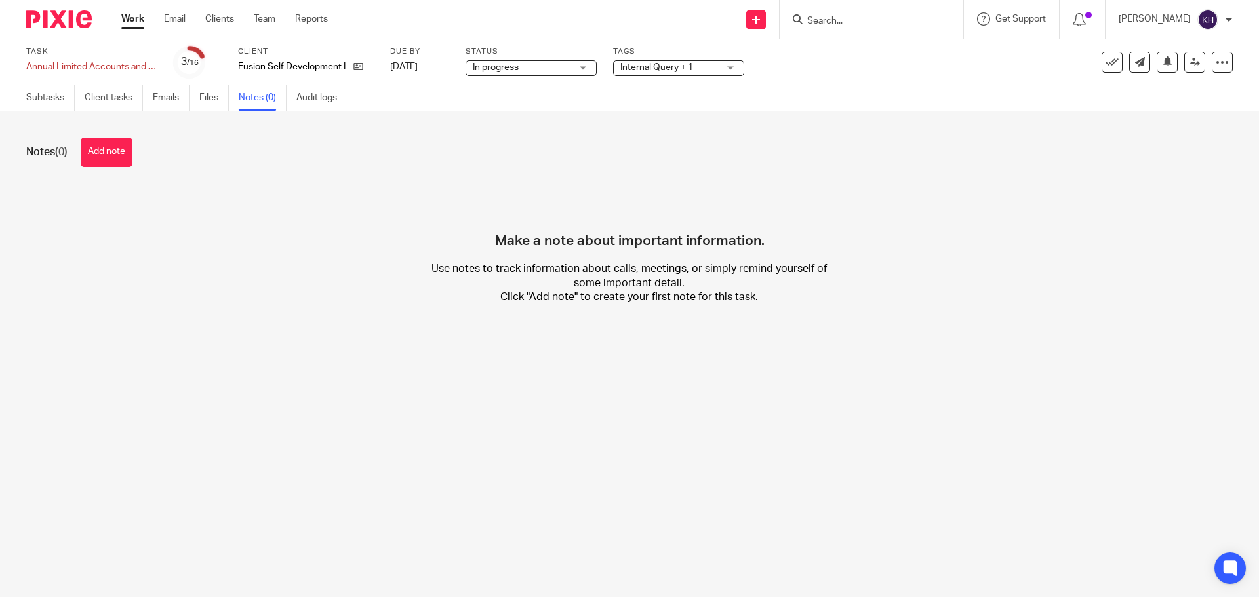
click at [363, 61] on div "Fusion Self Development Ltd" at bounding box center [306, 66] width 136 height 13
click at [359, 68] on icon at bounding box center [358, 67] width 10 height 10
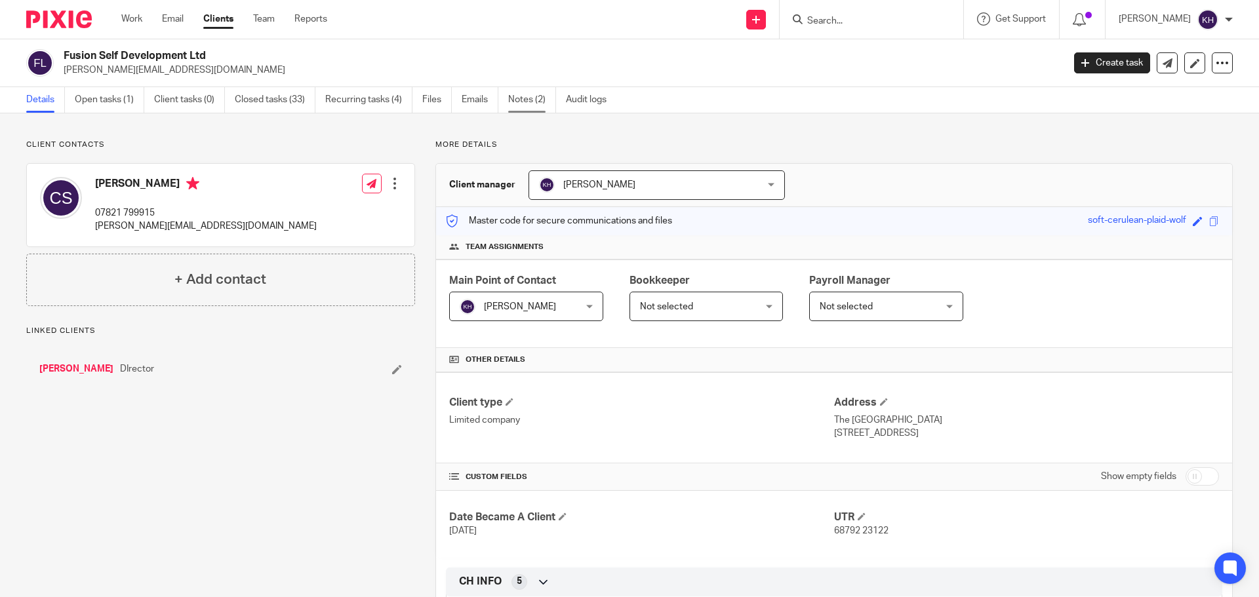
click at [532, 100] on link "Notes (2)" at bounding box center [532, 100] width 48 height 26
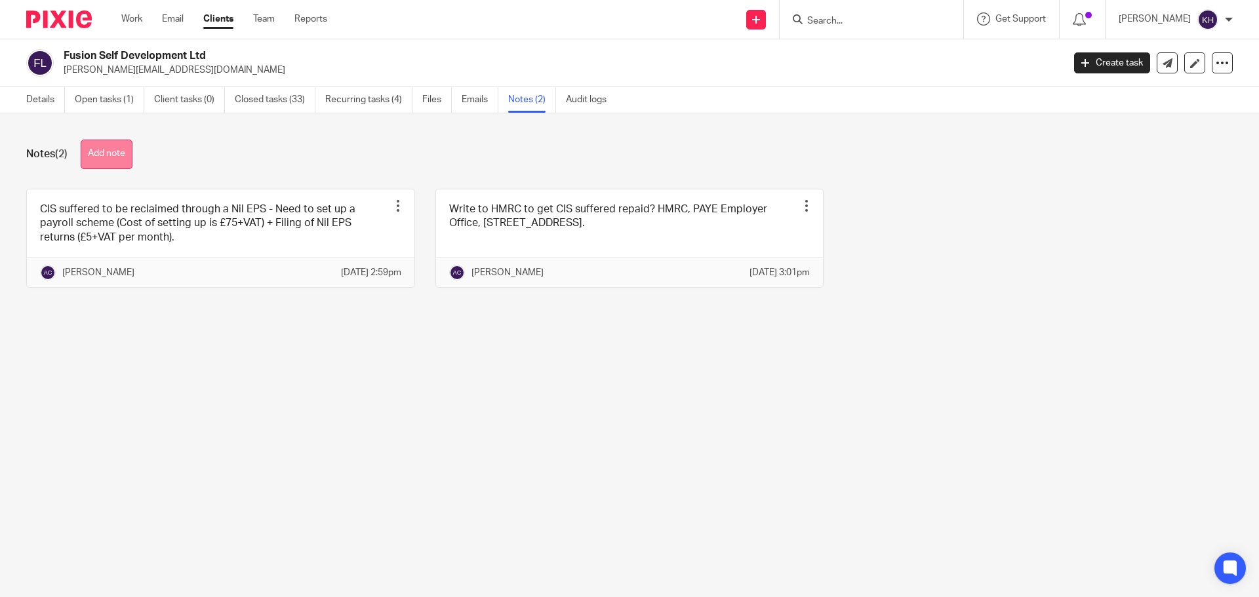
click at [104, 157] on button "Add note" at bounding box center [107, 155] width 52 height 30
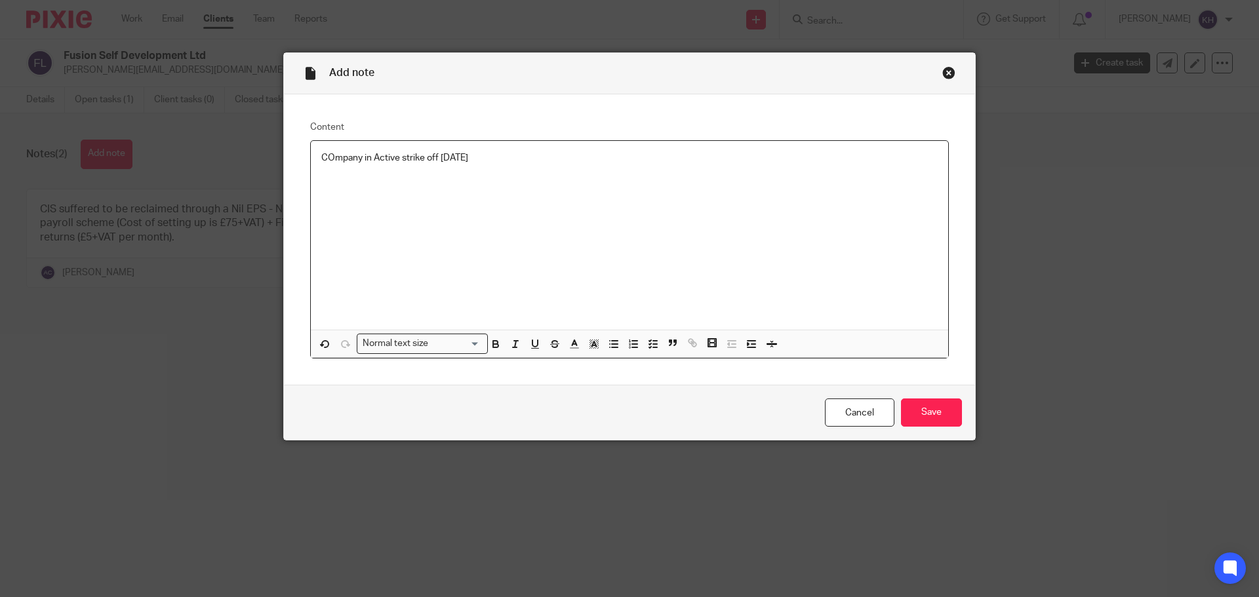
click at [327, 157] on p "COmpany in Active strike off [DATE]" at bounding box center [629, 157] width 616 height 13
click at [914, 412] on input "Save" at bounding box center [931, 413] width 61 height 28
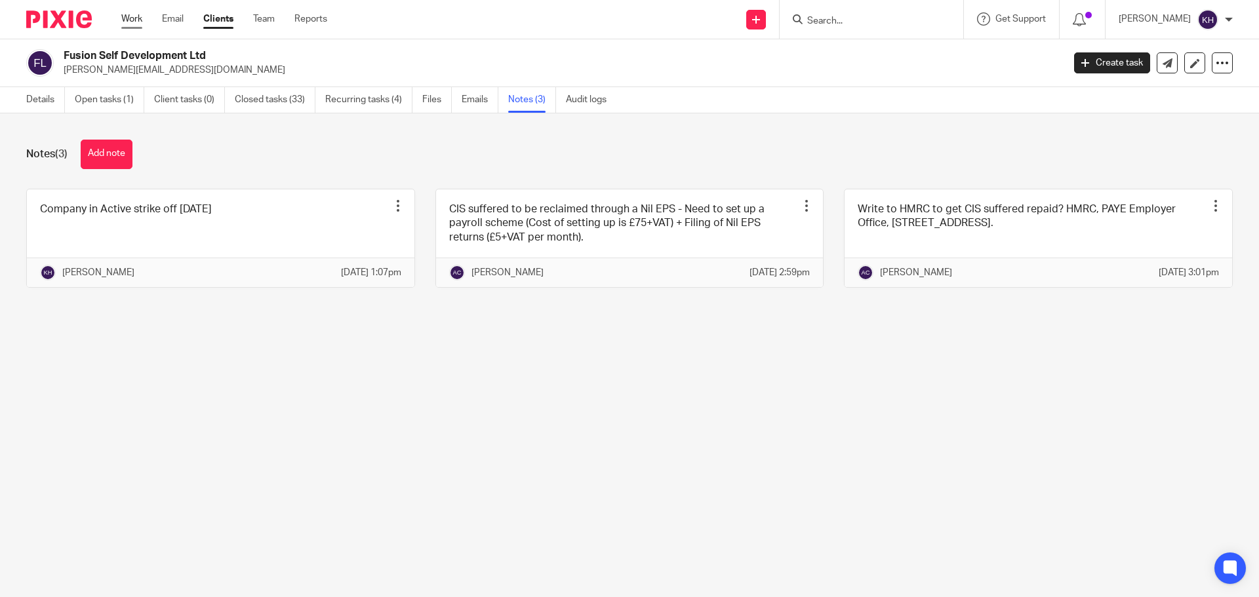
click at [131, 20] on link "Work" at bounding box center [131, 18] width 21 height 13
